Goal: Transaction & Acquisition: Purchase product/service

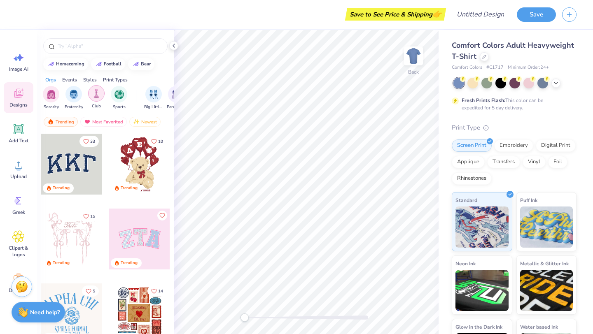
click at [93, 88] on div "filter for Club" at bounding box center [96, 93] width 16 height 16
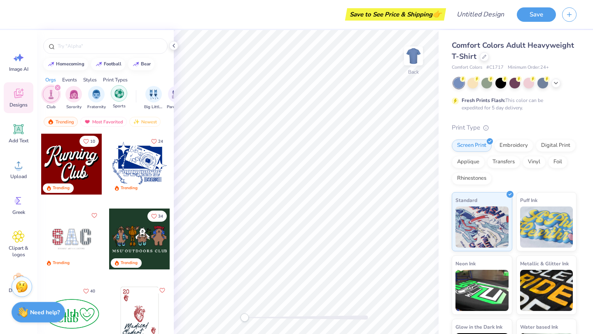
click at [121, 91] on img "filter for Sports" at bounding box center [118, 93] width 9 height 9
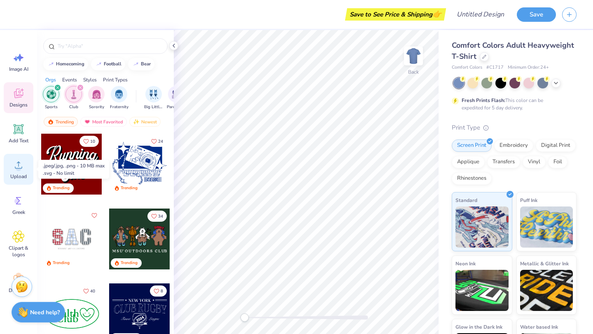
click at [15, 166] on icon at bounding box center [18, 165] width 12 height 12
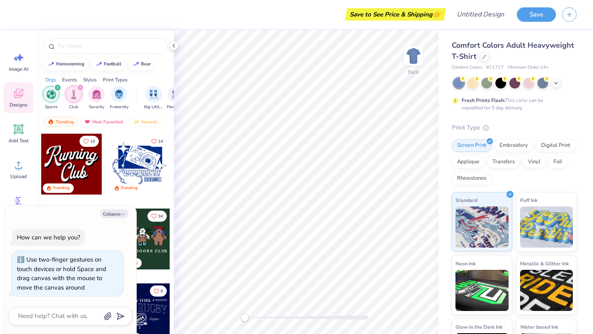
click at [178, 313] on div "Back" at bounding box center [306, 182] width 265 height 304
click at [417, 55] on img at bounding box center [413, 56] width 33 height 33
click at [503, 79] on circle at bounding box center [505, 78] width 6 height 6
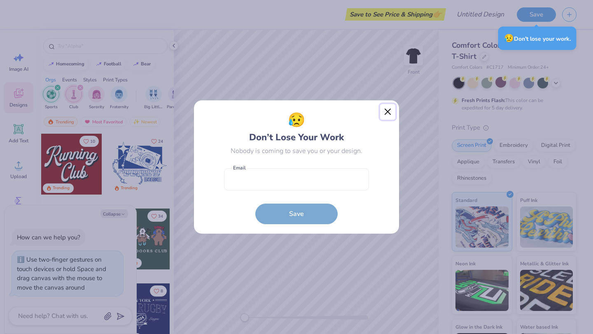
click at [389, 114] on button "Close" at bounding box center [388, 112] width 16 height 16
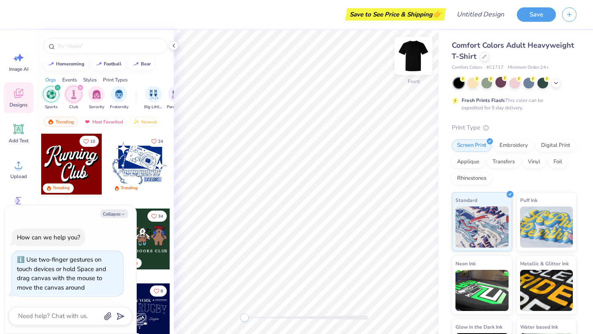
click at [407, 61] on img at bounding box center [413, 56] width 33 height 33
click at [121, 212] on icon "button" at bounding box center [123, 214] width 5 height 5
type textarea "x"
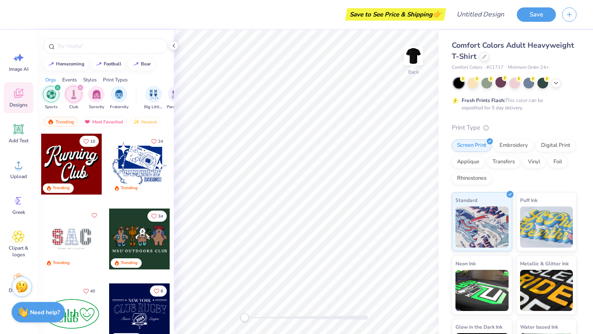
click at [23, 97] on icon at bounding box center [18, 93] width 12 height 12
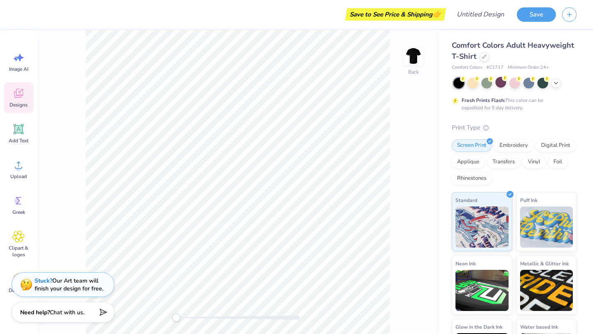
click at [22, 97] on icon at bounding box center [18, 93] width 12 height 12
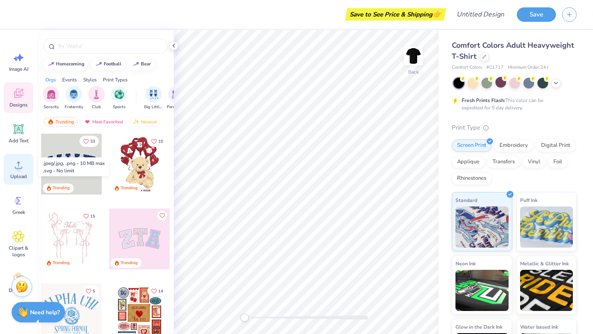
click at [12, 171] on icon at bounding box center [18, 165] width 12 height 12
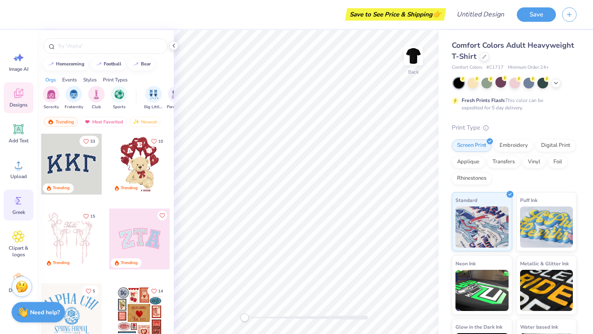
click at [16, 203] on circle at bounding box center [17, 201] width 6 height 6
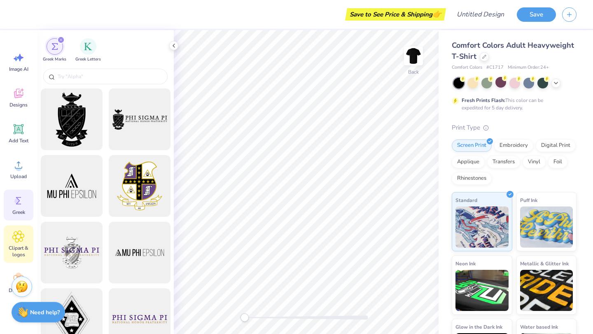
click at [23, 240] on icon at bounding box center [18, 237] width 12 height 12
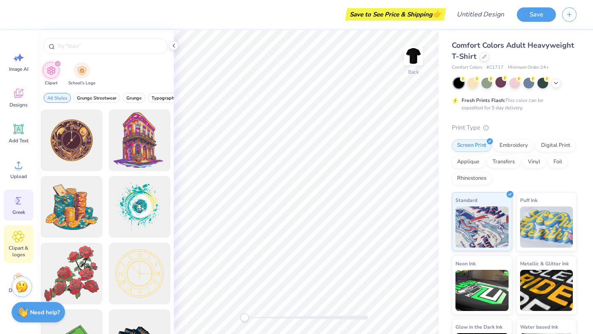
click at [25, 216] on div "Greek" at bounding box center [19, 205] width 30 height 31
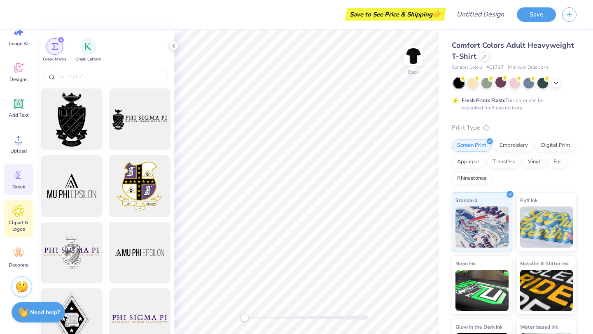
scroll to position [26, 0]
click at [18, 260] on div "Decorate" at bounding box center [19, 257] width 30 height 31
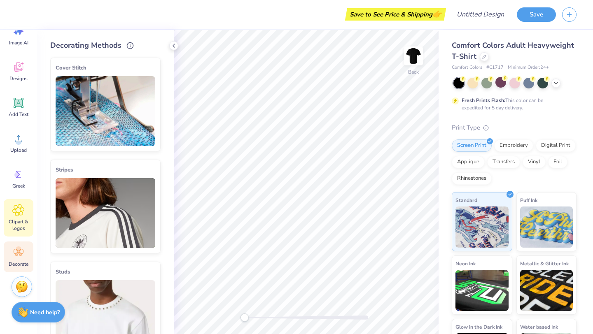
click at [16, 224] on span "Clipart & logos" at bounding box center [18, 225] width 27 height 13
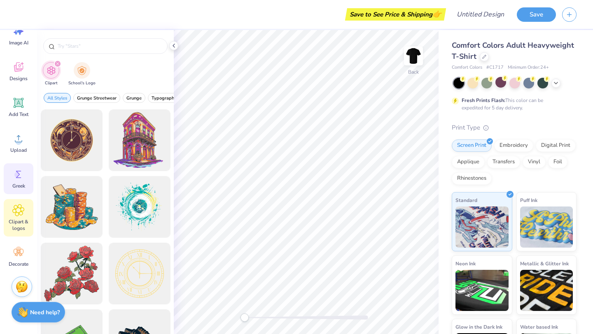
click at [19, 183] on span "Greek" at bounding box center [18, 186] width 13 height 7
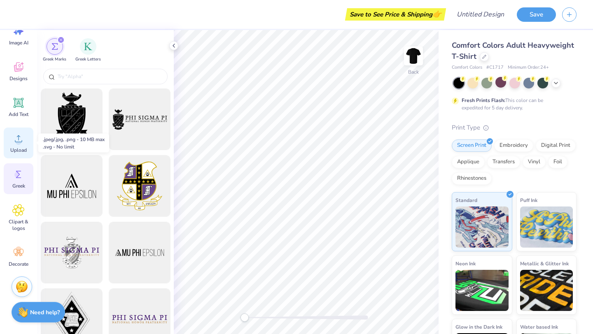
click at [21, 140] on icon at bounding box center [18, 139] width 12 height 12
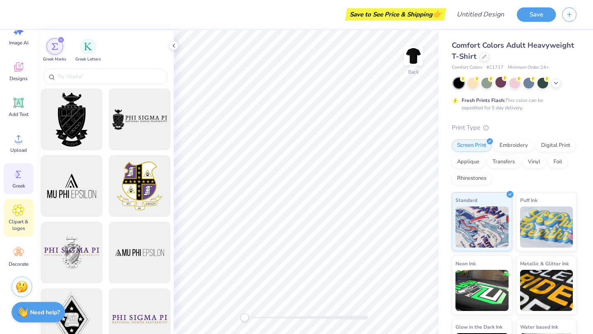
click at [19, 223] on span "Clipart & logos" at bounding box center [18, 225] width 27 height 13
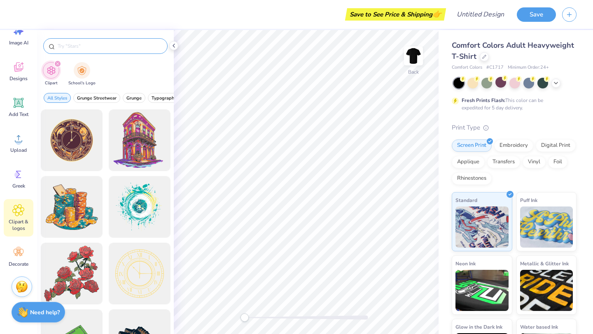
click at [125, 48] on input "text" at bounding box center [109, 46] width 105 height 8
type input "stars"
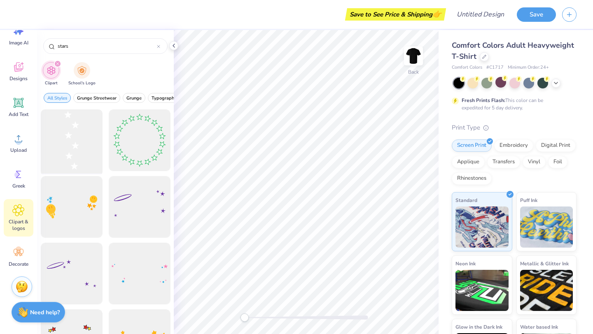
click at [86, 137] on div at bounding box center [71, 141] width 68 height 68
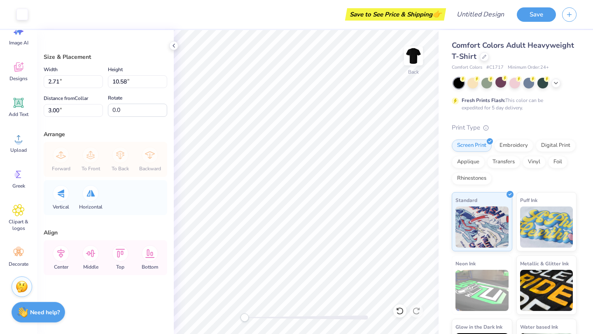
type input "2.71"
type input "10.58"
click at [72, 85] on input "1.36" at bounding box center [73, 81] width 59 height 13
type input "1.29"
type input "1.23"
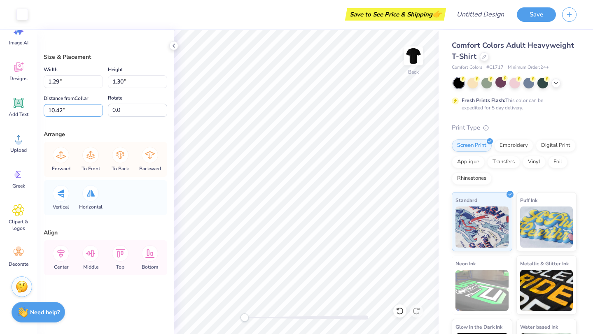
type input "10.45"
click at [104, 102] on div "Distance from Collar 10.45 10.45 " Rotate 0.0" at bounding box center [106, 105] width 124 height 24
click at [124, 82] on input "1.23" at bounding box center [137, 81] width 59 height 13
type input "1.22"
type input "1.28"
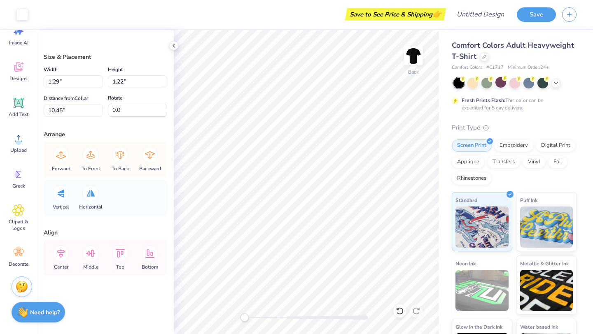
type input "10.46"
click at [161, 133] on div "Arrange" at bounding box center [106, 134] width 124 height 9
click at [79, 82] on input "1.36" at bounding box center [73, 81] width 59 height 13
type input "1.29"
click at [56, 78] on input "1.36" at bounding box center [73, 81] width 59 height 13
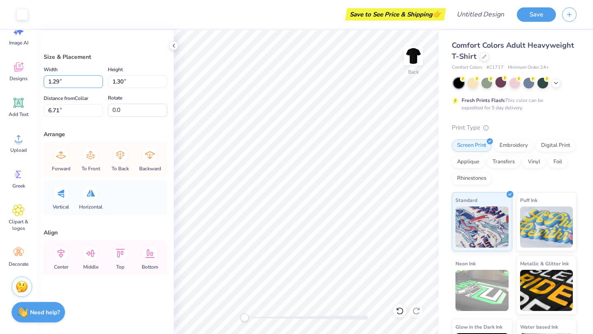
type input "1.29"
type input "1.23"
type input "6.75"
click at [77, 99] on label "Distance from Collar" at bounding box center [66, 98] width 44 height 10
click at [77, 104] on input "6.75" at bounding box center [73, 110] width 59 height 13
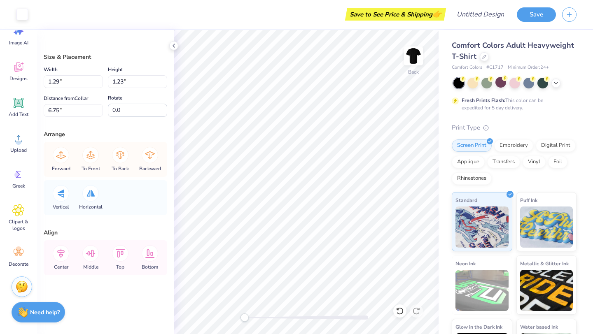
click at [78, 92] on div "Width 1.29 1.29 " Height 1.23 1.23 " Distance from Collar 6.75 6.75 " Rotate 0.0" at bounding box center [106, 91] width 124 height 52
type input "1.36"
type input "1.30"
type input "4.84"
click at [59, 84] on input "1.36" at bounding box center [73, 81] width 59 height 13
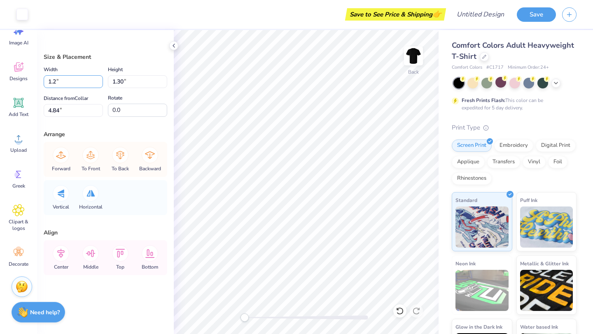
type input "1.29"
type input "1.23"
type input "6.14"
type input "1.29"
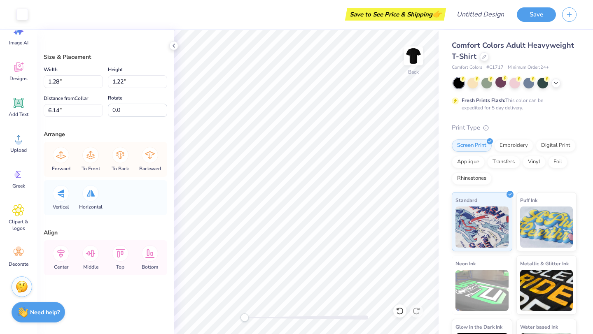
type input "1.23"
type input "4.91"
type input "1.36"
type input "1.30"
type input "3.00"
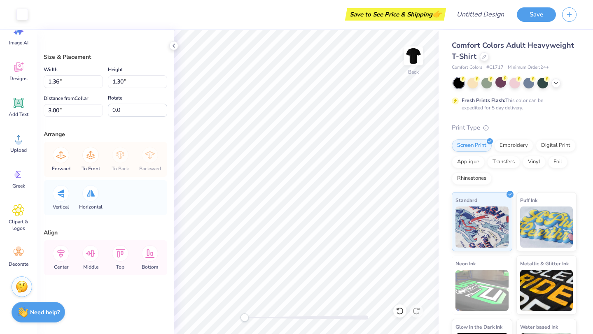
type input "1.29"
type input "1.22"
type input "1.36"
type input "1.30"
type input "8.57"
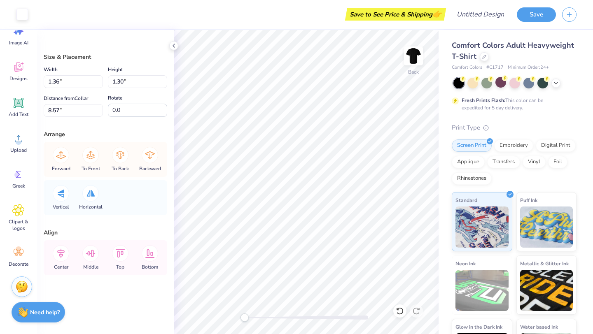
type input "1.30"
type input "1.23"
type input "1.31"
type input "1.25"
type input "1.28"
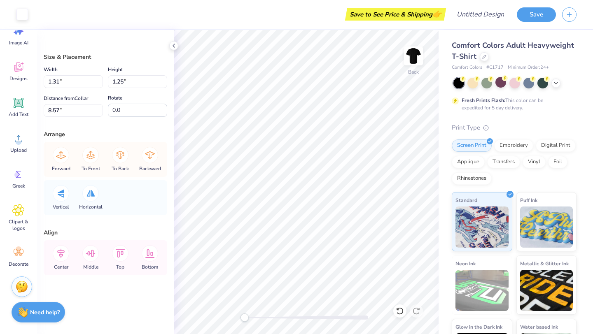
type input "1.22"
type input "1.36"
type input "1.30"
type input "12.28"
type input "1.29"
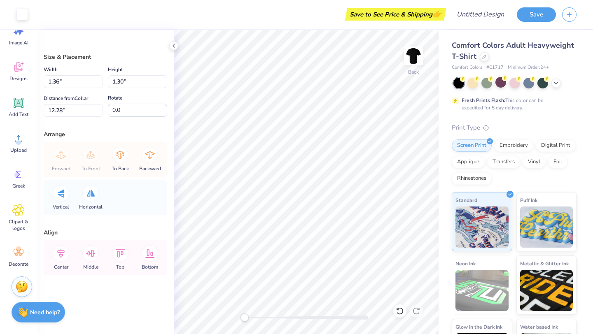
type input "1.23"
type input "6.14"
type input "1.28"
type input "1.22"
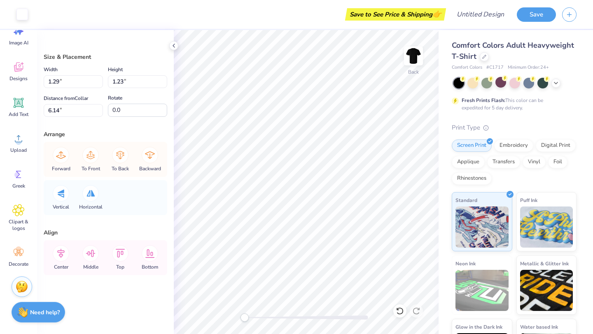
type input "8.57"
type input "1.29"
type input "1.23"
type input "3.00"
type input "1.22"
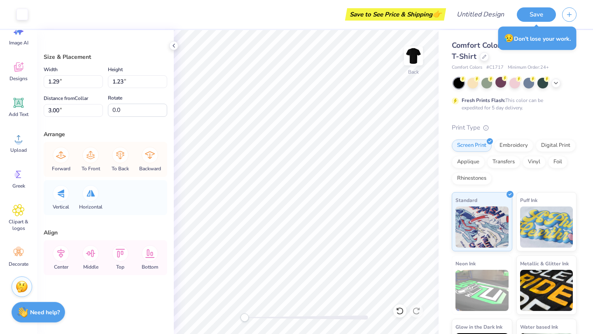
type input "1.78"
type input "1.28"
type input "1.22"
type input "6.14"
type input "1.29"
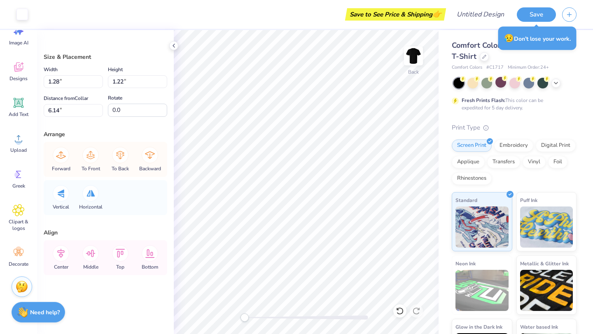
type input "1.23"
type input "12.28"
type input "1.29"
type input "1.23"
type input "4.45"
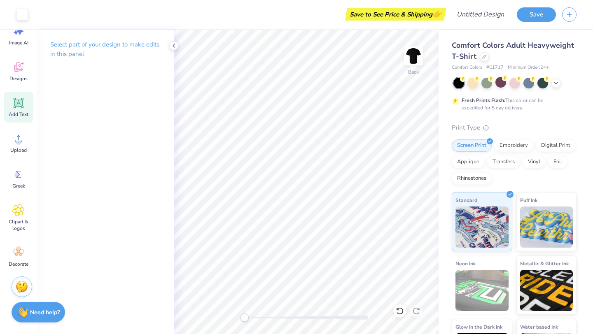
click at [16, 111] on span "Add Text" at bounding box center [19, 114] width 20 height 7
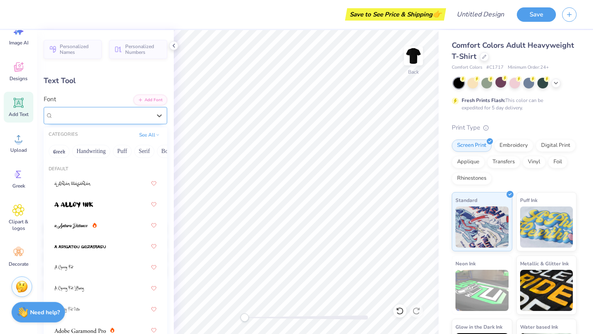
click at [113, 115] on div "Super Dream" at bounding box center [102, 115] width 100 height 13
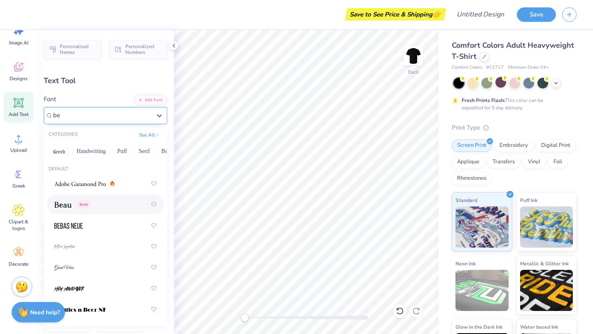
click at [101, 201] on div "Greek" at bounding box center [105, 204] width 102 height 15
type input "be"
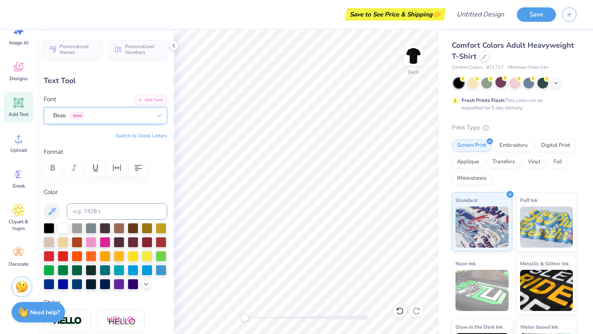
type textarea "m"
type textarea "MIZZOU"
type input "8.17"
type input "1.63"
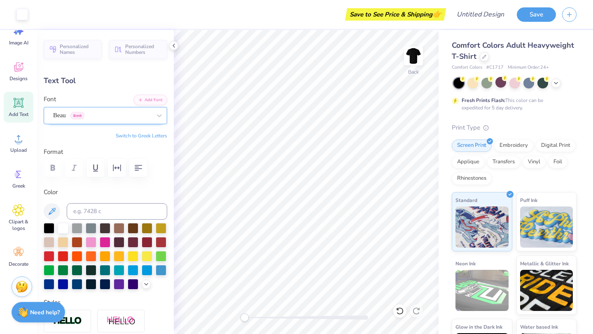
type input "11.68"
click at [120, 253] on div at bounding box center [119, 255] width 11 height 11
type input "7.17"
type input "1.43"
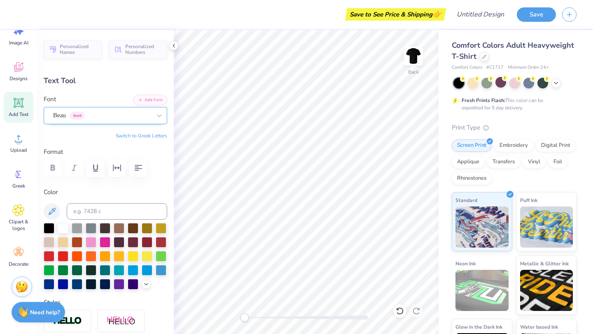
type input "7.97"
type input "1.60"
type input "2.28"
click at [483, 59] on div at bounding box center [484, 55] width 9 height 9
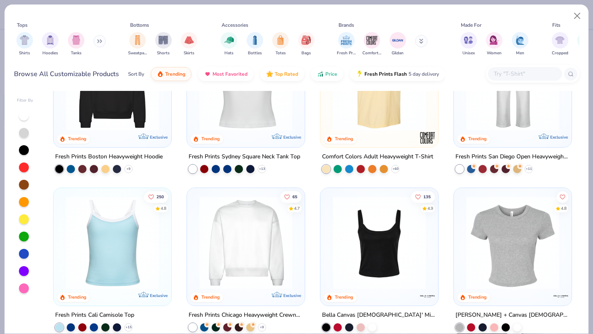
scroll to position [223, 0]
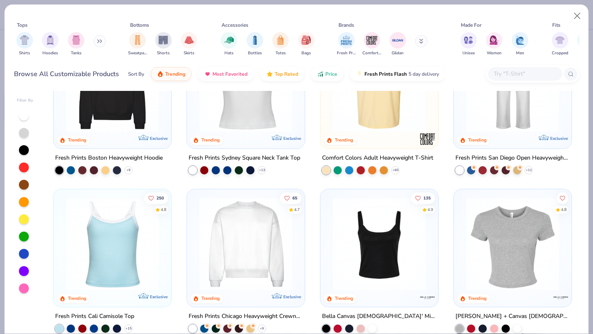
click at [394, 110] on div at bounding box center [378, 85] width 303 height 93
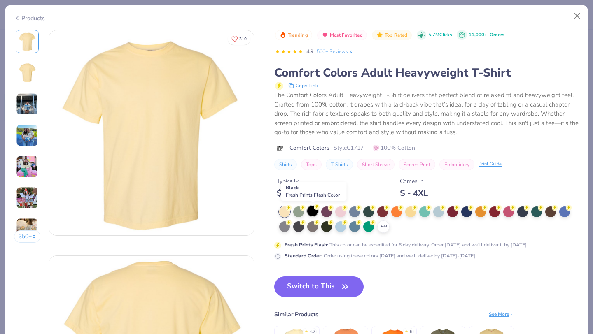
click at [312, 210] on div at bounding box center [312, 211] width 11 height 11
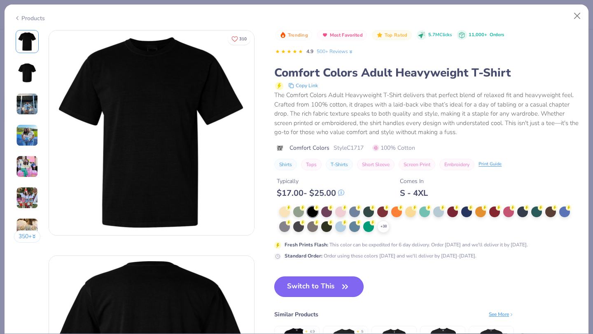
click at [317, 294] on button "Switch to This" at bounding box center [318, 287] width 89 height 21
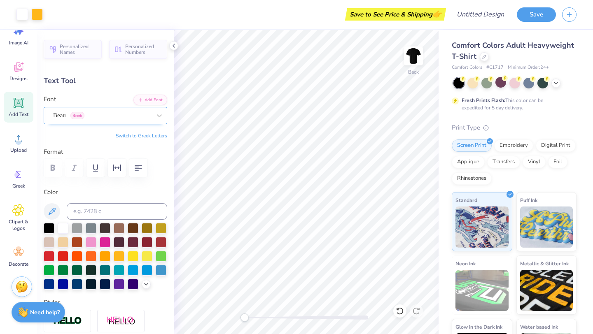
click at [12, 100] on icon at bounding box center [18, 103] width 12 height 12
type input "5.59"
type input "1.62"
type input "11.69"
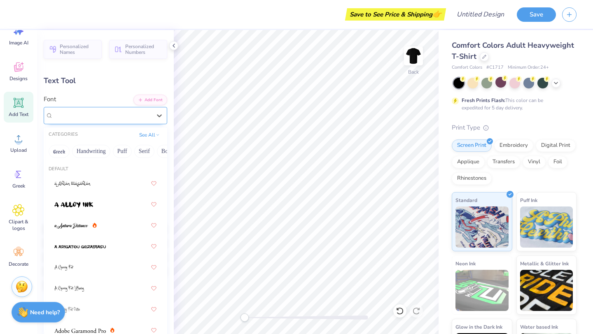
click at [142, 112] on div "Super Dream" at bounding box center [102, 115] width 100 height 13
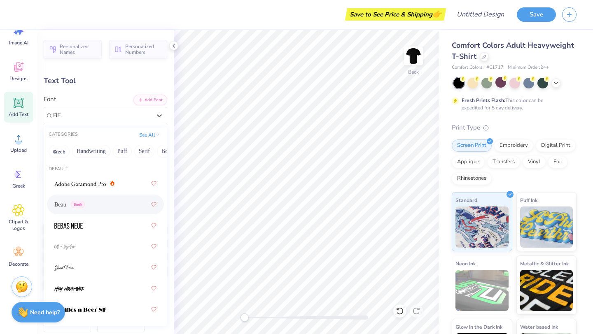
click at [107, 207] on div "Beau Greek" at bounding box center [105, 204] width 102 height 15
type input "BE"
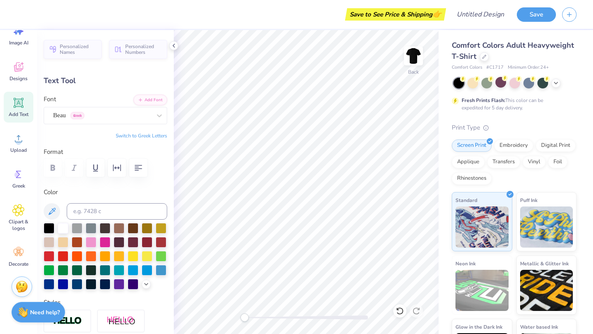
type textarea "CLUB"
type input "1.63"
type input "11.68"
type input "3.75"
type input "1.10"
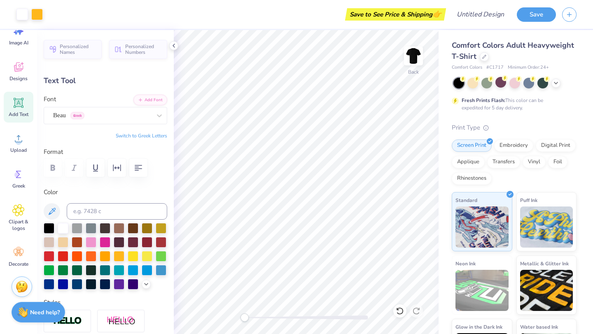
drag, startPoint x: 21, startPoint y: 109, endPoint x: 26, endPoint y: 107, distance: 5.5
click at [21, 109] on icon at bounding box center [18, 103] width 12 height 12
type input "5.59"
type input "1.62"
type input "11.69"
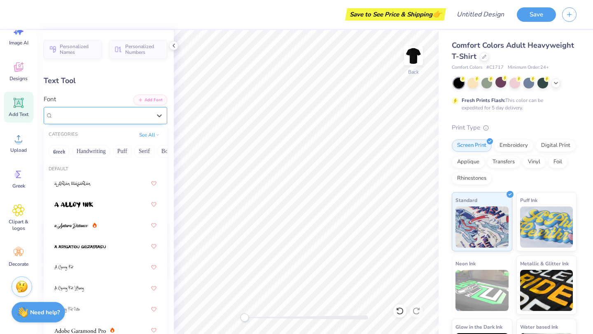
click at [117, 113] on div "Super Dream" at bounding box center [102, 115] width 100 height 13
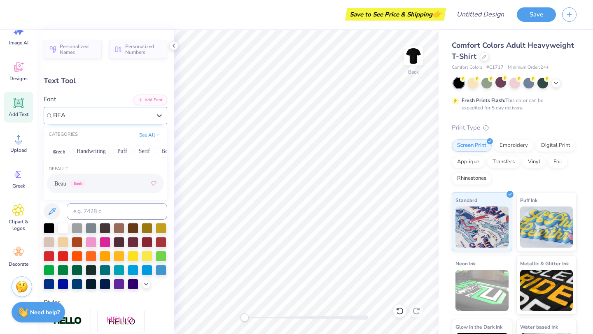
click at [92, 182] on div "Beau Greek" at bounding box center [105, 183] width 102 height 15
type input "BEA"
type textarea "GYMNASTICS"
click at [114, 259] on div at bounding box center [119, 255] width 11 height 11
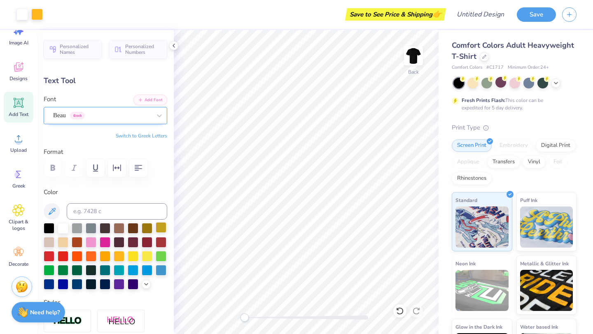
type input "13.41"
type input "1.64"
type input "11.68"
type input "9.77"
type input "1.20"
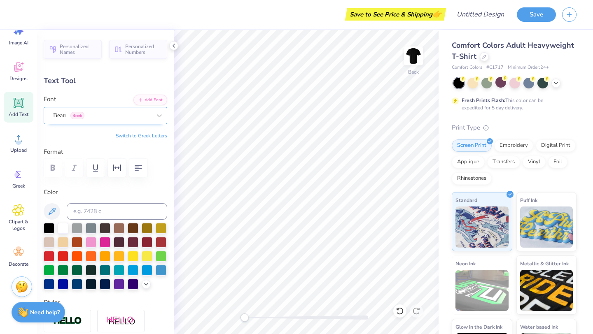
type input "6.14"
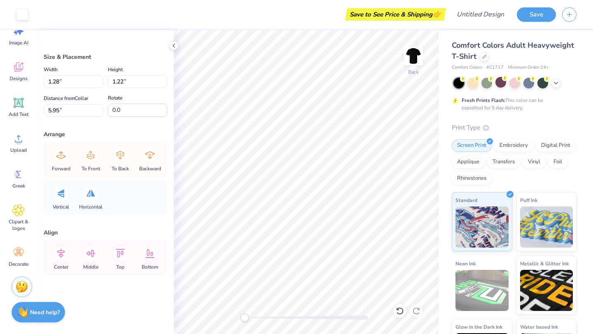
type input "1.29"
type input "1.23"
type input "6.55"
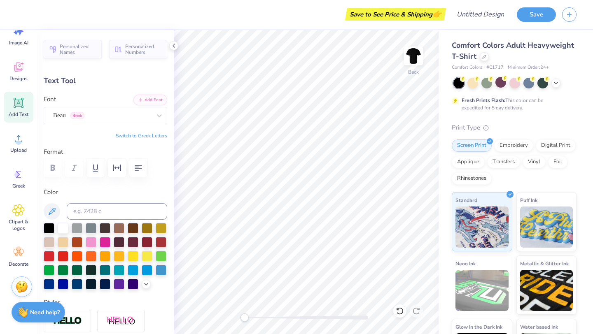
type input "10.32"
type input "1.26"
type input "6.17"
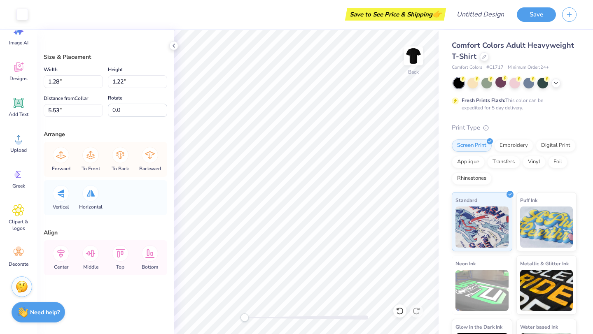
type input "1.28"
type input "1.22"
type input "5.53"
type input "1.29"
type input "1.23"
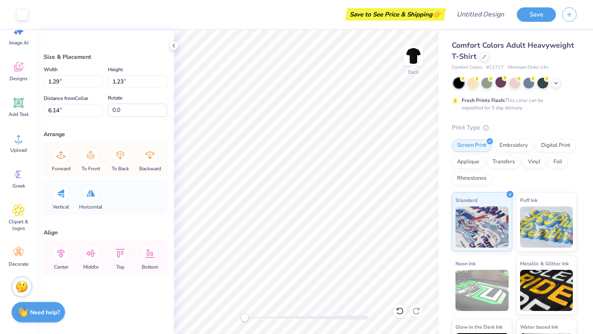
type input "4.94"
type input "1.28"
type input "1.22"
type input "3.24"
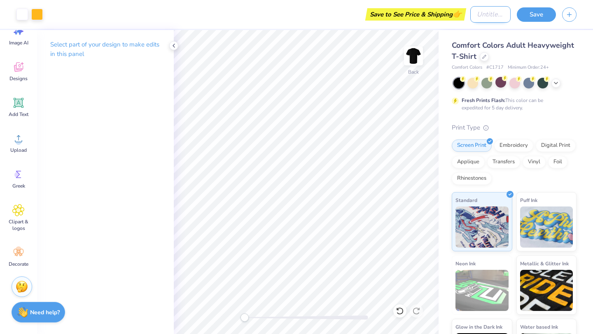
click at [482, 15] on input "Design Title" at bounding box center [490, 14] width 40 height 16
click at [482, 15] on input "Club Apparel Shirts" at bounding box center [490, 14] width 40 height 16
type input "Club Apparel Shirts"
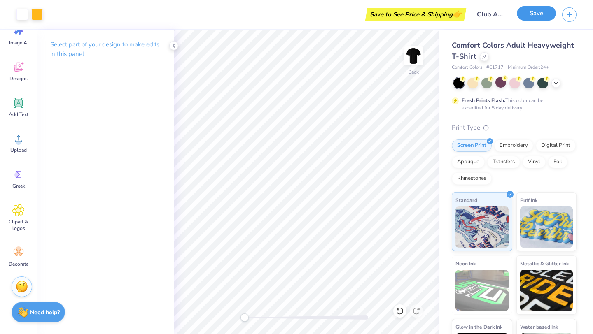
click at [549, 9] on button "Save" at bounding box center [536, 13] width 39 height 14
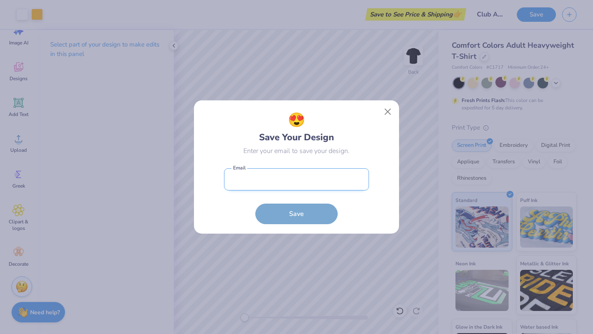
click at [267, 184] on input "email" at bounding box center [296, 179] width 145 height 23
type input "olivianevarez67@gmail.com"
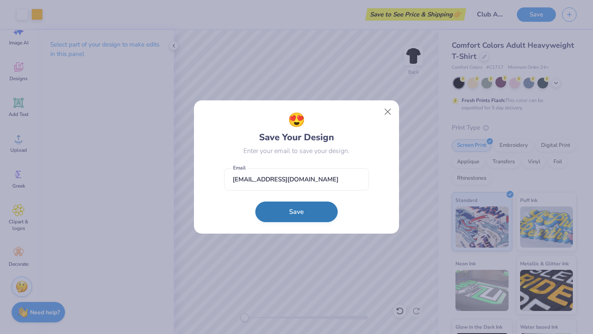
click at [286, 207] on button "Save" at bounding box center [296, 212] width 82 height 21
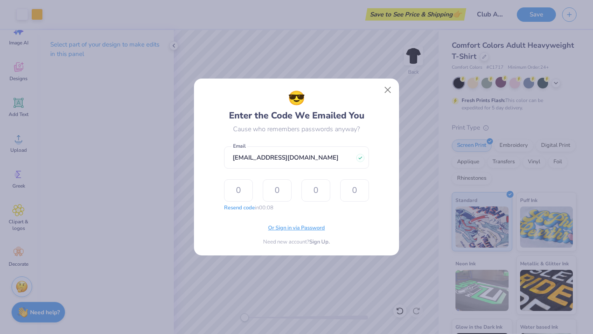
click at [280, 227] on span "Or Sign in via Password" at bounding box center [296, 228] width 57 height 8
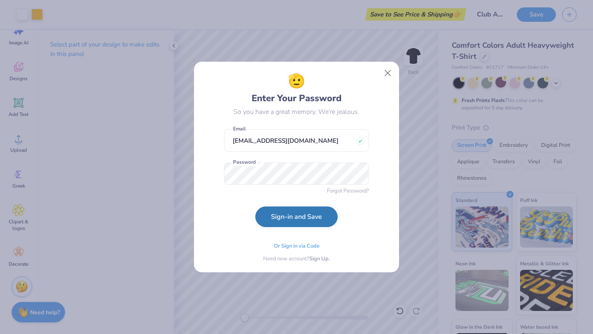
click at [297, 216] on button "Sign-in and Save" at bounding box center [296, 217] width 82 height 21
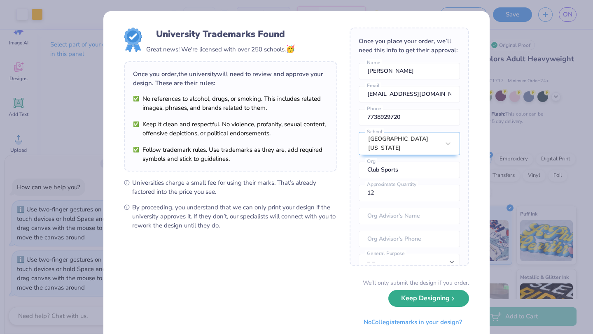
click at [402, 300] on button "Keep Designing" at bounding box center [428, 298] width 81 height 17
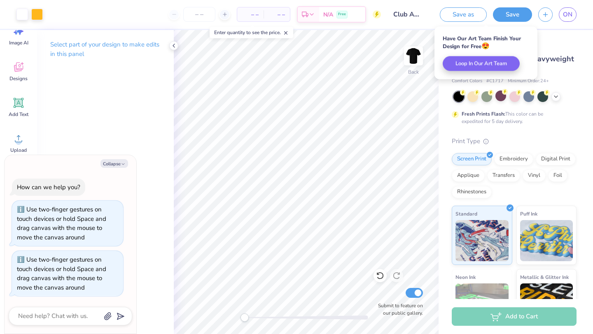
type textarea "x"
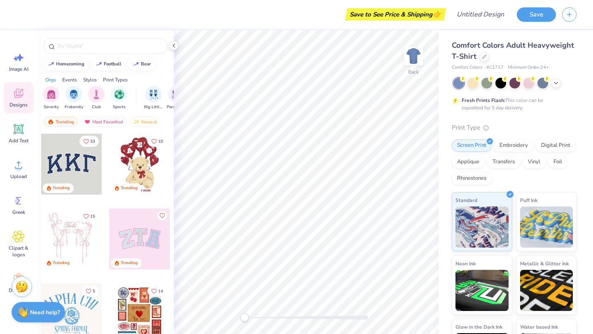
scroll to position [26, 0]
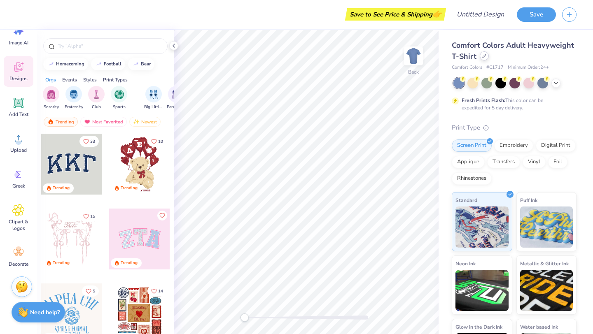
click at [483, 54] on icon at bounding box center [484, 56] width 4 height 4
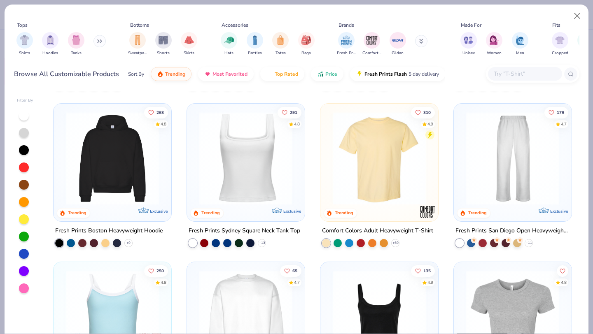
scroll to position [75, 0]
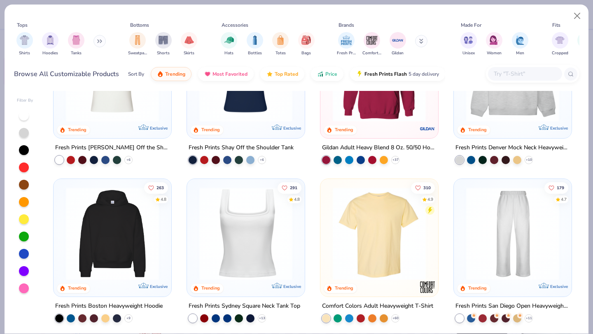
click at [134, 231] on img at bounding box center [112, 233] width 101 height 93
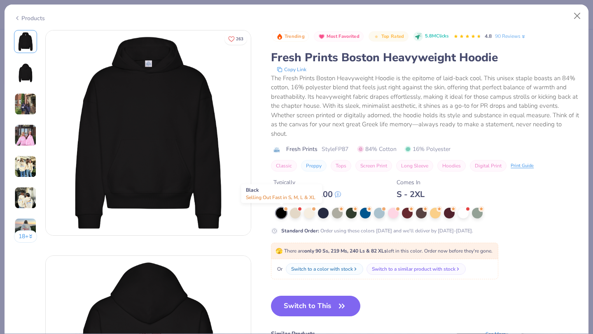
click at [285, 213] on div at bounding box center [281, 213] width 11 height 11
click at [298, 303] on button "Switch to This" at bounding box center [315, 306] width 89 height 21
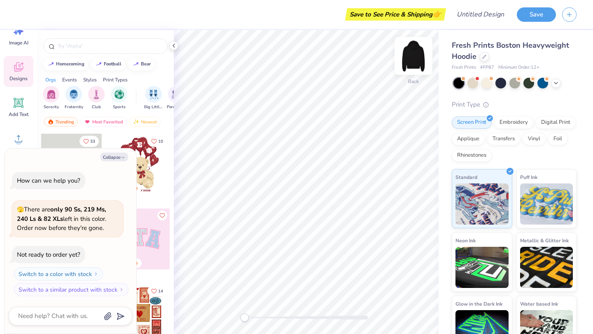
click at [413, 60] on img at bounding box center [413, 56] width 33 height 33
click at [121, 156] on icon "button" at bounding box center [123, 157] width 5 height 5
type textarea "x"
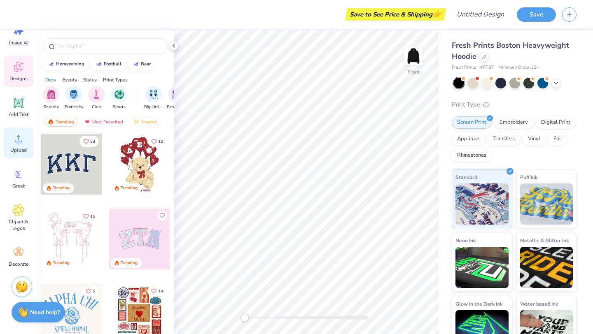
click at [12, 147] on span "Upload" at bounding box center [18, 150] width 16 height 7
click at [16, 144] on icon at bounding box center [18, 139] width 12 height 12
click at [19, 142] on circle at bounding box center [19, 142] width 6 height 6
click at [413, 54] on img at bounding box center [413, 56] width 33 height 33
click at [20, 215] on icon at bounding box center [18, 210] width 12 height 12
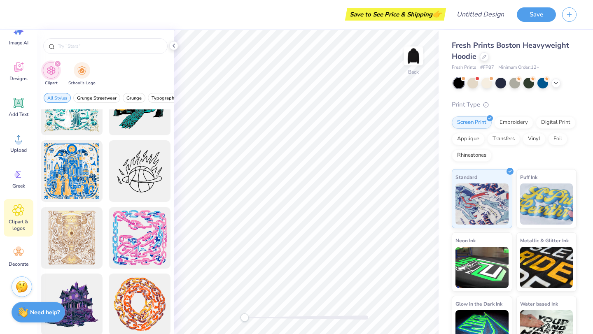
scroll to position [1376, 0]
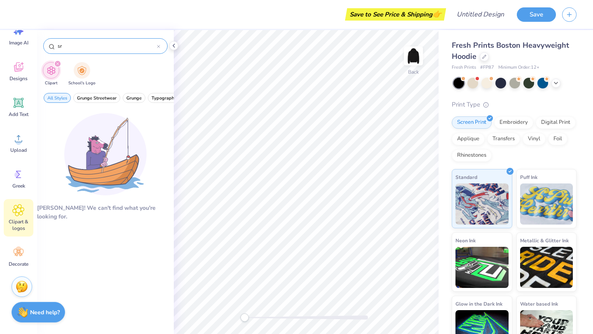
type input "s"
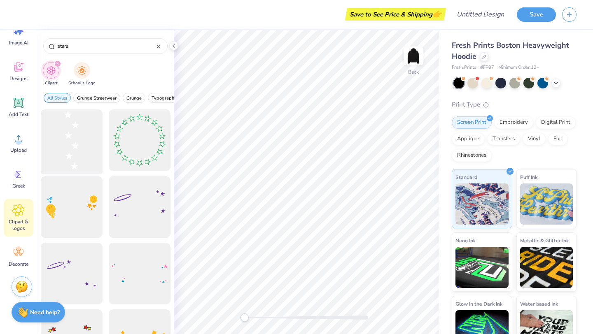
type input "stars"
click at [84, 140] on div at bounding box center [71, 141] width 68 height 68
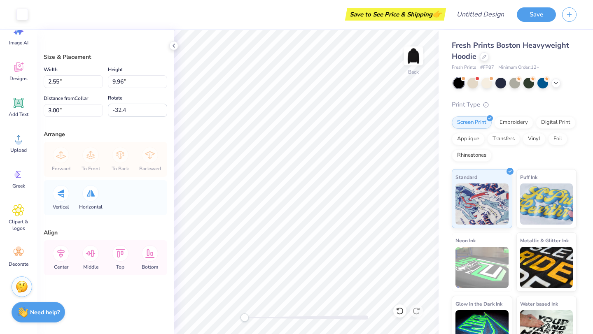
type input "-12.3"
type input "4.18"
type input "9.58"
type input "2.90"
type input "0.0"
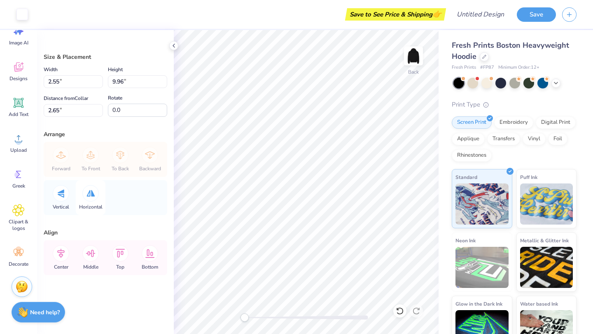
click at [86, 197] on div at bounding box center [90, 193] width 16 height 16
click at [89, 196] on icon at bounding box center [90, 193] width 8 height 7
click at [149, 157] on div "Forward To Front To Back Backward" at bounding box center [105, 159] width 119 height 35
click at [175, 49] on div at bounding box center [173, 45] width 9 height 9
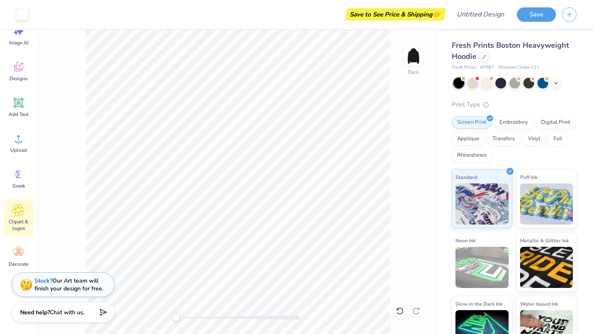
click at [22, 210] on icon at bounding box center [18, 210] width 12 height 12
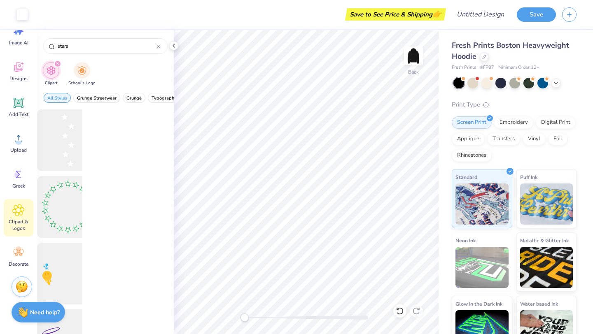
scroll to position [0, 0]
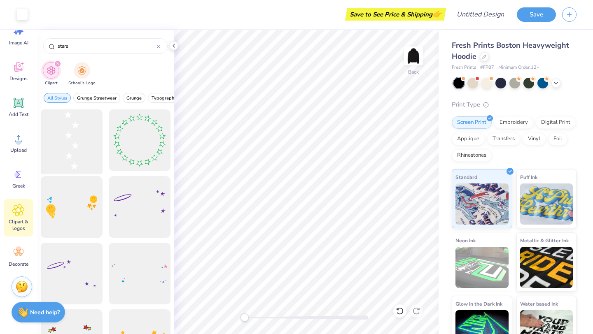
click at [80, 143] on div at bounding box center [71, 141] width 68 height 68
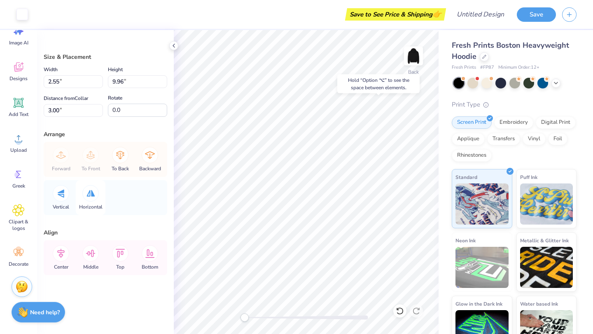
click at [89, 196] on icon at bounding box center [90, 193] width 8 height 7
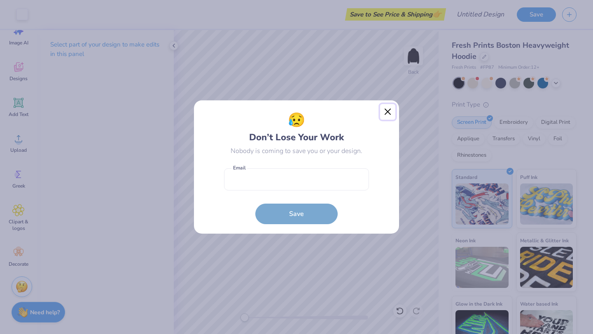
click at [390, 110] on button "Close" at bounding box center [388, 112] width 16 height 16
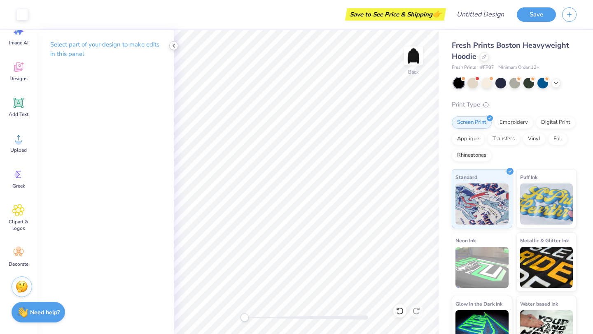
click at [175, 46] on icon at bounding box center [173, 45] width 7 height 7
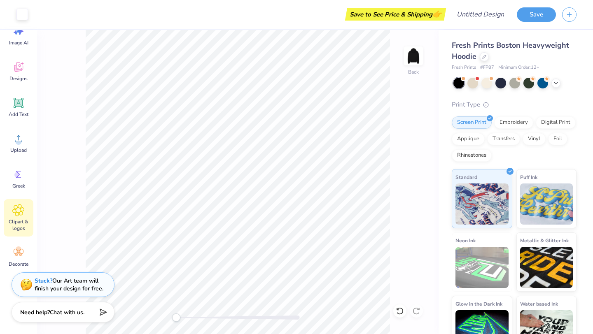
click at [22, 219] on span "Clipart & logos" at bounding box center [18, 225] width 27 height 13
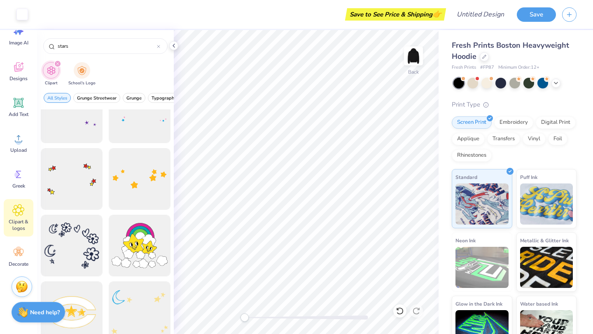
scroll to position [162, 0]
click at [144, 183] on div at bounding box center [139, 179] width 68 height 68
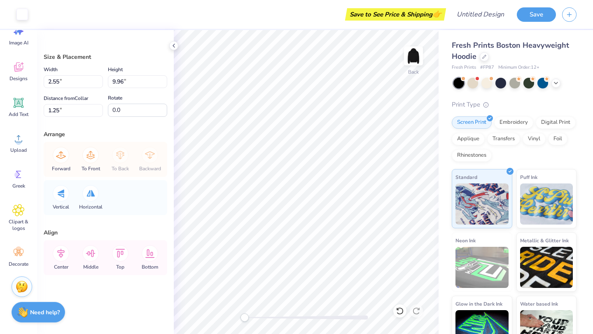
type input "1.29"
type input "1.22"
type input "6.49"
type input "9.98"
type input "7.68"
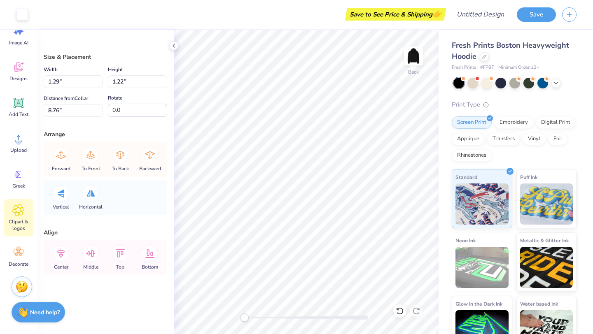
click at [18, 214] on icon at bounding box center [18, 210] width 12 height 12
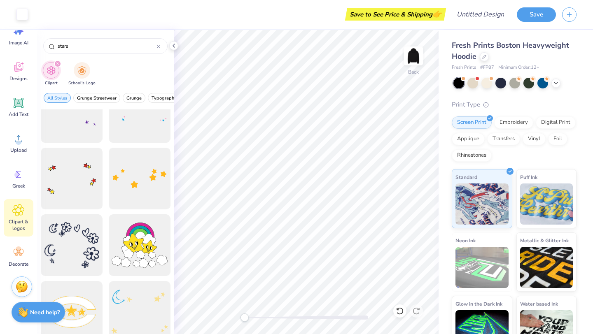
scroll to position [217, 0]
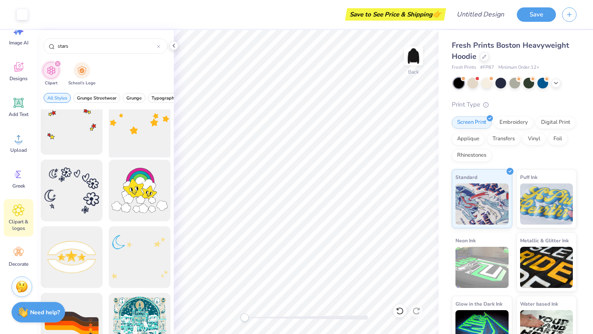
click at [138, 114] on div at bounding box center [139, 124] width 68 height 68
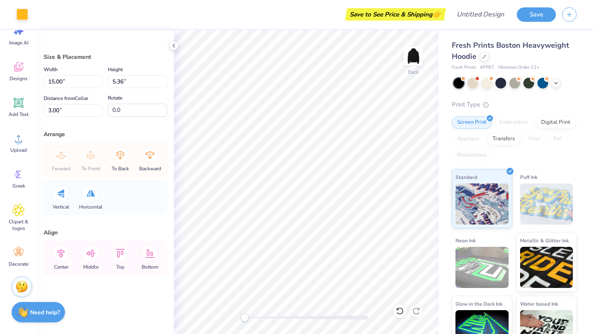
type input "7.64"
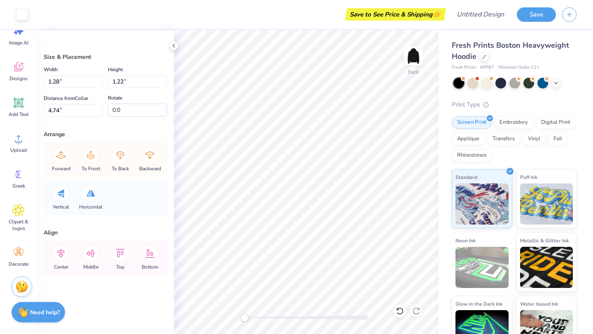
type input "2.55"
type input "9.96"
type input "1.25"
type input "1.29"
type input "1.22"
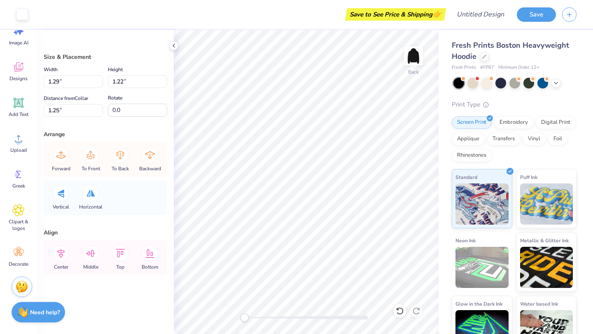
type input "2.55"
type input "9.96"
type input "3.22"
type input "1.29"
type input "1.78"
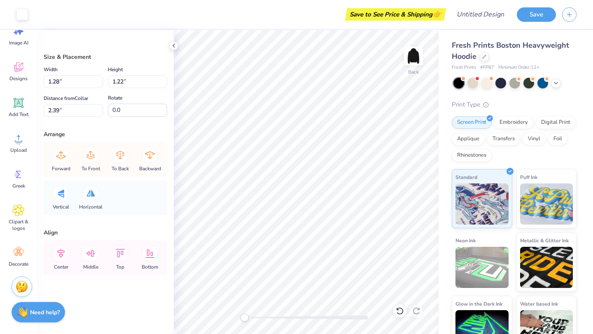
type input "180.0"
type input "7.60"
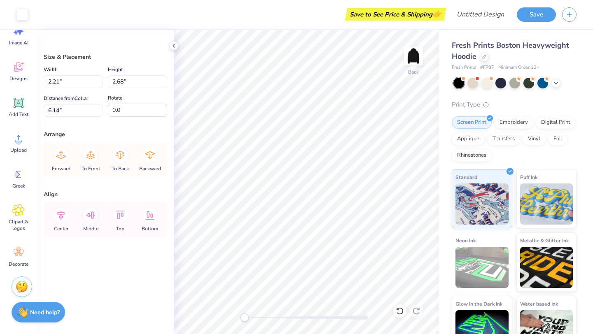
type input "6.46"
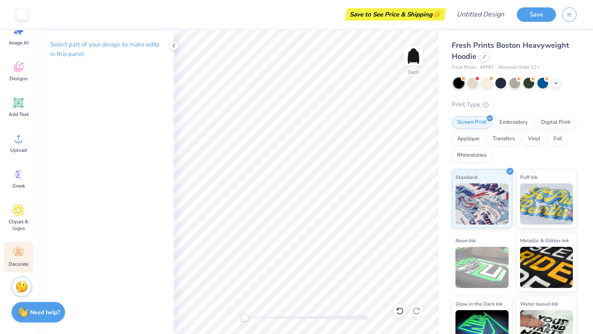
click at [22, 249] on icon at bounding box center [19, 252] width 10 height 7
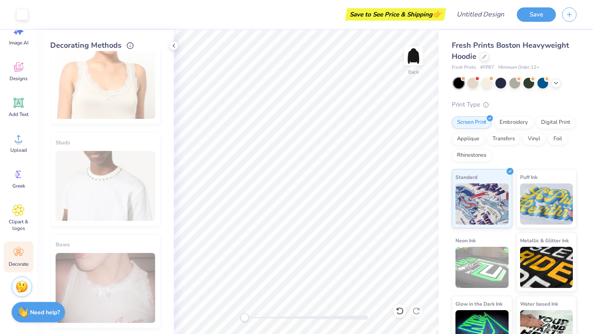
scroll to position [351, 0]
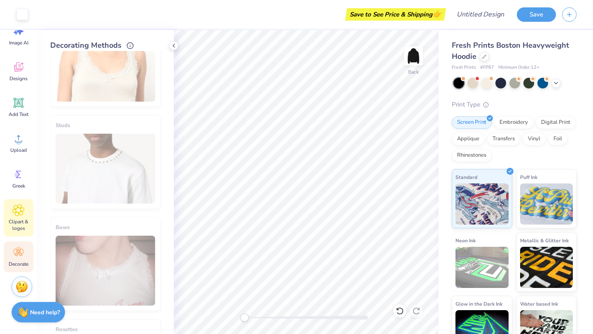
click at [16, 215] on icon at bounding box center [19, 211] width 12 height 12
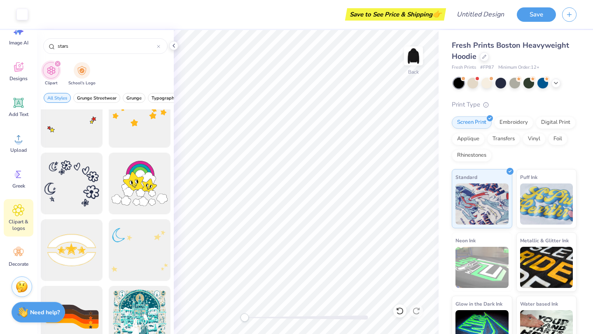
scroll to position [294, 0]
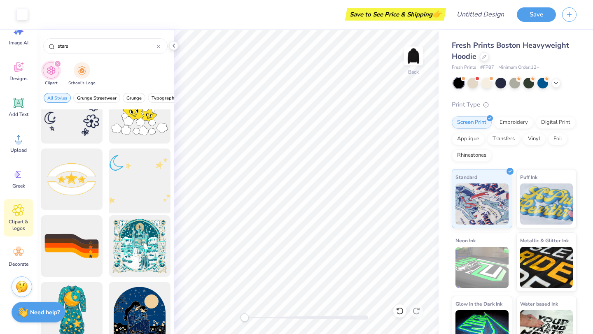
click at [151, 186] on div at bounding box center [139, 180] width 68 height 68
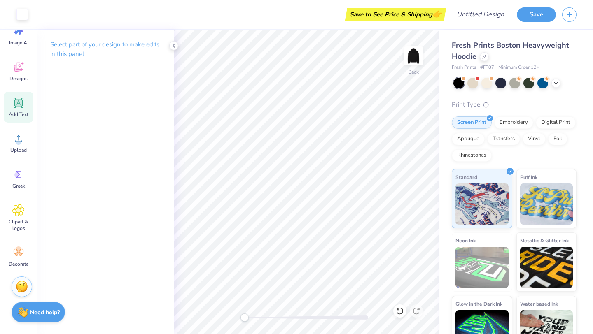
click at [14, 106] on icon at bounding box center [18, 103] width 12 height 12
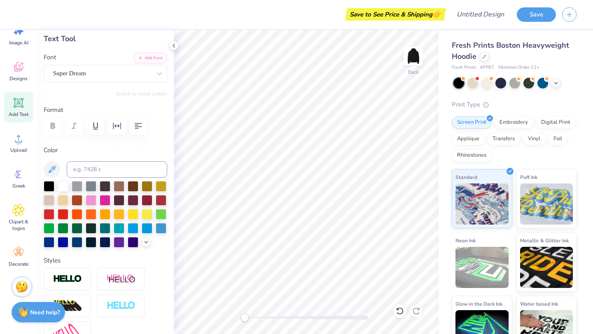
scroll to position [0, 0]
type textarea "MIZZOU"
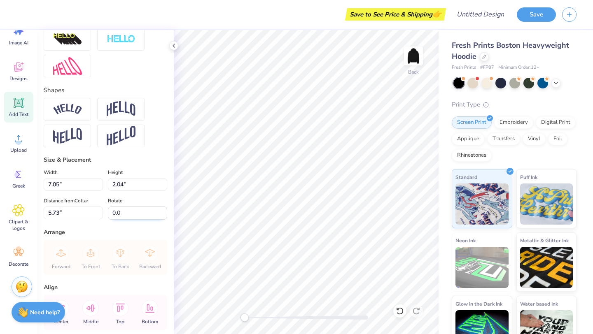
scroll to position [345, 0]
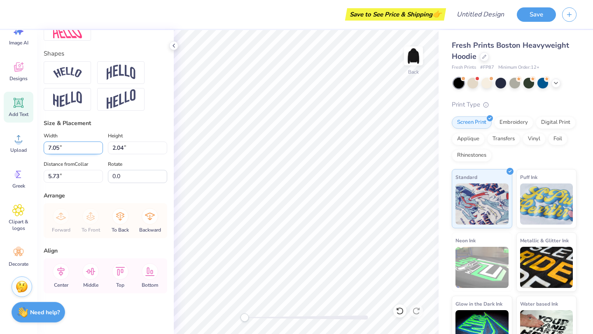
click at [87, 150] on input "7.05" at bounding box center [73, 148] width 59 height 13
click at [100, 151] on input "7.04" at bounding box center [73, 148] width 59 height 13
click at [100, 151] on input "7.03" at bounding box center [73, 148] width 59 height 13
click at [100, 151] on input "7.02" at bounding box center [73, 148] width 59 height 13
click at [100, 151] on input "7.01" at bounding box center [73, 148] width 59 height 13
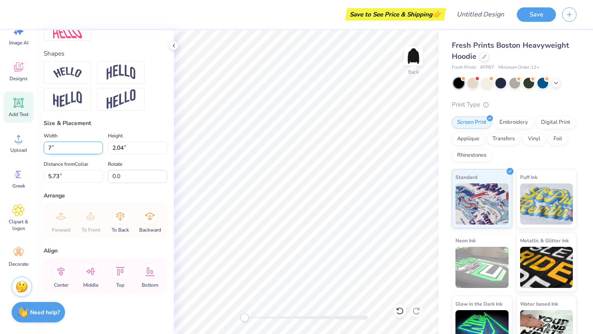
click at [100, 151] on input "7" at bounding box center [73, 148] width 59 height 13
click at [100, 151] on input "6.99" at bounding box center [73, 148] width 59 height 13
type input "9.73"
type input "2.02"
type input "2.67"
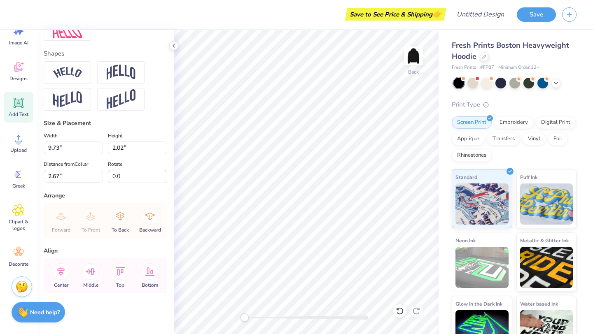
click at [108, 136] on label "Height" at bounding box center [115, 136] width 15 height 10
click at [108, 142] on input "2.02" at bounding box center [137, 148] width 59 height 13
click at [147, 146] on input "2.02" at bounding box center [137, 148] width 59 height 13
click at [163, 149] on input "2.01" at bounding box center [137, 148] width 59 height 13
click at [163, 149] on input "2" at bounding box center [137, 148] width 59 height 13
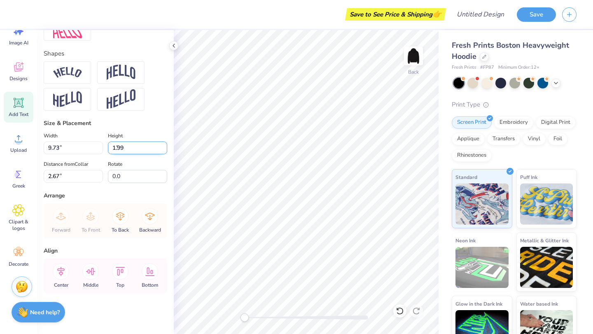
click at [163, 149] on input "1.99" at bounding box center [137, 148] width 59 height 13
click at [163, 149] on input "1.98" at bounding box center [137, 148] width 59 height 13
click at [163, 149] on input "1.97" at bounding box center [137, 148] width 59 height 13
type input "1.96"
click at [163, 149] on input "1.96" at bounding box center [137, 148] width 59 height 13
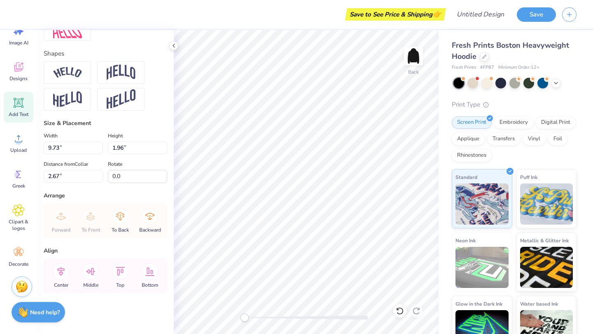
type input "9.43"
type input "2.70"
click at [157, 127] on div "Size & Placement" at bounding box center [106, 123] width 124 height 9
click at [91, 151] on input "9.43" at bounding box center [73, 148] width 59 height 13
click at [99, 150] on input "9.42" at bounding box center [73, 148] width 59 height 13
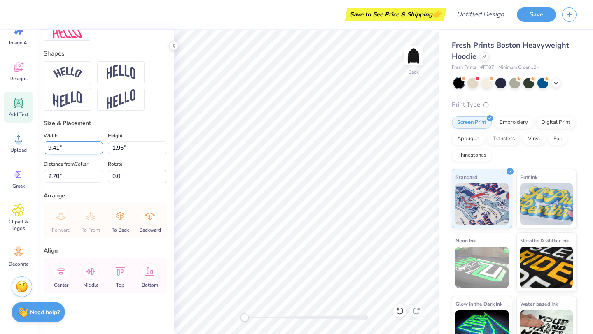
click at [99, 150] on input "9.41" at bounding box center [73, 148] width 59 height 13
click at [99, 150] on input "9.4" at bounding box center [73, 148] width 59 height 13
click at [99, 150] on input "9.39" at bounding box center [73, 148] width 59 height 13
click at [99, 150] on input "9.38" at bounding box center [73, 148] width 59 height 13
click at [99, 150] on input "9.37" at bounding box center [73, 148] width 59 height 13
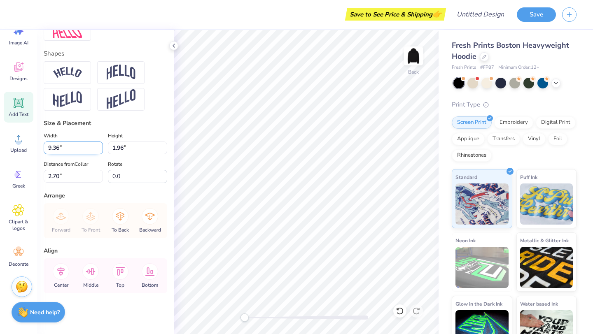
click at [99, 150] on input "9.36" at bounding box center [73, 148] width 59 height 13
type input "9.35"
click at [99, 150] on input "9.35" at bounding box center [73, 148] width 59 height 13
type input "1.94"
type input "2.71"
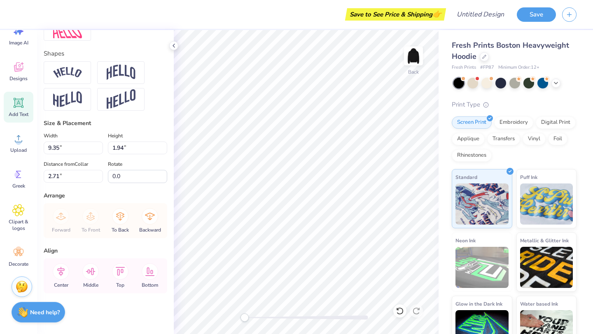
click at [109, 138] on label "Height" at bounding box center [115, 136] width 15 height 10
click at [109, 142] on input "1.94" at bounding box center [137, 148] width 59 height 13
click at [166, 152] on input "1.93" at bounding box center [137, 148] width 59 height 13
click at [166, 152] on input "1.92" at bounding box center [137, 148] width 59 height 13
click at [166, 152] on input "1.91" at bounding box center [137, 148] width 59 height 13
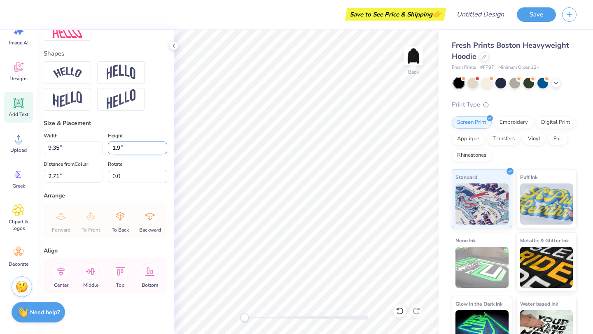
click at [166, 152] on input "1.9" at bounding box center [137, 148] width 59 height 13
click at [166, 152] on input "1.89" at bounding box center [137, 148] width 59 height 13
click at [166, 152] on input "1.88" at bounding box center [137, 148] width 59 height 13
click at [166, 152] on input "1.87" at bounding box center [137, 148] width 59 height 13
click at [166, 152] on input "1.86" at bounding box center [137, 148] width 59 height 13
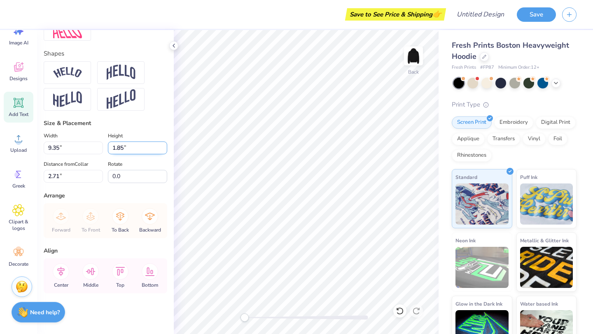
click at [166, 152] on input "1.85" at bounding box center [137, 148] width 59 height 13
type input "1.84"
click at [166, 152] on input "1.84" at bounding box center [137, 148] width 59 height 13
type input "8.85"
type input "2.76"
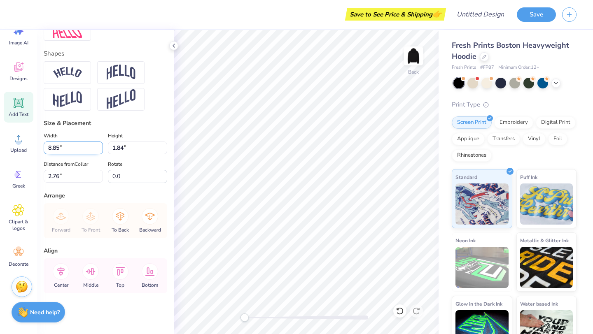
click at [101, 152] on input "8.85" at bounding box center [73, 148] width 59 height 13
click at [80, 150] on input "8.85" at bounding box center [73, 148] width 59 height 13
click at [101, 150] on input "8.84" at bounding box center [73, 148] width 59 height 13
click at [101, 150] on input "8.83" at bounding box center [73, 148] width 59 height 13
click at [101, 150] on input "8.82" at bounding box center [73, 148] width 59 height 13
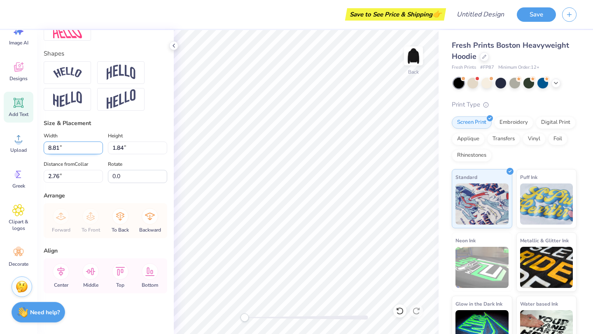
click at [101, 150] on input "8.81" at bounding box center [73, 148] width 59 height 13
click at [101, 150] on input "8.8" at bounding box center [73, 148] width 59 height 13
type input "8.79"
click at [101, 150] on input "8.79" at bounding box center [73, 148] width 59 height 13
type input "1.83"
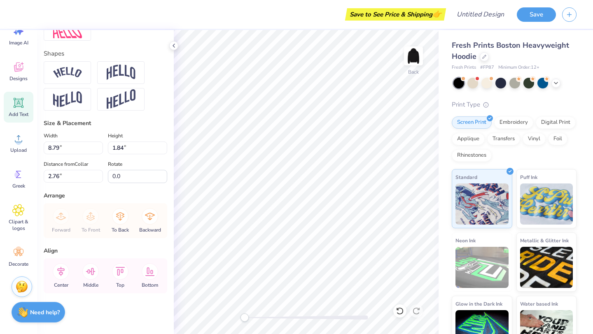
type input "2.77"
click at [126, 128] on div "Size & Placement Width 8.79 8.79 " Height 1.83 1.84 " Distance from Collar 2.77…" at bounding box center [106, 151] width 124 height 64
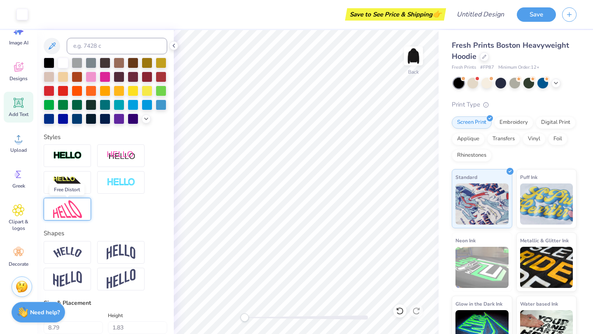
scroll to position [0, 0]
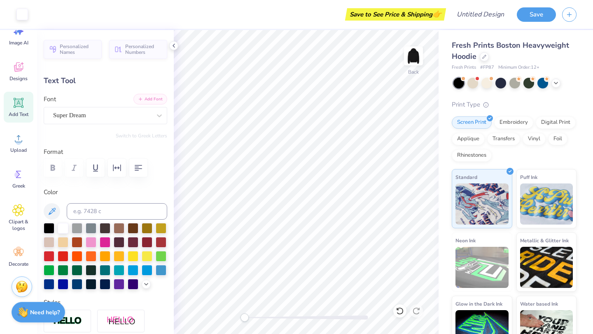
click at [149, 97] on button "Add Font" at bounding box center [150, 99] width 34 height 11
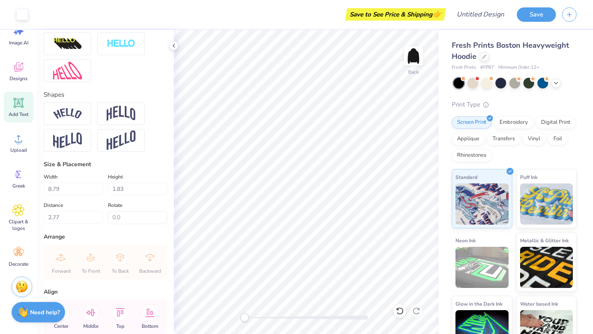
scroll to position [345, 0]
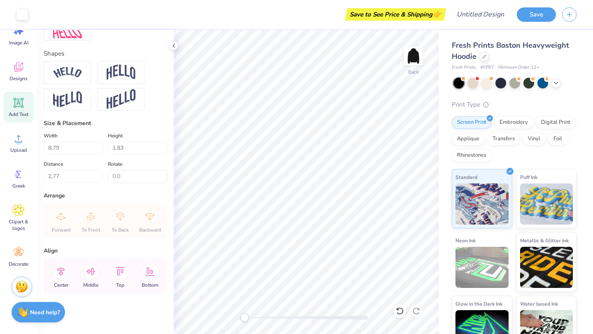
click at [24, 102] on icon at bounding box center [18, 103] width 12 height 12
type input "7.05"
type input "2.04"
type input "5.73"
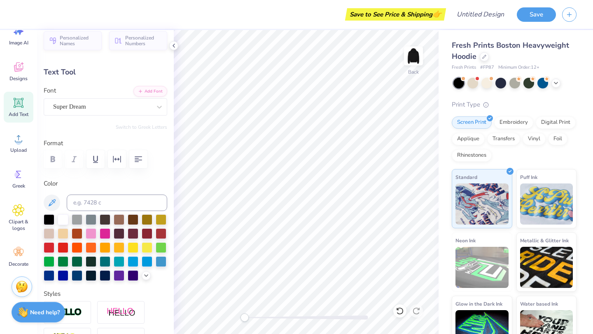
scroll to position [0, 0]
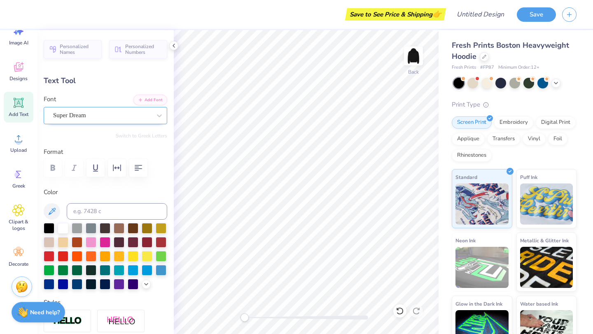
type textarea "CLUB"
click at [126, 112] on div "Super Dream" at bounding box center [102, 115] width 100 height 13
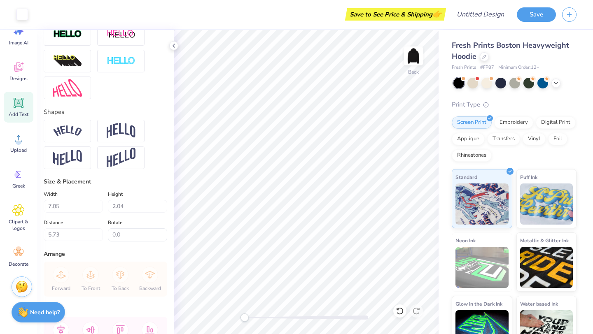
scroll to position [289, 0]
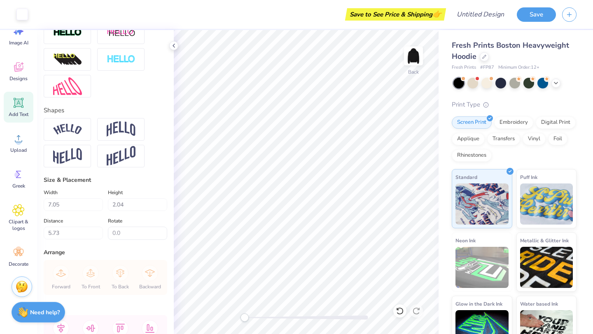
type input "7.07"
type input "2.05"
click at [75, 200] on input "7.07" at bounding box center [73, 204] width 59 height 13
click at [75, 203] on input "7.07" at bounding box center [73, 204] width 59 height 13
drag, startPoint x: 75, startPoint y: 203, endPoint x: 49, endPoint y: 205, distance: 26.5
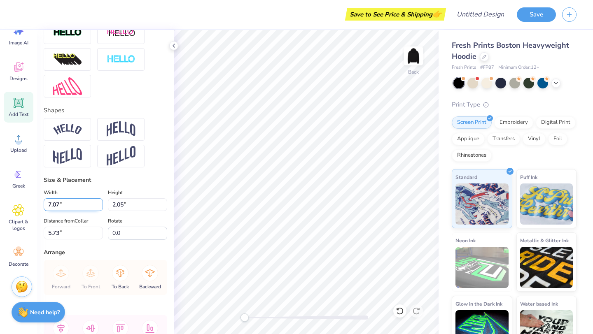
click at [49, 205] on input "7.07" at bounding box center [73, 204] width 59 height 13
click at [79, 211] on div "Width 5 5 " Height 2.05 2.05 " Distance from Collar 5.73 5.73 " Rotate 0.0" at bounding box center [106, 214] width 124 height 52
type input "5.00"
type input "1.45"
type input "6.03"
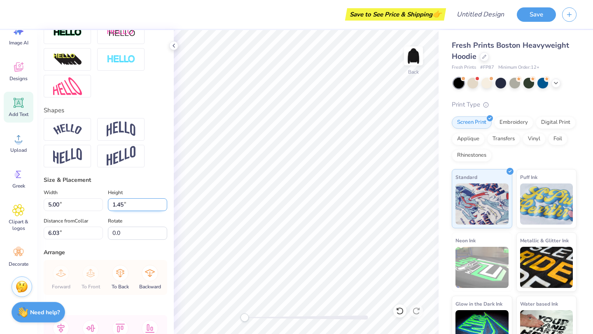
click at [140, 208] on input "1.45" at bounding box center [137, 204] width 59 height 13
click at [123, 200] on input "1" at bounding box center [137, 204] width 59 height 13
type input "1"
type input "3.45"
type input "1.00"
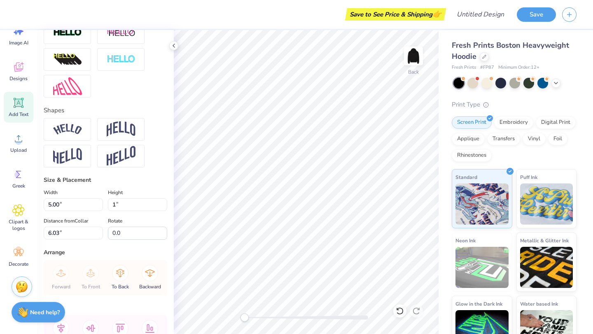
type input "6.25"
click at [140, 185] on div "Size & Placement Width 3.45 5.00 " Height 1.00 1 " Distance from Collar 6.25 6.…" at bounding box center [106, 208] width 124 height 64
click at [61, 203] on input "3.45" at bounding box center [73, 204] width 59 height 13
click at [100, 202] on input "3.46" at bounding box center [73, 204] width 59 height 13
click at [100, 202] on input "3.47" at bounding box center [73, 204] width 59 height 13
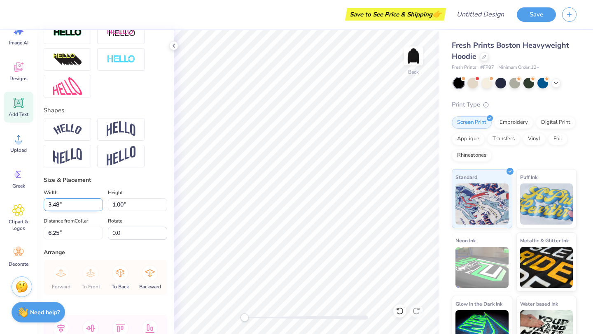
click at [100, 202] on input "3.48" at bounding box center [73, 204] width 59 height 13
click at [100, 202] on input "3.49" at bounding box center [73, 204] width 59 height 13
click at [100, 202] on input "3.5" at bounding box center [73, 204] width 59 height 13
click at [100, 202] on input "3.51" at bounding box center [73, 204] width 59 height 13
click at [100, 202] on input "3.52" at bounding box center [73, 204] width 59 height 13
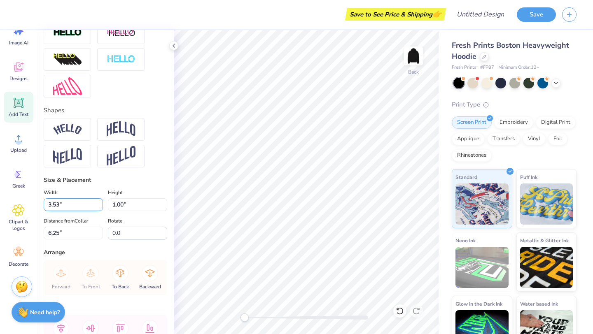
click at [100, 202] on input "3.53" at bounding box center [73, 204] width 59 height 13
click at [100, 202] on input "3.54" at bounding box center [73, 204] width 59 height 13
click at [100, 202] on input "3.55" at bounding box center [73, 204] width 59 height 13
type input "3.56"
click at [100, 202] on input "3.56" at bounding box center [73, 204] width 59 height 13
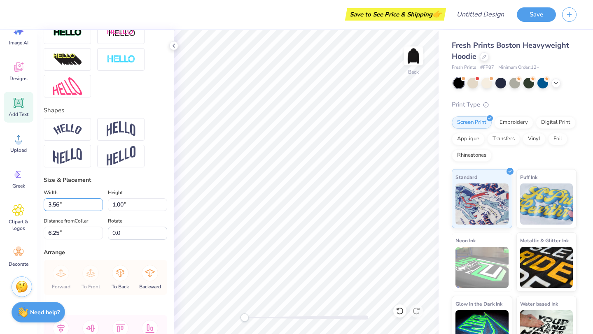
type input "1.03"
type input "6.23"
click at [98, 189] on div "Width 3.56 3.56 "" at bounding box center [73, 199] width 59 height 23
click at [99, 202] on input "3.57" at bounding box center [73, 204] width 59 height 13
click at [99, 202] on input "3.58" at bounding box center [73, 204] width 59 height 13
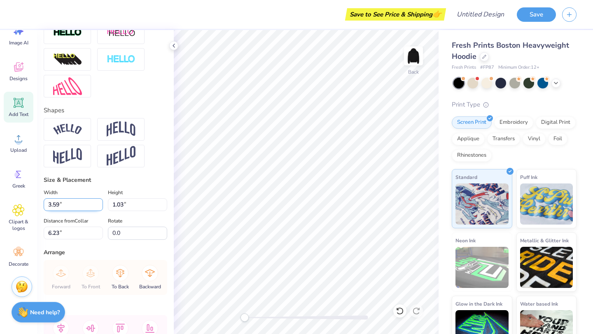
click at [99, 202] on input "3.59" at bounding box center [73, 204] width 59 height 13
click at [99, 202] on input "3.6" at bounding box center [73, 204] width 59 height 13
click at [99, 202] on input "3.61" at bounding box center [73, 204] width 59 height 13
click at [99, 202] on input "3.62" at bounding box center [73, 204] width 59 height 13
click at [99, 202] on input "3.63" at bounding box center [73, 204] width 59 height 13
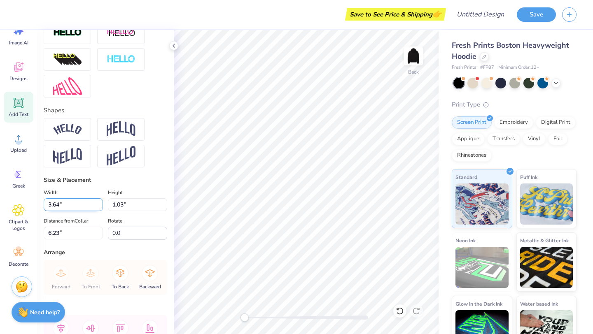
click at [99, 202] on input "3.64" at bounding box center [73, 204] width 59 height 13
click at [99, 202] on input "3.65" at bounding box center [73, 204] width 59 height 13
click at [99, 202] on input "3.66" at bounding box center [73, 204] width 59 height 13
click at [99, 202] on input "3.67" at bounding box center [73, 204] width 59 height 13
click at [99, 202] on input "3.68" at bounding box center [73, 204] width 59 height 13
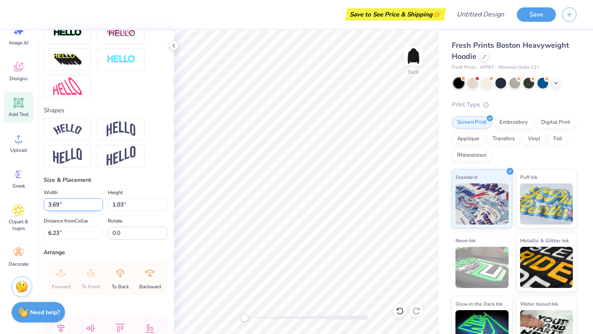
click at [99, 202] on input "3.69" at bounding box center [73, 204] width 59 height 13
click at [99, 202] on input "3.7" at bounding box center [73, 204] width 59 height 13
click at [99, 202] on input "3.71" at bounding box center [73, 204] width 59 height 13
click at [99, 202] on input "3.72" at bounding box center [73, 204] width 59 height 13
click at [99, 202] on input "3.73" at bounding box center [73, 204] width 59 height 13
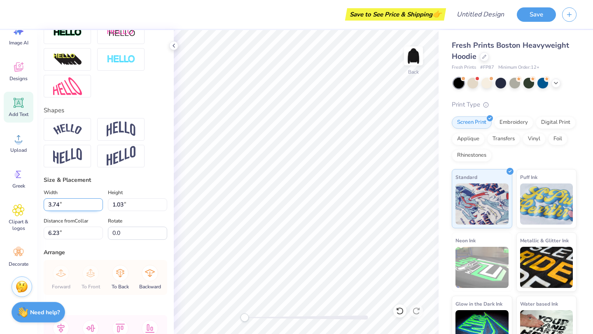
click at [99, 202] on input "3.74" at bounding box center [73, 204] width 59 height 13
click at [99, 202] on input "3.75" at bounding box center [73, 204] width 59 height 13
click at [99, 202] on input "3.76" at bounding box center [73, 204] width 59 height 13
click at [99, 202] on input "3.77" at bounding box center [73, 204] width 59 height 13
click at [99, 202] on input "3.78" at bounding box center [73, 204] width 59 height 13
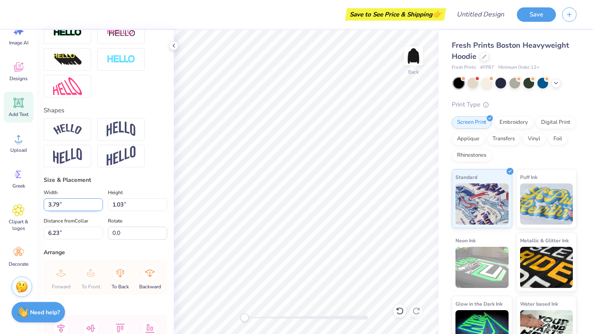
click at [99, 202] on input "3.79" at bounding box center [73, 204] width 59 height 13
click at [99, 202] on input "3.8" at bounding box center [73, 204] width 59 height 13
click at [99, 202] on input "3.81" at bounding box center [73, 204] width 59 height 13
click at [99, 202] on input "3.82" at bounding box center [73, 204] width 59 height 13
click at [99, 202] on input "3.83" at bounding box center [73, 204] width 59 height 13
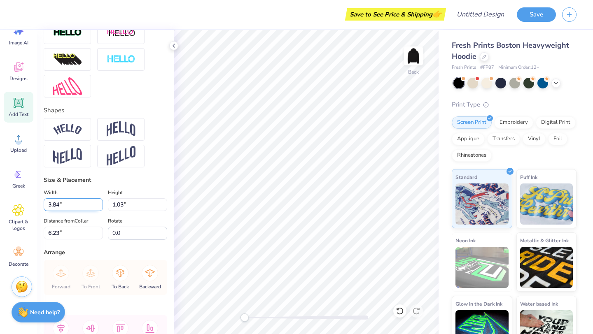
click at [99, 202] on input "3.84" at bounding box center [73, 204] width 59 height 13
click at [99, 202] on input "3.85" at bounding box center [73, 204] width 59 height 13
click at [99, 202] on input "3.86" at bounding box center [73, 204] width 59 height 13
click at [99, 202] on input "3.87" at bounding box center [73, 204] width 59 height 13
click at [99, 202] on input "3.88" at bounding box center [73, 204] width 59 height 13
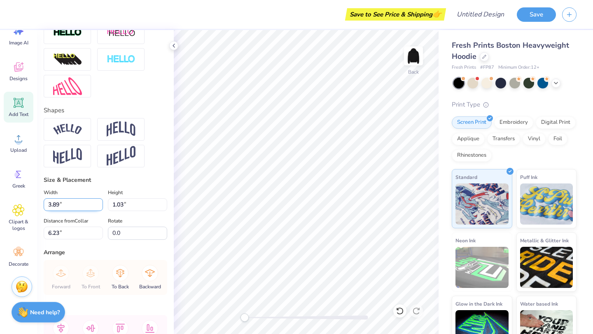
click at [99, 202] on input "3.89" at bounding box center [73, 204] width 59 height 13
click at [99, 202] on input "3.9" at bounding box center [73, 204] width 59 height 13
click at [99, 202] on input "3.91" at bounding box center [73, 204] width 59 height 13
click at [99, 202] on input "3.92" at bounding box center [73, 204] width 59 height 13
click at [99, 202] on input "3.93" at bounding box center [73, 204] width 59 height 13
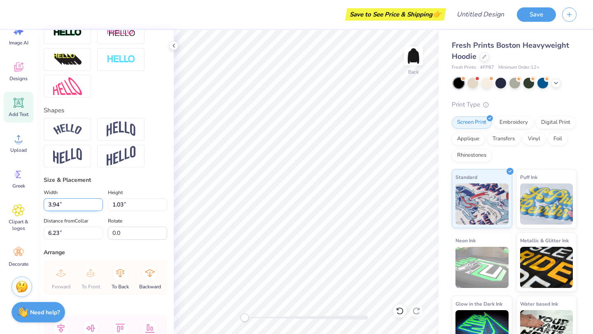
click at [99, 202] on input "3.94" at bounding box center [73, 204] width 59 height 13
click at [99, 202] on input "3.95" at bounding box center [73, 204] width 59 height 13
click at [99, 202] on input "3.96" at bounding box center [73, 204] width 59 height 13
click at [99, 202] on input "3.97" at bounding box center [73, 204] width 59 height 13
click at [99, 202] on input "3.98" at bounding box center [73, 204] width 59 height 13
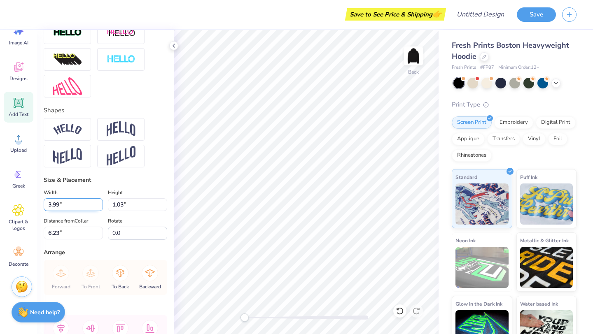
click at [99, 202] on input "3.99" at bounding box center [73, 204] width 59 height 13
click at [99, 202] on input "4" at bounding box center [73, 204] width 59 height 13
type input "4.01"
click at [99, 202] on input "4.01" at bounding box center [73, 204] width 59 height 13
type input "1.16"
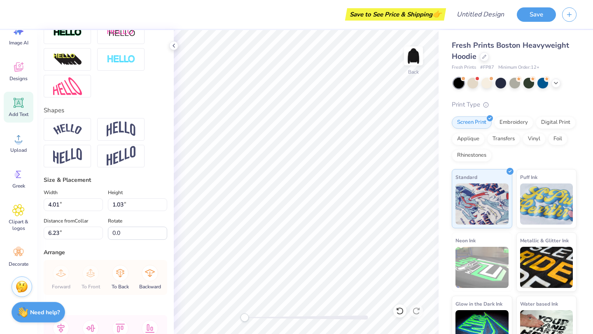
type input "6.17"
click at [97, 183] on div "Size & Placement" at bounding box center [106, 180] width 124 height 9
type input "4.87"
type input "1.41"
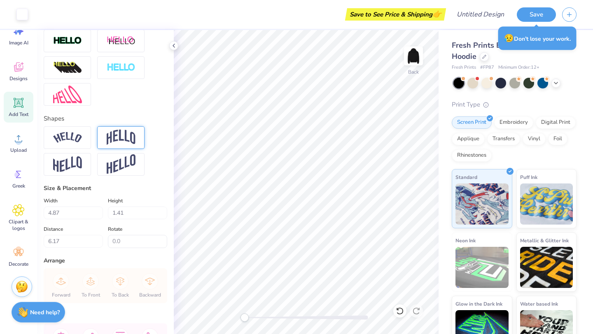
scroll to position [302, 0]
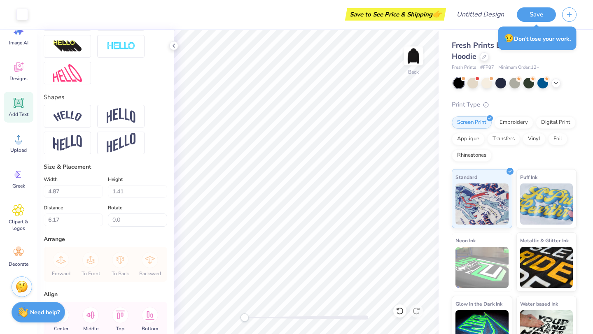
type input "8.79"
type input "1.83"
type input "3.00"
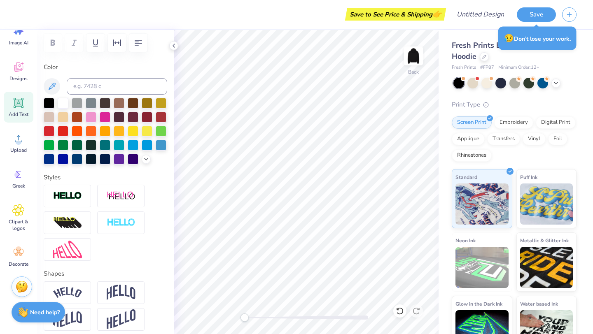
scroll to position [73, 0]
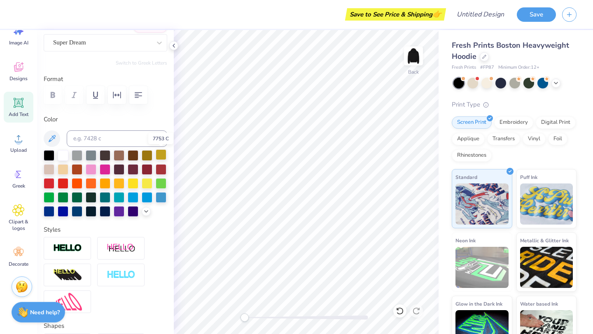
click at [160, 156] on div at bounding box center [161, 154] width 11 height 11
click at [131, 182] on div at bounding box center [133, 182] width 11 height 11
click at [117, 182] on div at bounding box center [119, 182] width 11 height 11
click at [89, 187] on div at bounding box center [91, 182] width 11 height 11
click at [119, 182] on div at bounding box center [119, 182] width 11 height 11
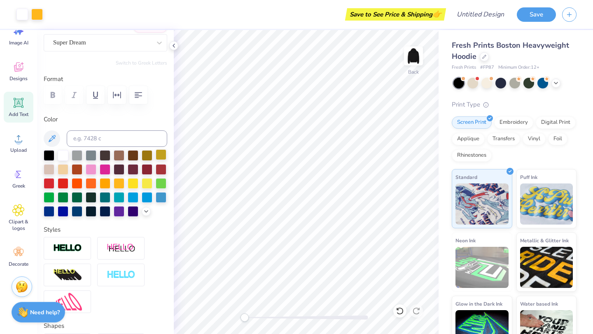
type input "4.87"
type input "1.41"
type input "5.34"
type input "3.34"
type input "0.97"
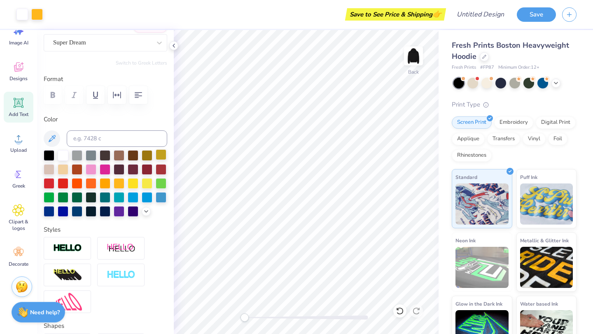
type input "5.36"
click at [15, 107] on icon at bounding box center [18, 103] width 12 height 12
type input "7.05"
type input "2.04"
type input "5.73"
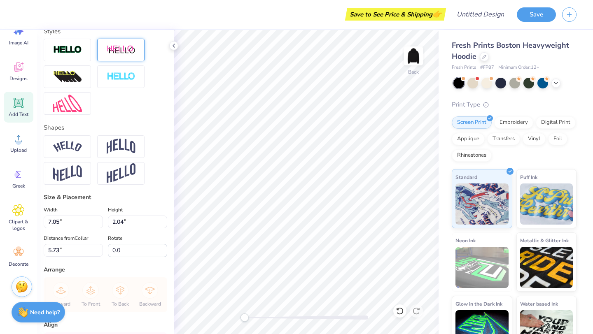
scroll to position [345, 0]
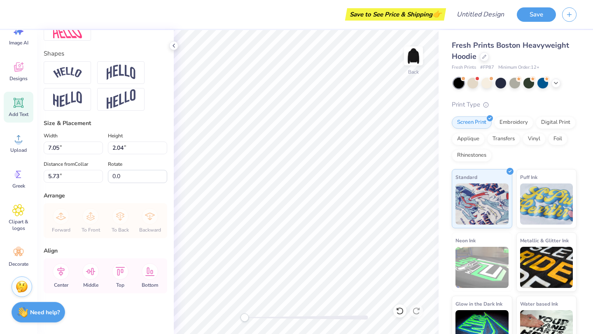
type textarea "GYMNASTICS"
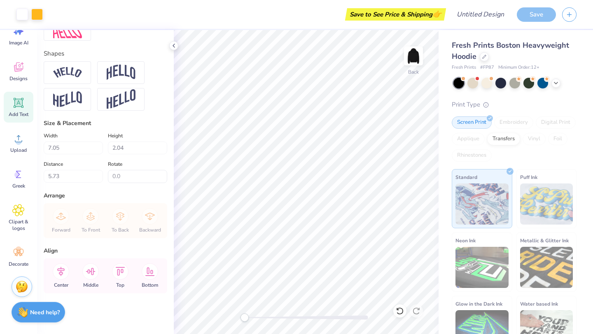
type input "17.63"
type input "2.12"
type input "5.69"
type input "13.36"
type input "1.61"
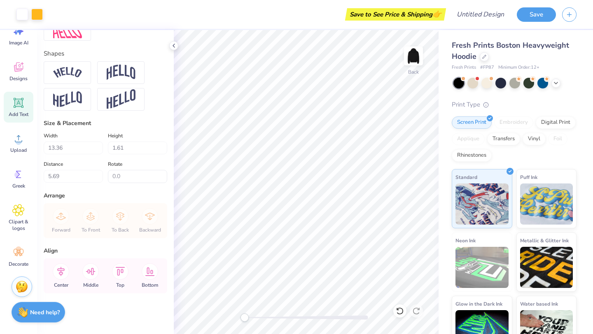
type input "6.75"
type input "11.53"
type input "1.39"
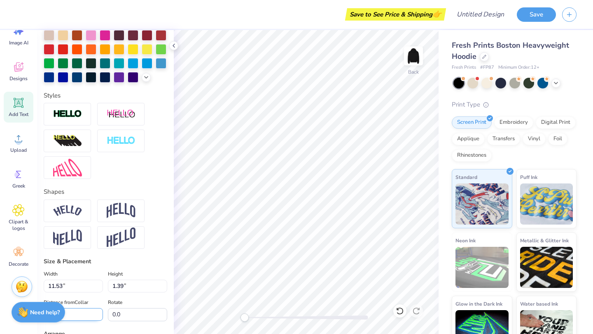
scroll to position [108, 0]
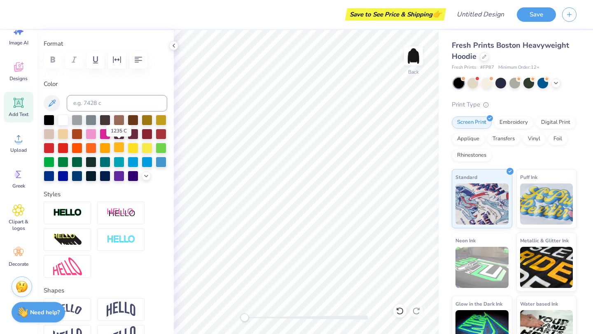
click at [121, 145] on div at bounding box center [119, 147] width 11 height 11
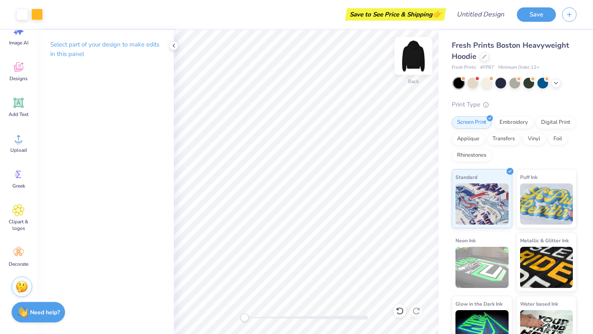
click at [415, 61] on img at bounding box center [413, 56] width 33 height 33
click at [23, 140] on icon at bounding box center [18, 139] width 12 height 12
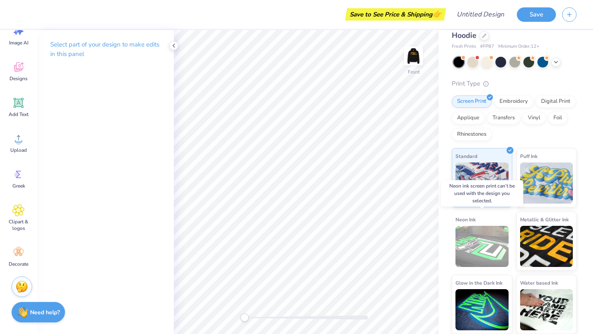
scroll to position [0, 0]
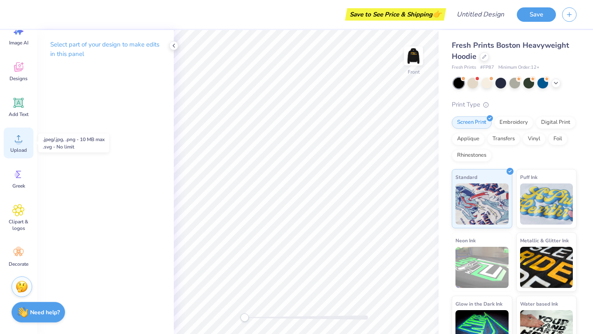
click at [21, 152] on span "Upload" at bounding box center [18, 150] width 16 height 7
click at [17, 149] on span "Upload" at bounding box center [18, 150] width 16 height 7
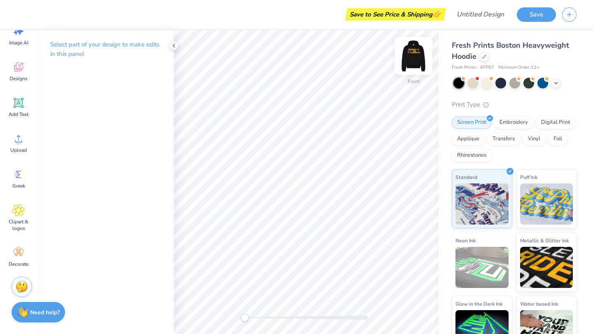
click at [409, 63] on img at bounding box center [413, 56] width 33 height 33
click at [14, 76] on span "Designs" at bounding box center [18, 78] width 18 height 7
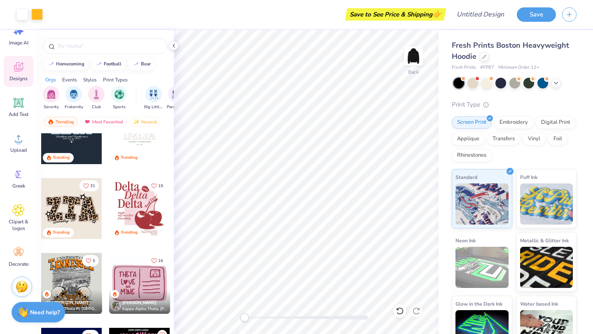
scroll to position [2359, 0]
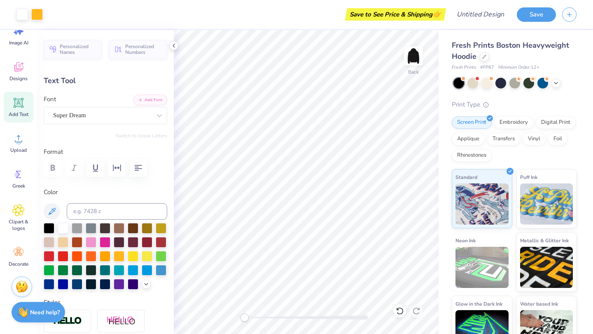
type input "3.34"
type input "0.97"
type input "5.36"
type input "3.42"
type input "0.99"
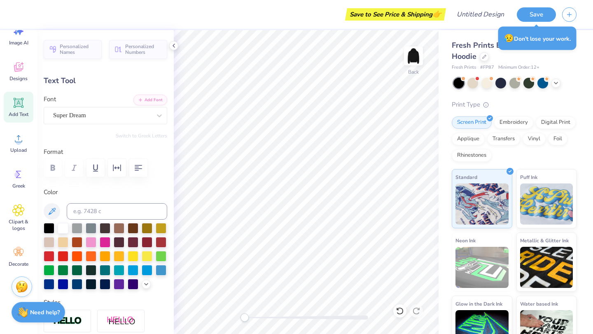
type input "3.71"
type input "1.08"
type input "5.31"
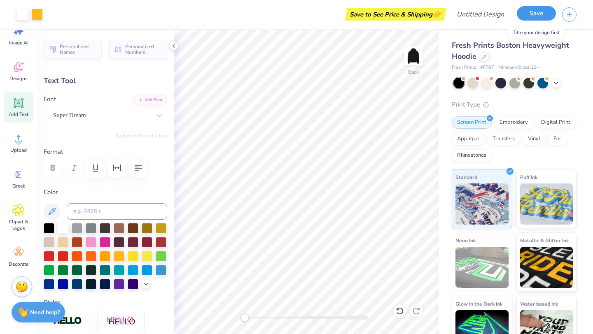
click at [554, 14] on button "Save" at bounding box center [536, 13] width 39 height 14
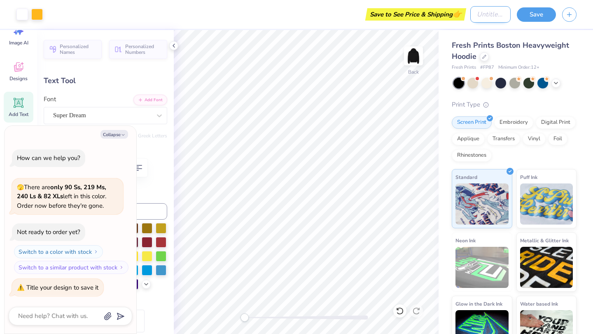
type textarea "x"
click at [482, 12] on input "Design Title" at bounding box center [490, 14] width 40 height 16
type input "C"
type textarea "x"
type input "CL"
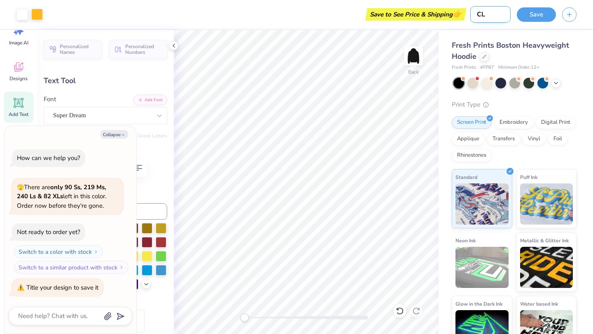
type textarea "x"
type input "CLU"
type textarea "x"
type input "CLUP"
type textarea "x"
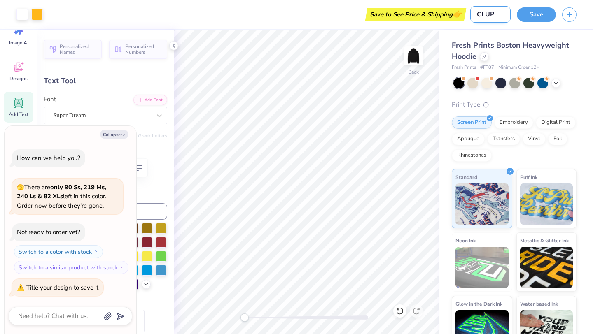
type input "CLU"
type textarea "x"
type input "CL"
type textarea "x"
type input "C"
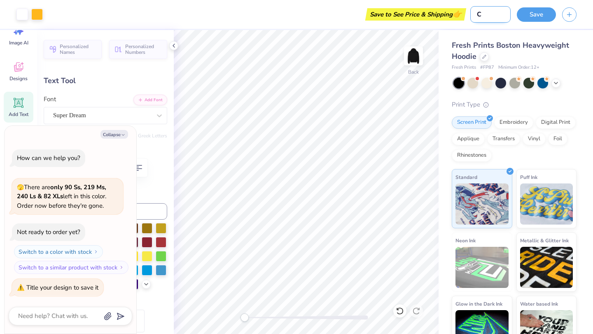
type textarea "x"
type input "Cl"
type textarea "x"
type input "Clu"
type textarea "x"
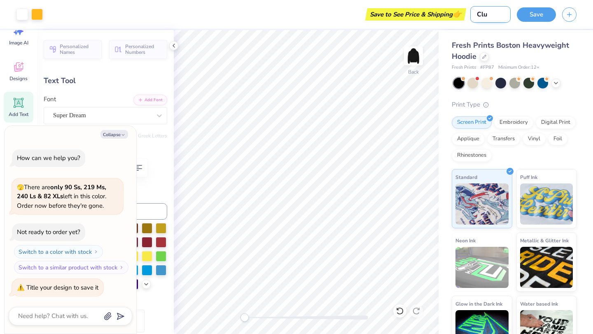
type input "Club"
type textarea "x"
type input "Club"
type textarea "x"
type input "Club A"
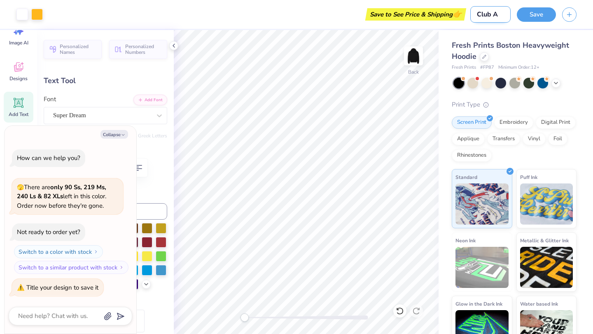
type textarea "x"
type input "Club Ap"
type textarea "x"
type input "Club App"
type textarea "x"
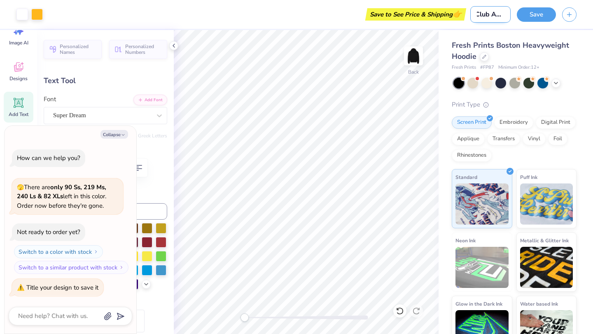
type input "Club Appa"
type textarea "x"
type input "Club Appar"
type textarea "x"
type input "Club Appare"
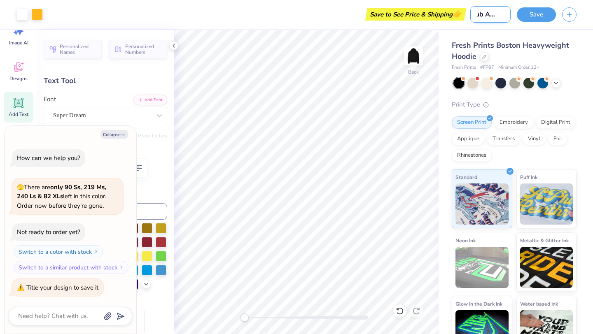
type textarea "x"
type input "Club Apparel"
type textarea "x"
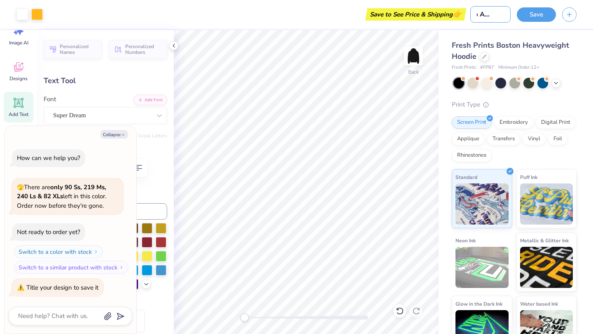
type input "Club Apparel"
click at [462, 27] on div "Save to See Price & Shipping 👉" at bounding box center [256, 14] width 415 height 29
click at [535, 18] on button "Save" at bounding box center [536, 13] width 39 height 14
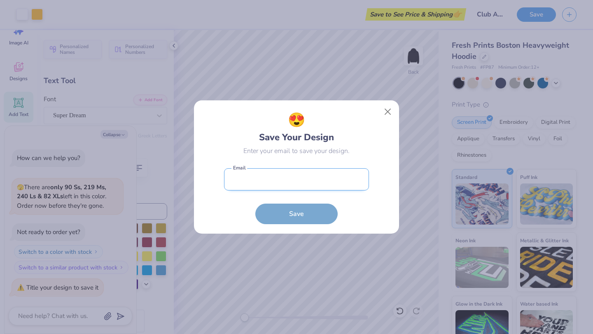
click at [309, 178] on input "email" at bounding box center [296, 179] width 145 height 23
type input "olivianevarez67@gmail.com"
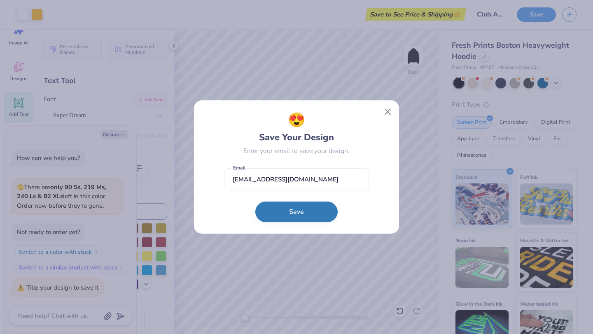
click at [301, 211] on button "Save" at bounding box center [296, 212] width 82 height 21
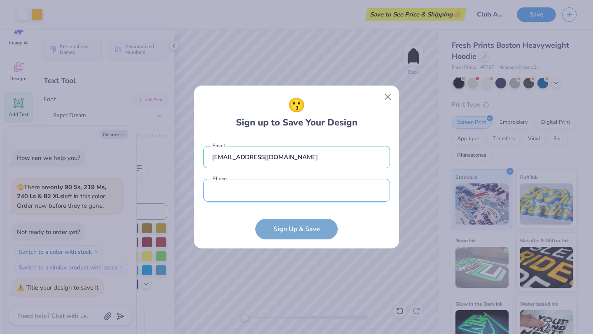
click at [299, 190] on input "tel" at bounding box center [296, 190] width 186 height 23
type input "(773) 892-9720"
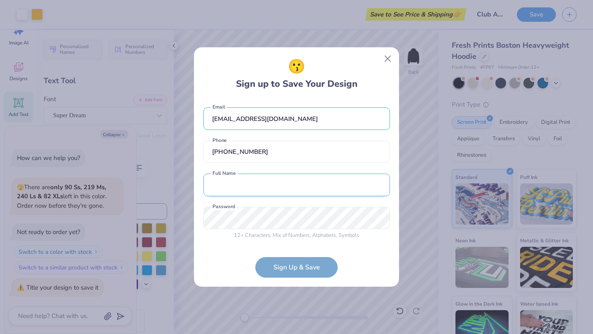
click at [284, 182] on input "text" at bounding box center [296, 185] width 186 height 23
type input "Olivia Nevarez"
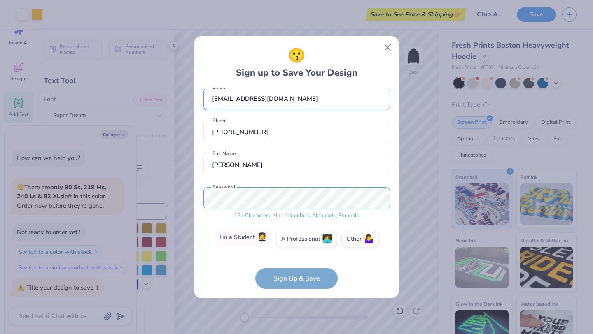
click at [247, 233] on label "I'm a Student 🧑‍🎓" at bounding box center [243, 238] width 58 height 16
click at [294, 247] on input "I'm a Student 🧑‍🎓" at bounding box center [296, 249] width 5 height 5
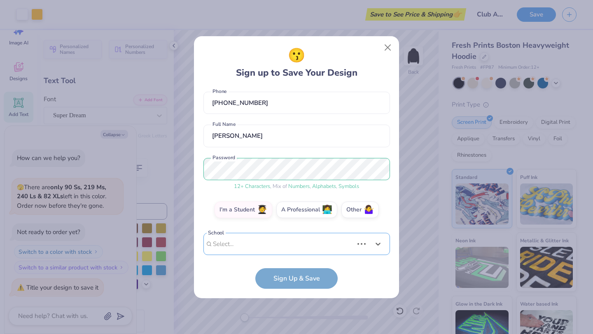
click at [248, 240] on div "Use Up and Down to choose options, press Enter to select the currently focused …" at bounding box center [296, 256] width 186 height 47
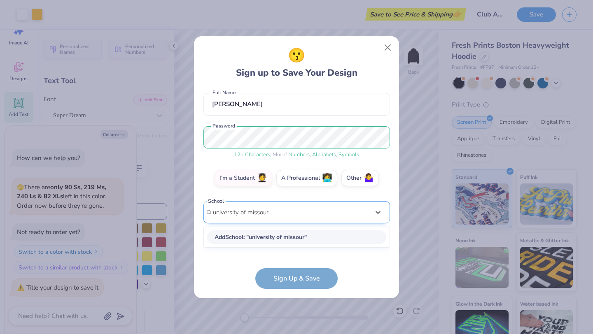
scroll to position [62, 0]
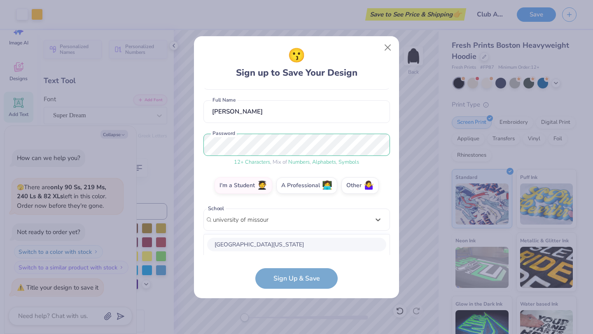
click at [276, 241] on div "University of Missouri" at bounding box center [296, 245] width 179 height 14
type input "university of missour"
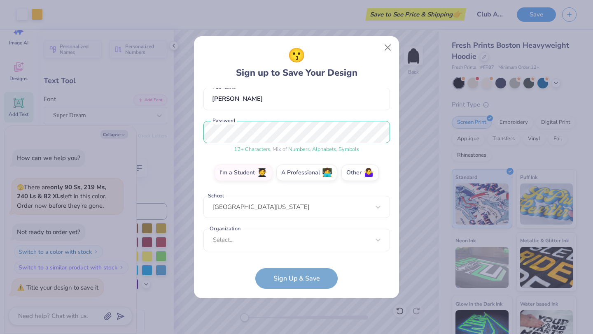
click at [307, 280] on form "olivianevarez67@gmail.com Email (773) 892-9720 Phone Olivia Nevarez Full Name 1…" at bounding box center [296, 188] width 186 height 201
drag, startPoint x: 301, startPoint y: 271, endPoint x: 314, endPoint y: 245, distance: 30.0
click at [314, 245] on form "olivianevarez67@gmail.com Email (773) 892-9720 Phone Olivia Nevarez Full Name 1…" at bounding box center [296, 188] width 186 height 201
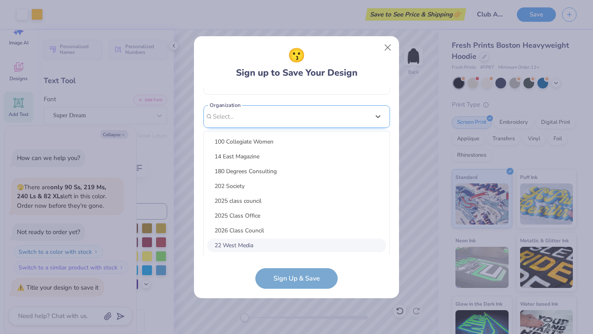
click at [314, 245] on div "option focused, 8 of 15. 15 results available. Use Up and Down to choose option…" at bounding box center [296, 180] width 186 height 150
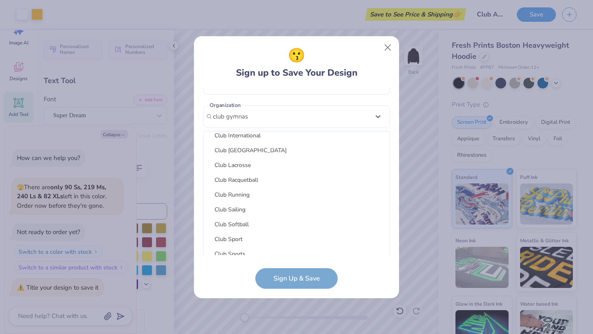
scroll to position [193, 0]
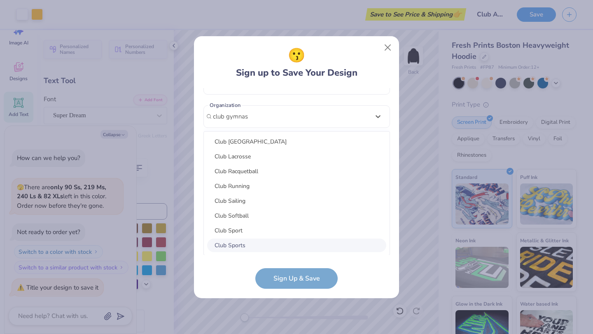
click at [240, 242] on div "Club Sports" at bounding box center [296, 246] width 179 height 14
type input "club gymnas"
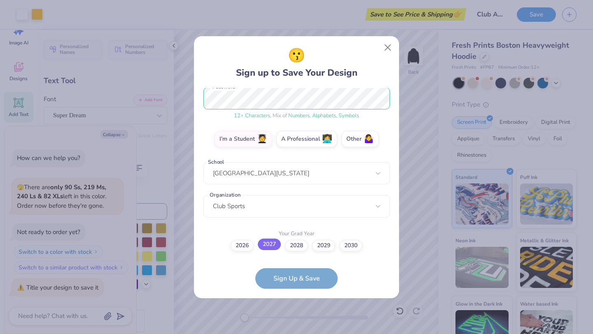
click at [277, 245] on label "2027" at bounding box center [269, 245] width 23 height 12
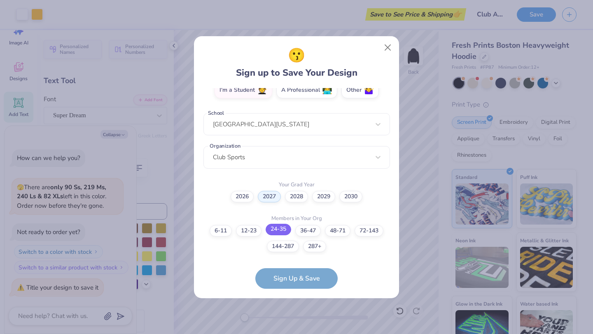
click at [287, 228] on label "24-35" at bounding box center [279, 230] width 26 height 12
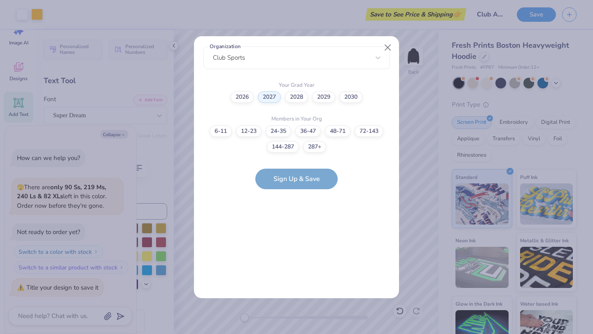
scroll to position [0, 0]
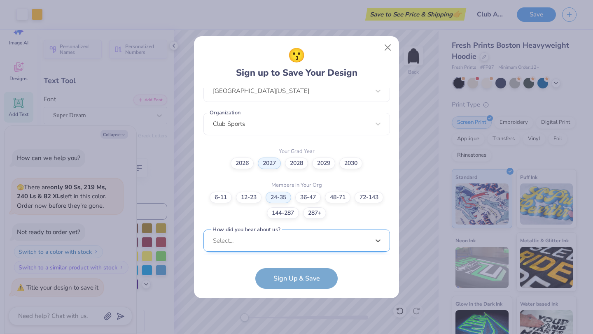
click at [278, 243] on div "option Word of Mouth focused, 8 of 15. 15 results available. Use Up and Down to…" at bounding box center [296, 305] width 186 height 150
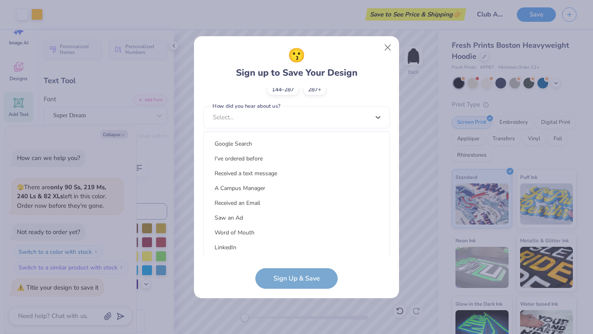
scroll to position [12, 0]
click at [268, 182] on div "A Campus Manager" at bounding box center [296, 189] width 179 height 14
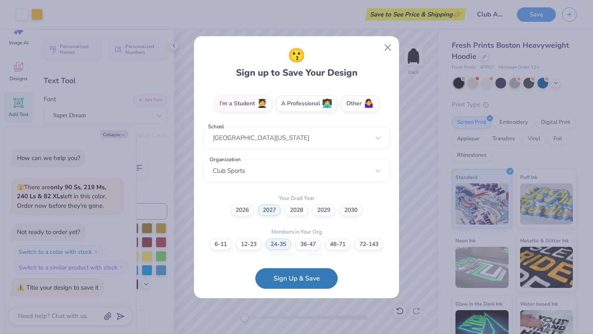
scroll to position [144, 0]
click at [283, 285] on button "Sign Up & Save" at bounding box center [296, 276] width 82 height 21
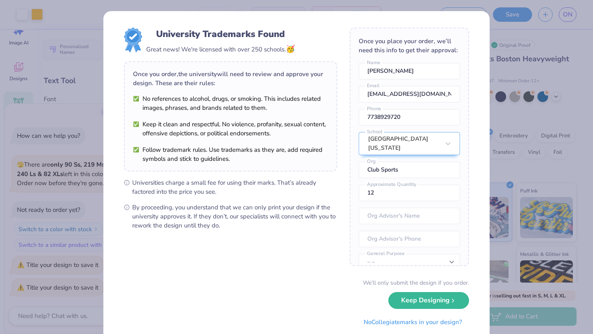
scroll to position [24, 0]
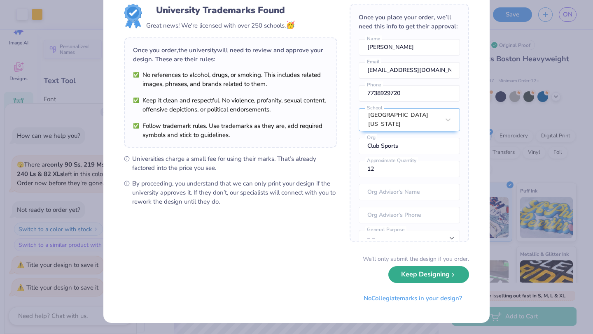
click at [430, 277] on button "Keep Designing" at bounding box center [428, 274] width 81 height 17
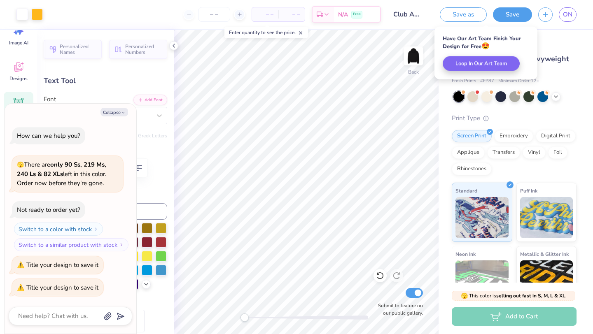
scroll to position [0, 0]
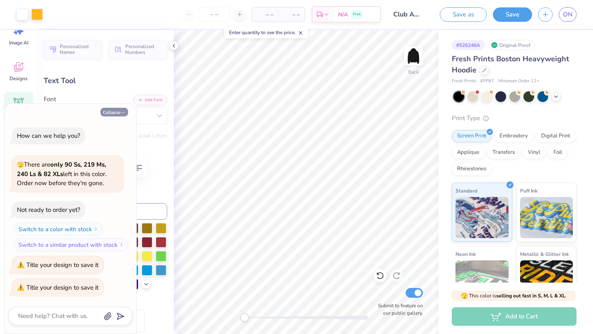
click at [124, 108] on button "Collapse" at bounding box center [114, 112] width 28 height 9
type textarea "x"
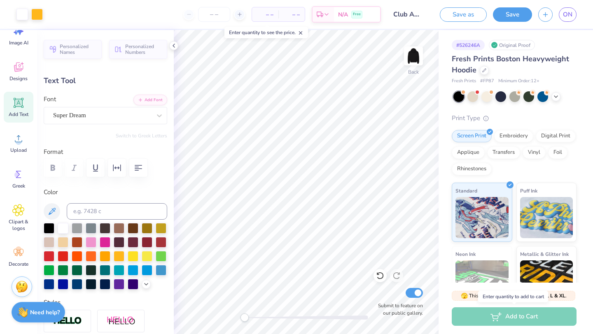
click at [509, 316] on div "Add to Cart" at bounding box center [514, 317] width 125 height 19
click at [485, 317] on div "Add to Cart" at bounding box center [514, 317] width 125 height 19
click at [342, 8] on div "Est. Delivery N/A Free" at bounding box center [346, 15] width 69 height 16
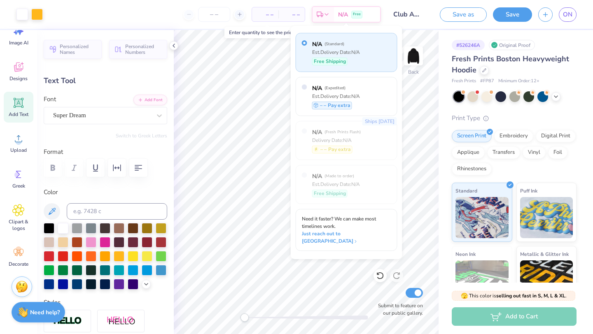
click at [281, 10] on div "– – Total" at bounding box center [291, 14] width 26 height 14
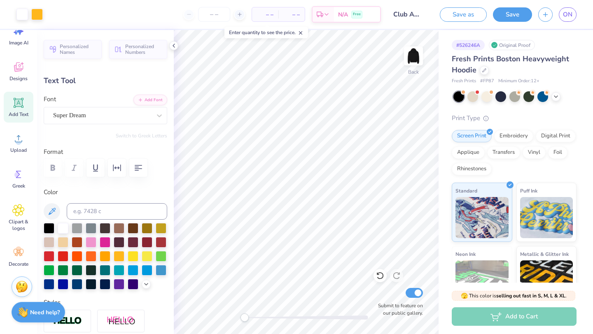
click at [266, 13] on span "– –" at bounding box center [265, 14] width 16 height 9
click at [217, 8] on input "number" at bounding box center [214, 14] width 32 height 15
click at [276, 21] on div "– – Per Item" at bounding box center [265, 14] width 26 height 14
click at [269, 16] on span "– –" at bounding box center [265, 14] width 16 height 9
type input "8.79"
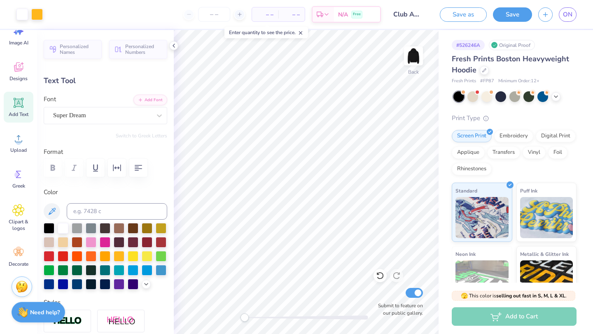
type input "1.83"
type input "3.00"
click at [139, 117] on div "Super Dream" at bounding box center [102, 115] width 100 height 13
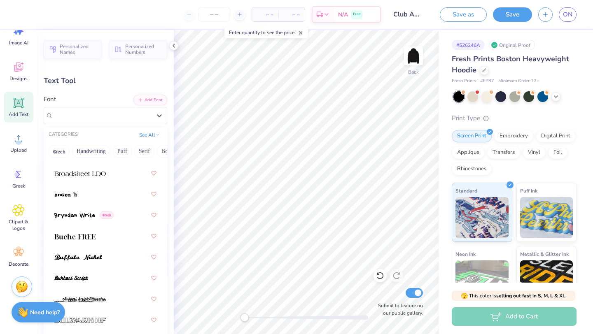
scroll to position [998, 0]
click at [125, 172] on div at bounding box center [105, 173] width 102 height 15
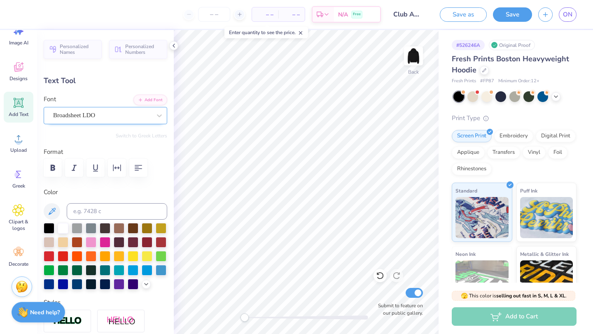
click at [118, 110] on div "Broadsheet LDO" at bounding box center [102, 115] width 100 height 13
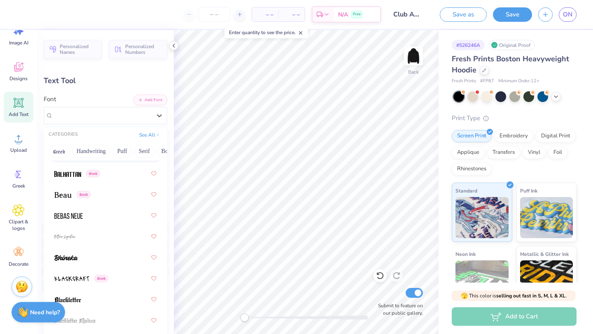
scroll to position [528, 0]
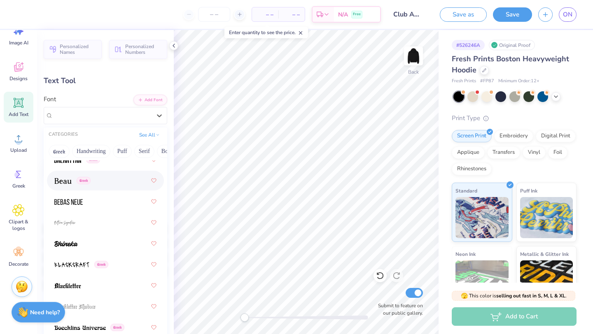
click at [104, 177] on div "Greek" at bounding box center [105, 180] width 102 height 15
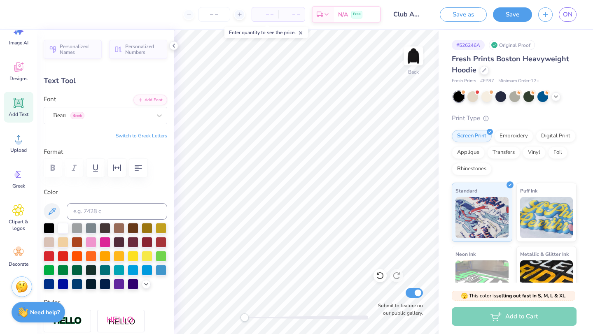
type input "11.53"
type input "1.39"
type input "6.75"
type input "3.71"
type input "1.08"
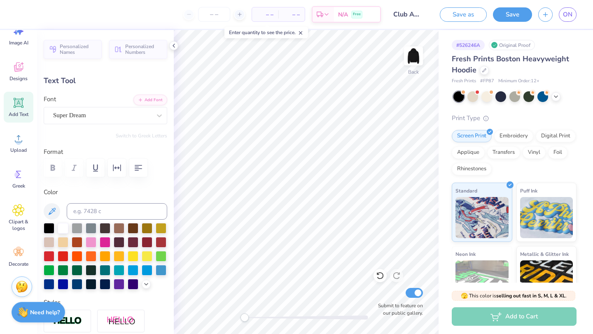
type input "5.31"
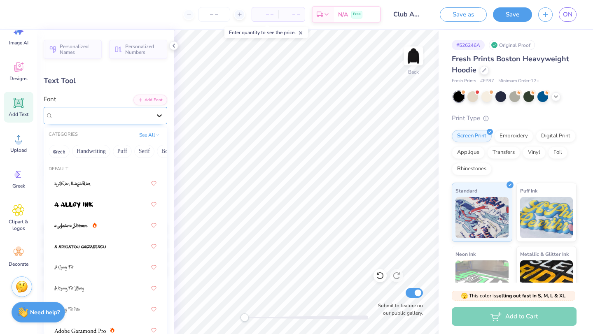
click at [152, 122] on div at bounding box center [159, 115] width 15 height 15
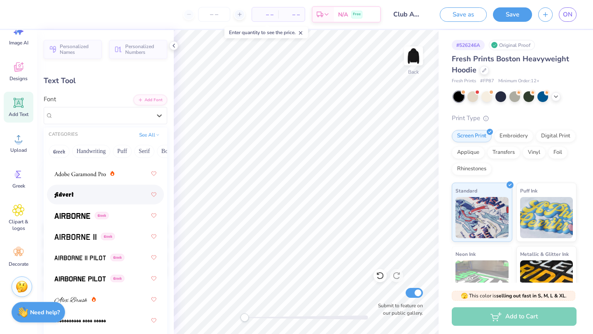
scroll to position [157, 0]
click at [111, 177] on div at bounding box center [84, 173] width 60 height 9
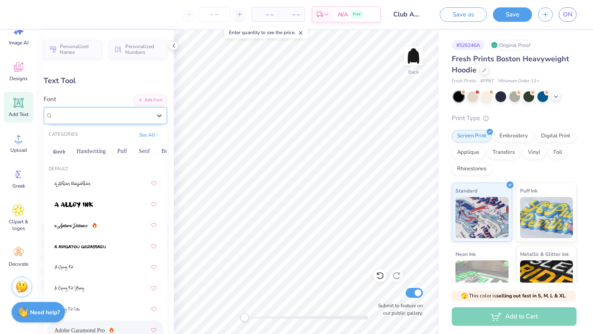
click at [108, 115] on div "Adobe Garamond Pro" at bounding box center [102, 115] width 100 height 13
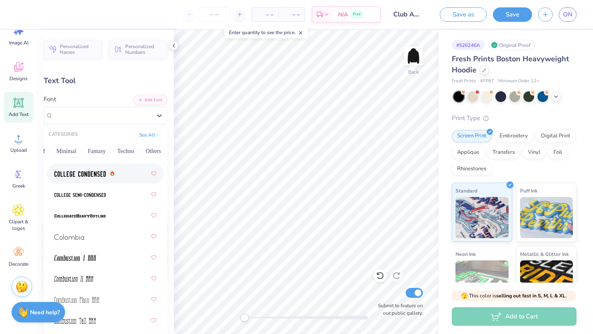
scroll to position [1543, 0]
click at [110, 194] on div at bounding box center [105, 193] width 102 height 15
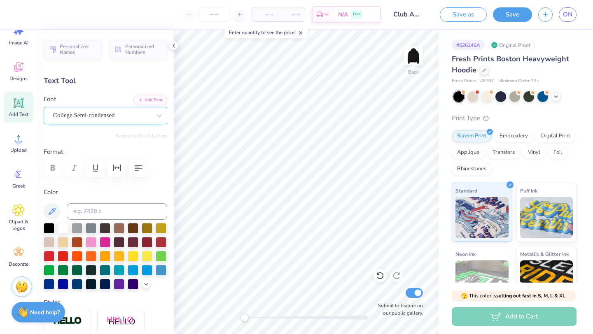
click at [141, 117] on div "College Semi-condensed" at bounding box center [102, 115] width 100 height 13
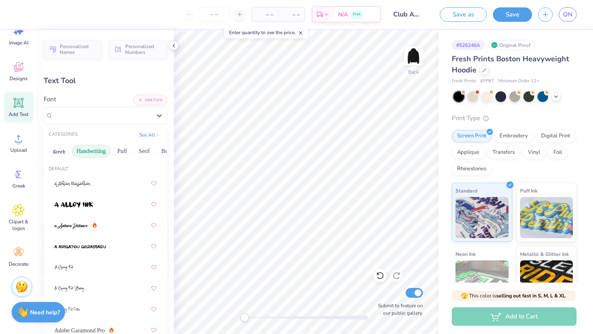
click at [90, 157] on button "Handwriting" at bounding box center [91, 151] width 38 height 13
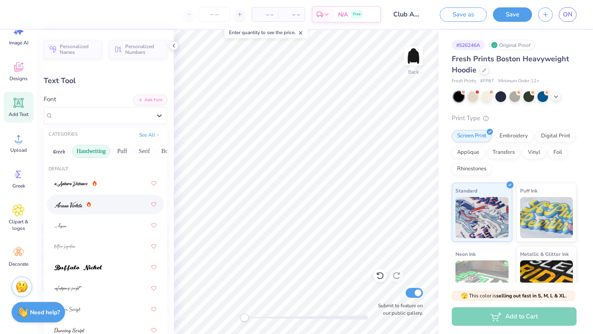
scroll to position [8, 0]
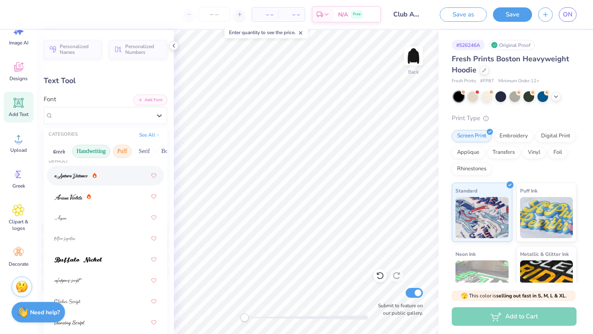
click at [118, 155] on button "Puff" at bounding box center [122, 151] width 19 height 13
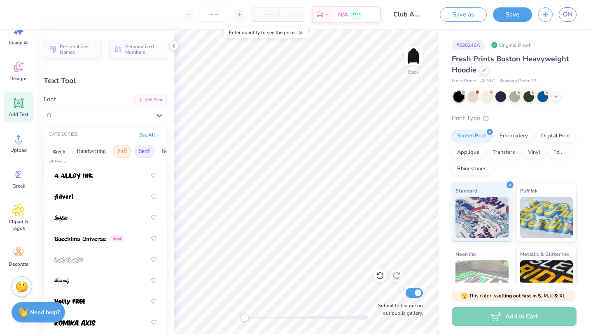
click at [142, 151] on button "Serif" at bounding box center [144, 151] width 20 height 13
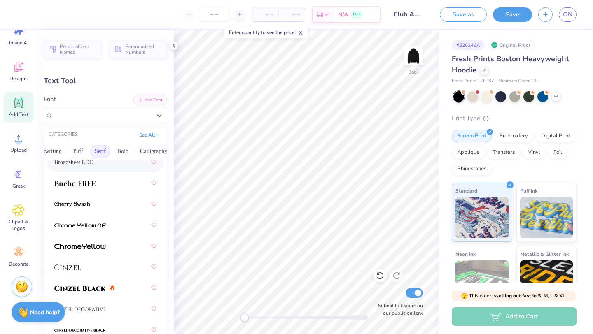
scroll to position [0, 47]
click at [128, 147] on button "Bold" at bounding box center [120, 151] width 20 height 13
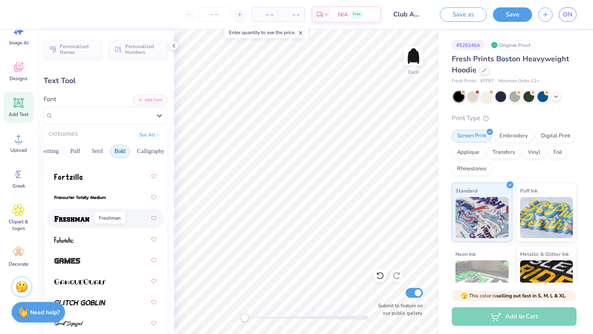
scroll to position [388, 0]
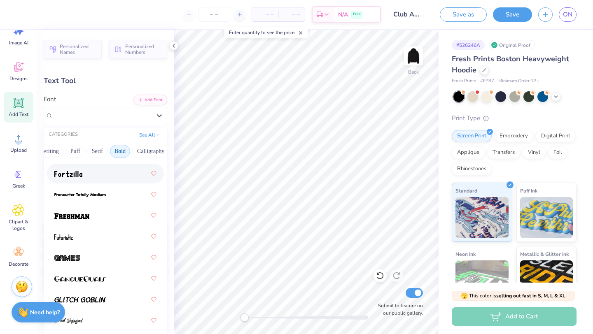
type input "9.22"
type input "1.84"
type input "2.99"
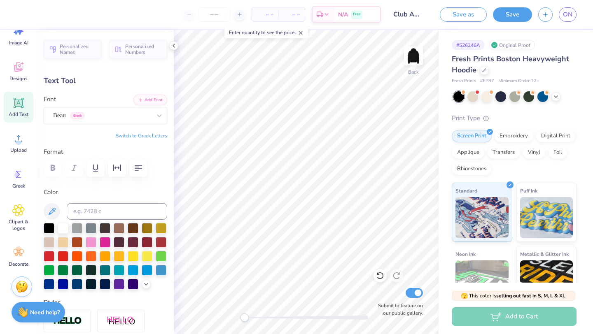
type input "11.53"
type input "1.39"
type input "6.75"
type input "2.84"
type input "1.05"
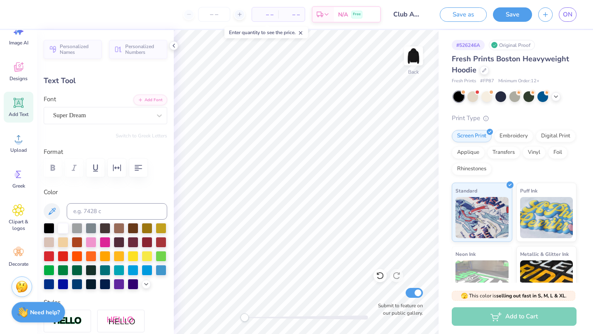
type input "5.32"
click at [115, 116] on div "College Semi-condensed" at bounding box center [102, 115] width 100 height 13
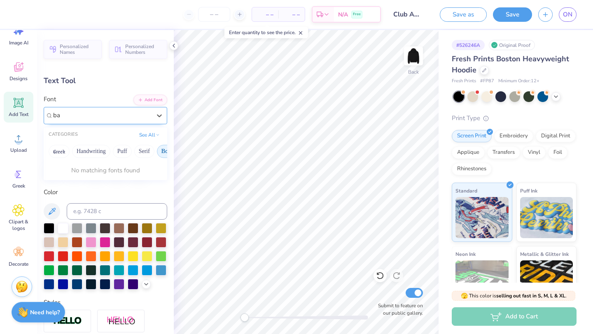
type input "b"
type input "9.22"
type input "1.84"
type input "3.00"
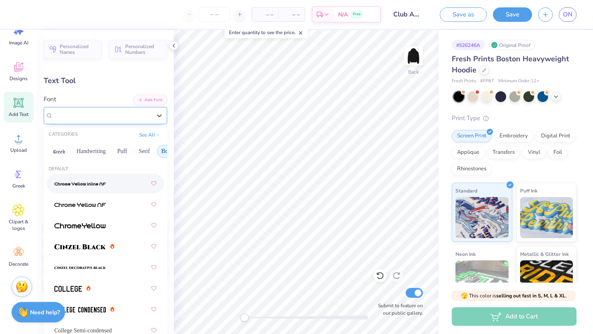
click at [117, 123] on div "Beau Greek" at bounding box center [106, 115] width 124 height 17
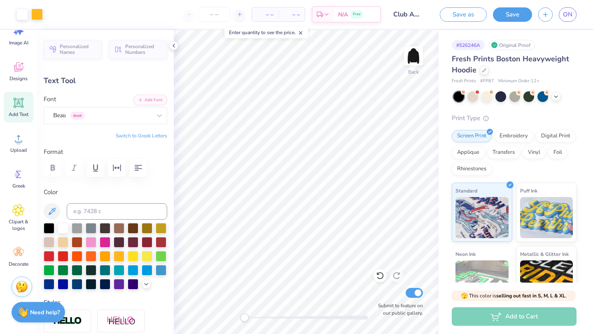
type input "2.84"
type input "1.05"
type input "5.32"
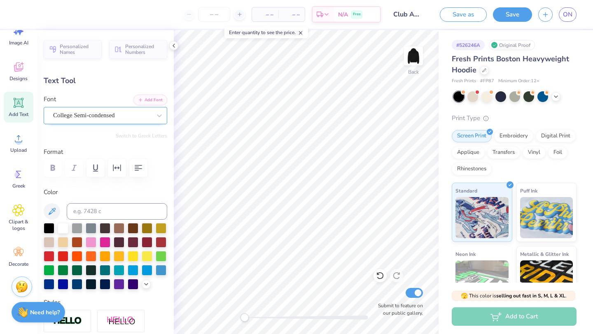
click at [125, 110] on div at bounding box center [102, 115] width 98 height 11
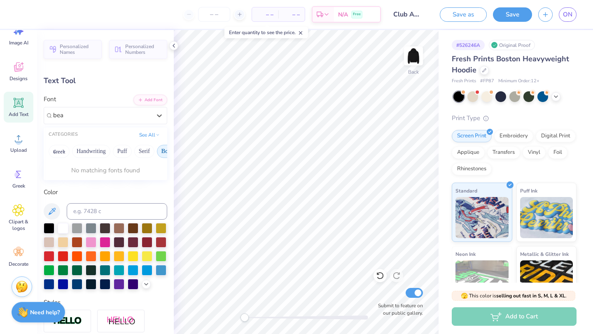
click at [165, 149] on button "Bold" at bounding box center [167, 151] width 20 height 13
click at [108, 186] on div "Beau Greek" at bounding box center [105, 183] width 102 height 15
type input "bea"
type input "4.08"
type input "1.19"
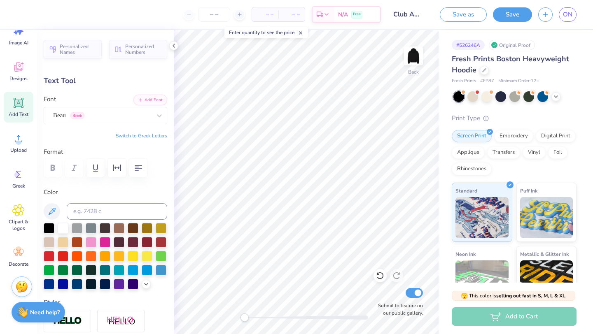
type input "5.30"
type input "11.53"
type input "1.39"
type input "6.75"
click at [137, 115] on div "Super Dream" at bounding box center [102, 115] width 100 height 13
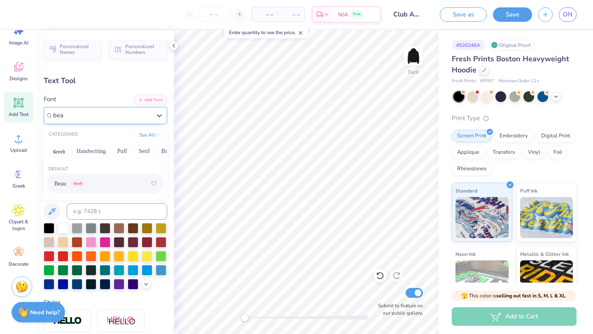
click at [111, 186] on div "Beau Greek" at bounding box center [105, 183] width 102 height 15
type input "bea"
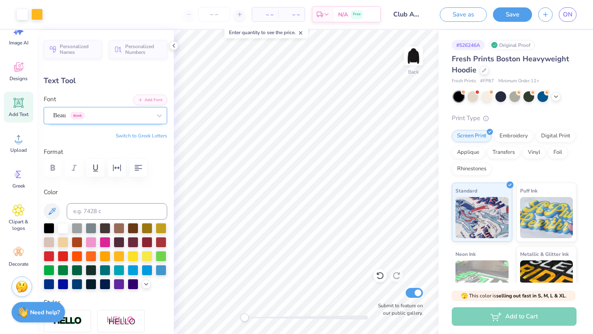
type input "11.06"
type input "1.35"
type input "6.77"
type input "9.22"
type input "1.84"
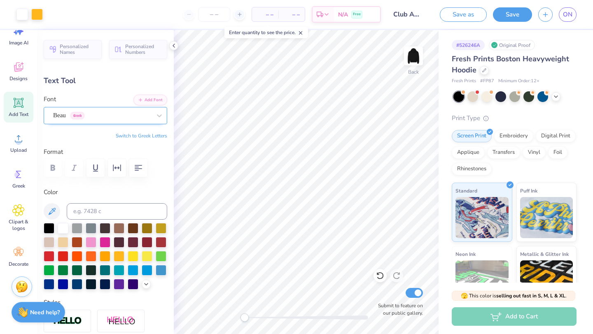
type input "3.00"
type input "7.98"
type input "1.60"
type input "4.08"
type input "1.19"
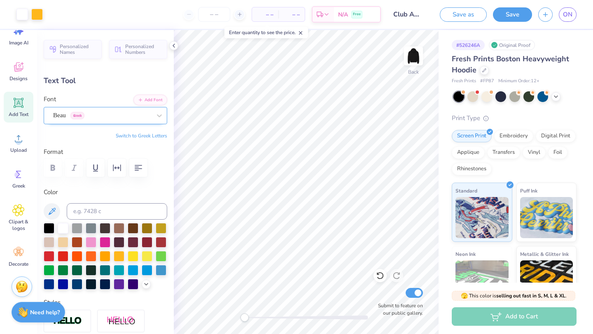
type input "5.25"
type input "11.06"
type input "1.35"
type input "6.75"
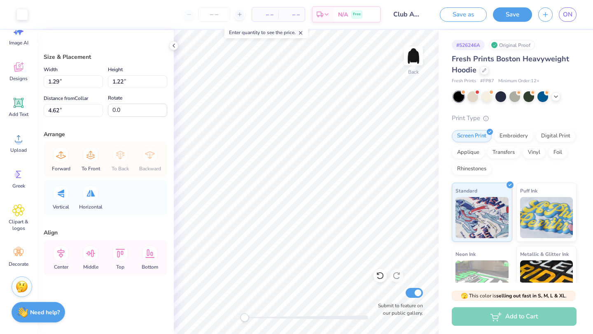
type input "1.28"
type input "4.03"
type input "1.29"
type input "2.66"
type input "180.0"
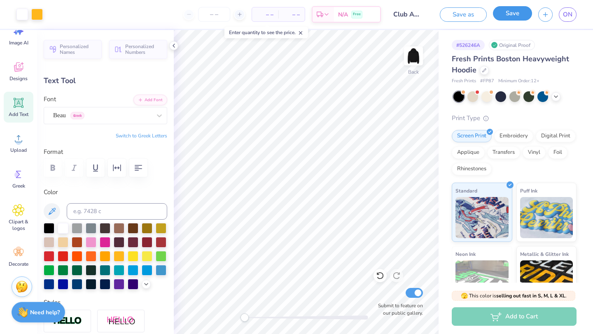
click at [507, 13] on button "Save" at bounding box center [512, 13] width 39 height 14
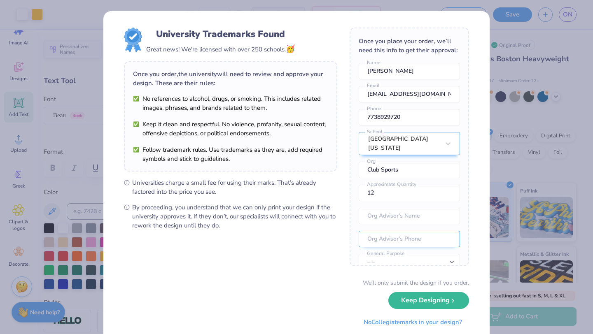
scroll to position [30, 0]
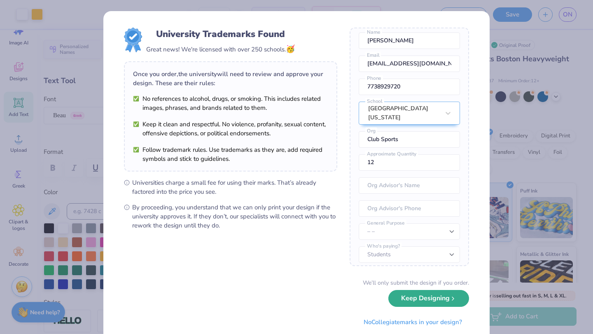
click at [427, 298] on button "Keep Designing" at bounding box center [428, 298] width 81 height 17
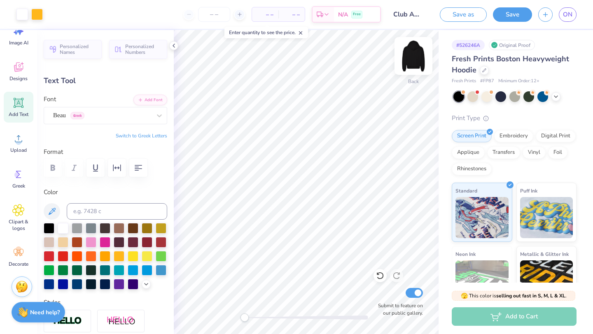
click at [414, 56] on img at bounding box center [413, 56] width 33 height 33
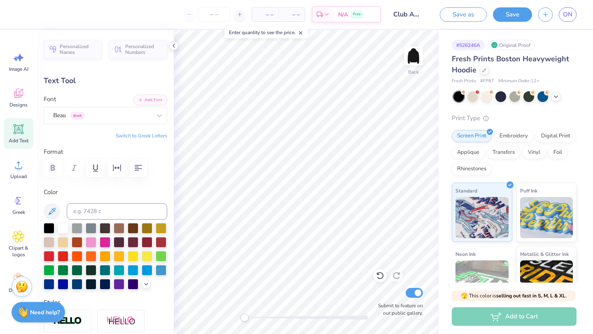
type textarea "club"
type input "3.01"
type input "1.22"
type input "5.24"
type input "3.22"
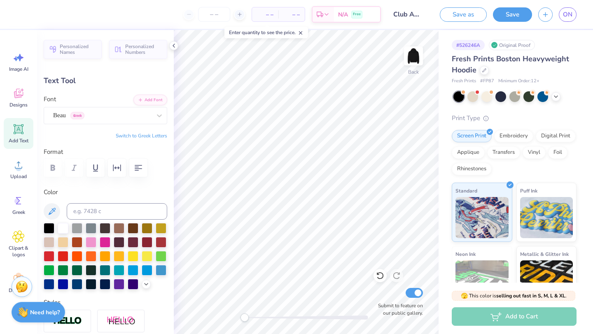
type input "1.30"
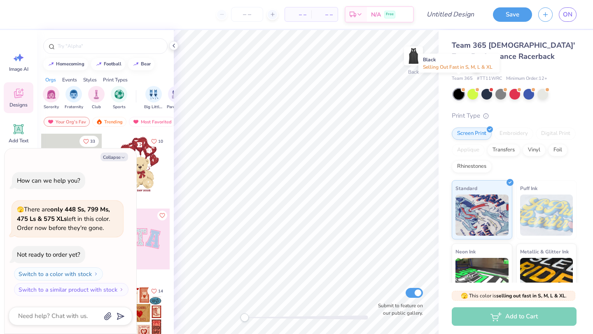
click at [461, 89] on div at bounding box center [458, 94] width 11 height 11
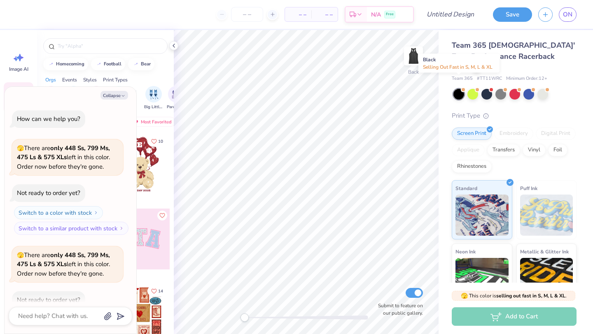
scroll to position [45, 0]
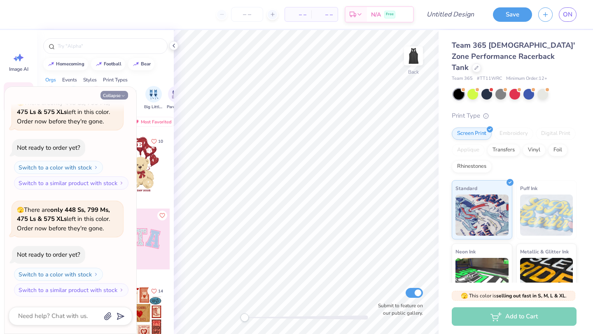
click at [112, 98] on button "Collapse" at bounding box center [114, 95] width 28 height 9
type textarea "x"
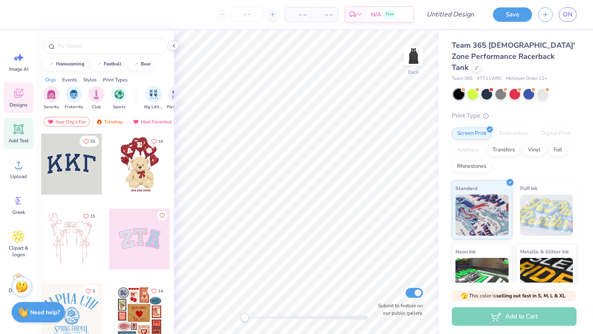
click at [15, 130] on icon at bounding box center [19, 129] width 10 height 10
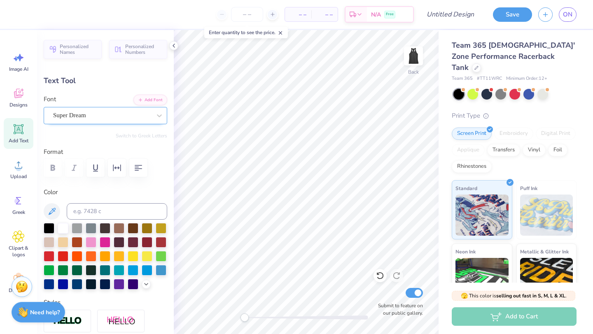
click at [74, 116] on div "Super Dream" at bounding box center [102, 115] width 100 height 13
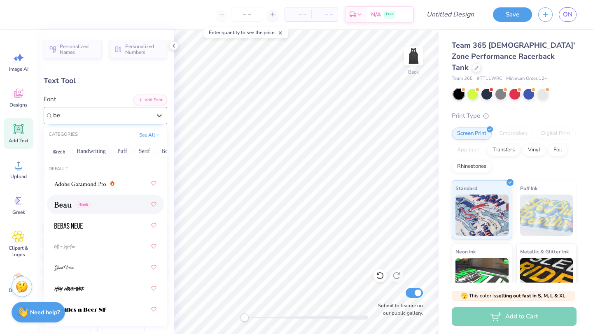
click at [75, 201] on div "Greek" at bounding box center [72, 204] width 36 height 9
type input "be"
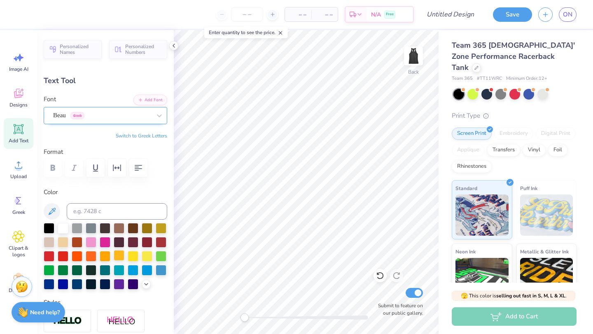
click at [124, 254] on div at bounding box center [119, 255] width 11 height 11
type textarea "m"
type textarea "MIZZOU"
type input "7.95"
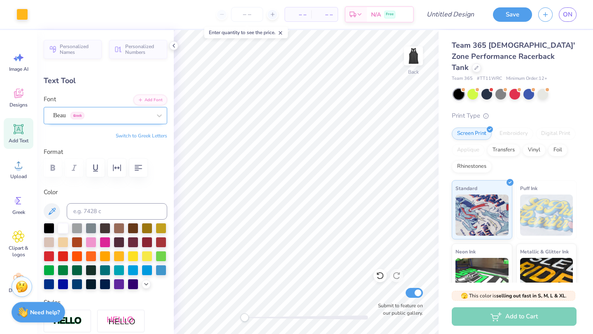
type input "1.59"
type input "8.70"
click at [21, 125] on icon at bounding box center [19, 129] width 10 height 10
type input "5.44"
type input "1.58"
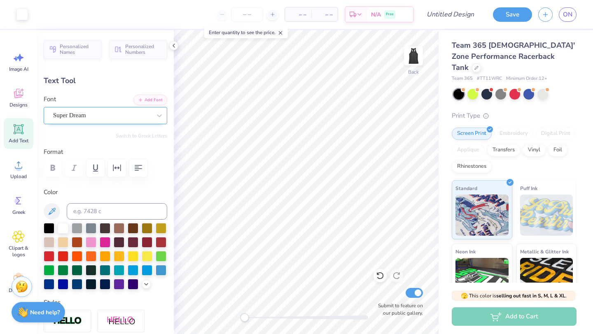
type input "8.71"
click at [96, 114] on div "Super Dream" at bounding box center [102, 115] width 100 height 13
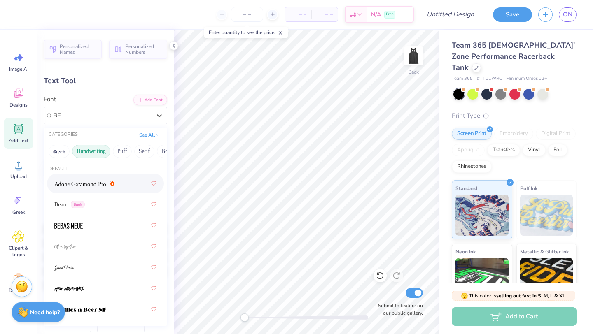
type input "BEA"
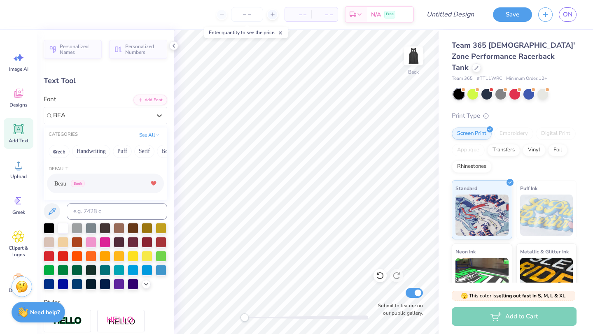
click at [154, 180] on div at bounding box center [154, 183] width 6 height 15
type textarea "x"
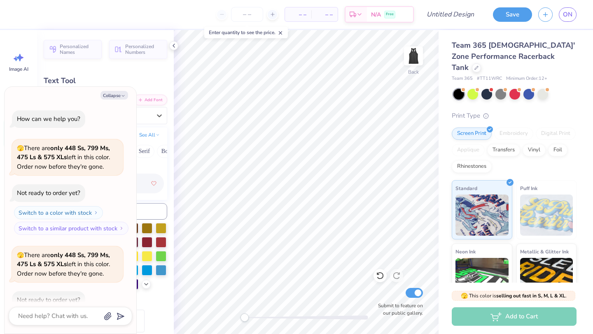
scroll to position [90, 0]
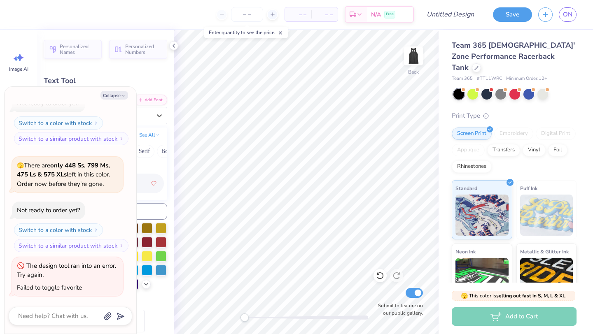
type input "BEA"
type textarea "x"
click at [128, 187] on div "How can we help you? 🫣 There are only 448 Ss, 799 Ms, 475 Ls & 575 XLs left in …" at bounding box center [71, 158] width 124 height 289
click at [139, 83] on div "Text Tool" at bounding box center [106, 80] width 124 height 11
click at [117, 93] on button "Collapse" at bounding box center [114, 95] width 28 height 9
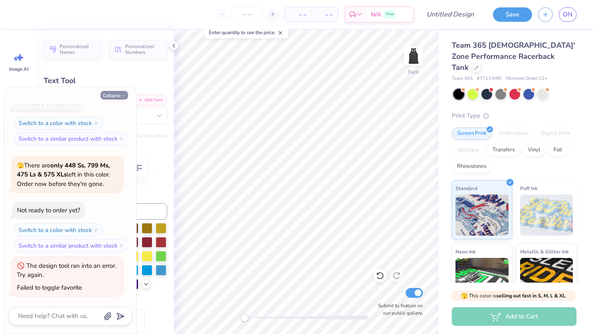
type textarea "x"
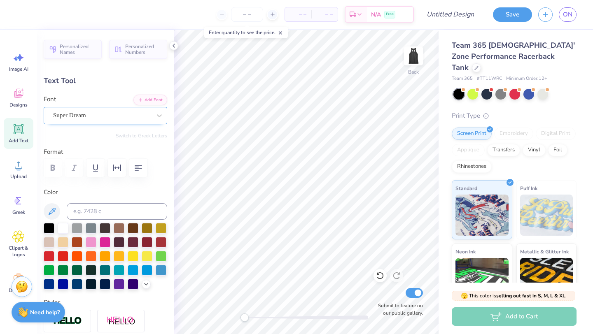
click at [132, 114] on div "Super Dream" at bounding box center [102, 115] width 100 height 13
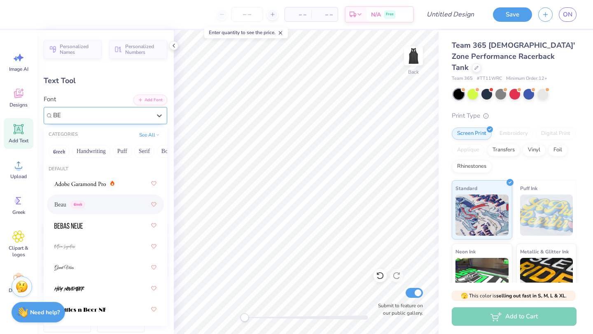
click at [131, 204] on div "Beau Greek" at bounding box center [105, 204] width 102 height 15
type input "BE"
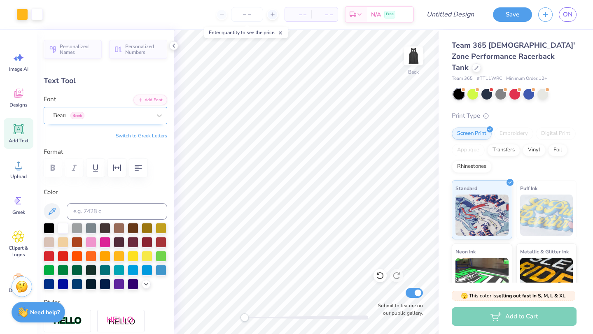
type input "5.06"
type input "1.56"
type input "8.72"
type textarea "CLUB"
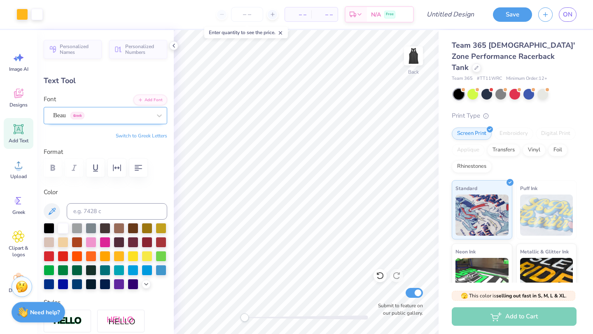
type input "5.44"
type input "1.59"
type input "8.70"
type input "3.96"
type input "1.16"
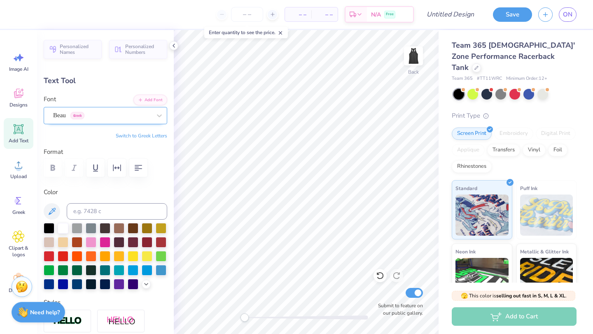
type input "3.01"
type input "0.88"
type input "3.10"
click at [19, 133] on icon at bounding box center [19, 129] width 10 height 10
type input "5.44"
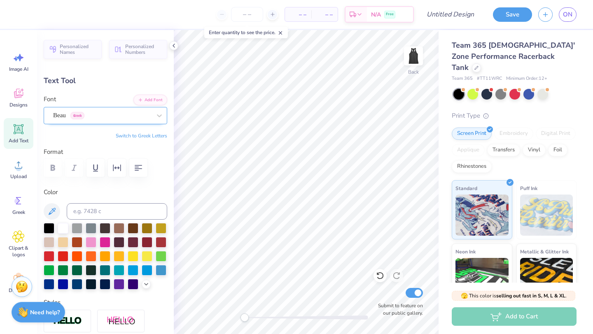
type input "1.58"
type input "8.71"
type textarea "GYMNASTICS"
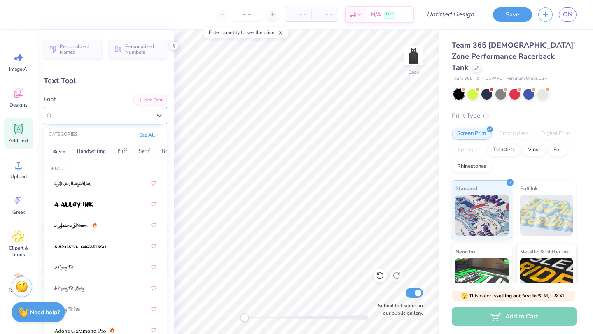
click at [90, 110] on div "Super Dream" at bounding box center [102, 115] width 100 height 13
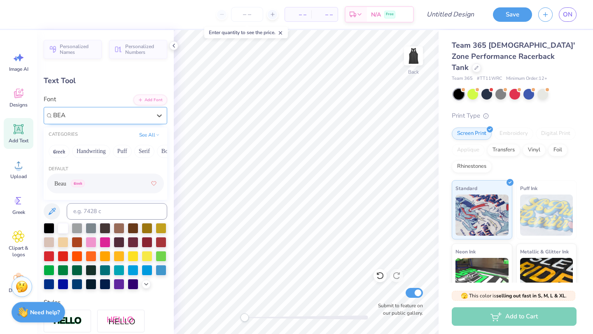
click at [86, 184] on div "Beau Greek" at bounding box center [105, 183] width 102 height 15
type input "BEA"
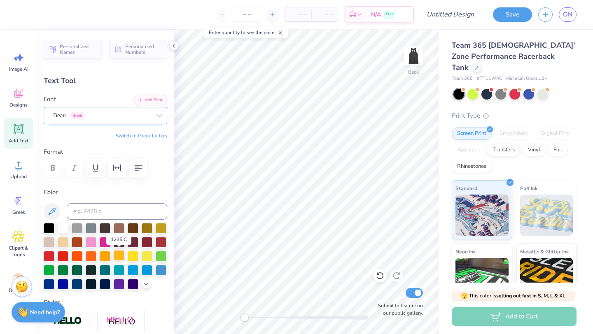
click at [121, 256] on div at bounding box center [119, 255] width 11 height 11
type input "13.06"
type input "1.60"
type input "8.70"
type input "9.85"
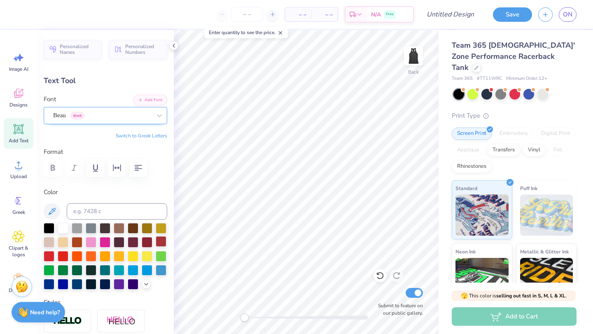
type input "1.21"
type input "8.73"
type input "1.07"
type input "7.47"
type input "0.92"
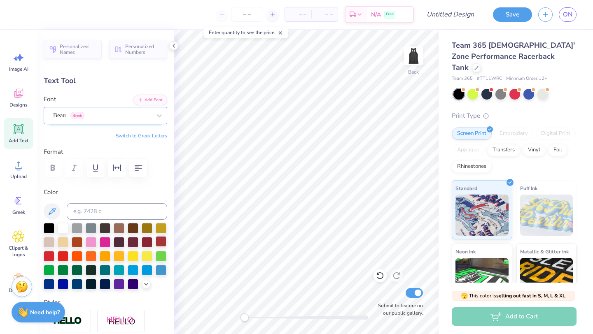
type input "3.00"
type input "3.01"
type input "0.88"
type input "3.10"
type input "7.47"
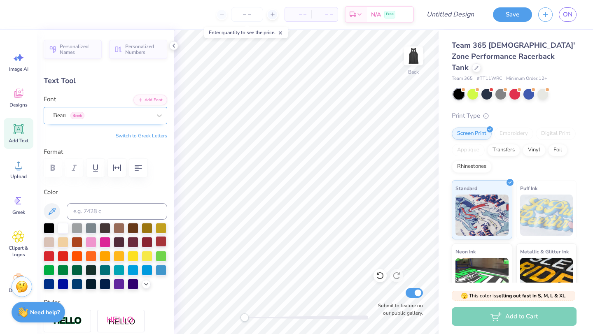
type input "0.92"
type input "3.00"
type input "3.01"
type input "0.88"
type input "3.04"
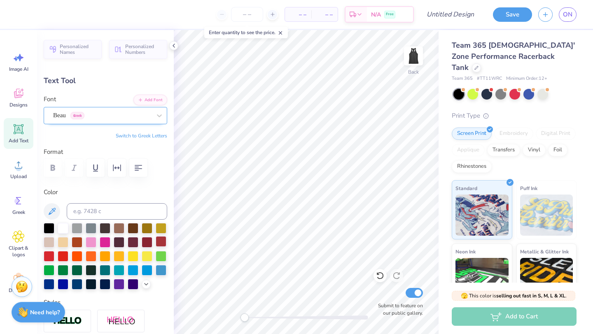
type input "7.47"
type input "0.92"
type input "3.00"
type input "3.01"
type input "0.88"
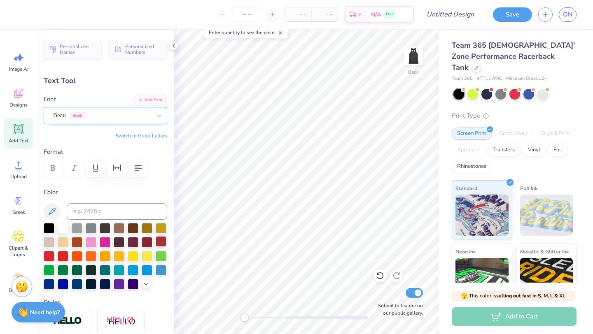
type input "3.04"
type input "7.95"
type input "1.59"
type input "2.33"
click at [19, 251] on span "Clipart & logos" at bounding box center [18, 251] width 27 height 13
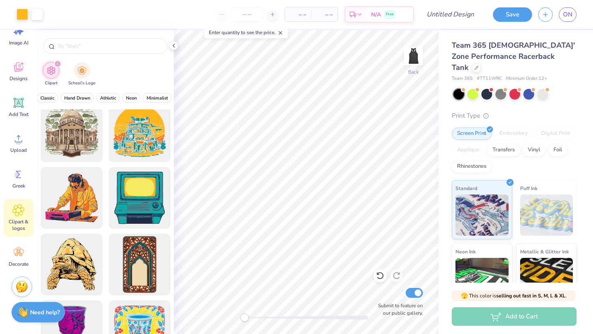
scroll to position [0, 287]
click at [146, 101] on span "Minimalist" at bounding box center [150, 98] width 21 height 6
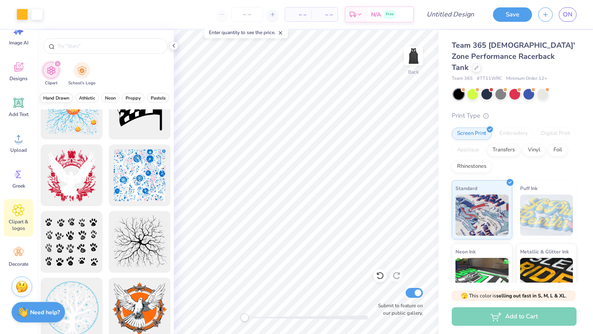
scroll to position [0, 340]
click at [133, 98] on button "Preppy" at bounding box center [125, 98] width 23 height 10
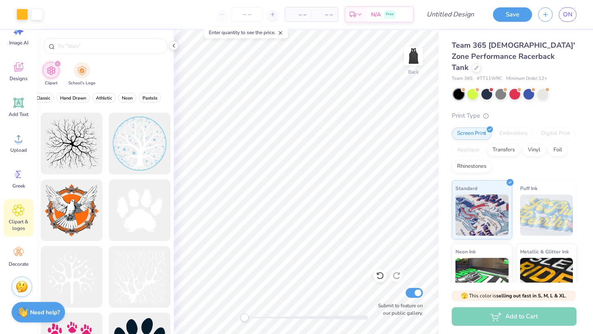
scroll to position [3330, 0]
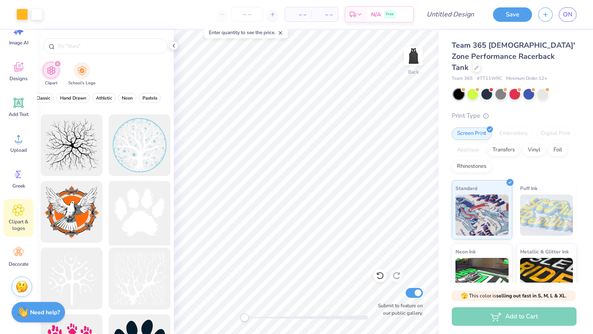
click at [124, 212] on div at bounding box center [139, 212] width 68 height 68
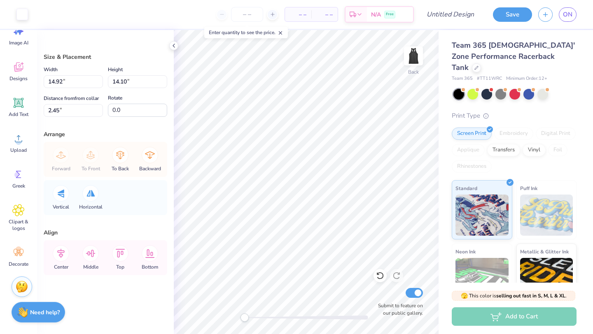
click at [361, 251] on div "Back Submit to feature on our public gallery." at bounding box center [306, 182] width 265 height 304
click at [382, 291] on div "Submit to feature on our public gallery." at bounding box center [397, 302] width 49 height 30
click at [375, 284] on div "Back Submit to feature on our public gallery." at bounding box center [306, 182] width 265 height 304
click at [355, 255] on div "Back Submit to feature on our public gallery." at bounding box center [306, 182] width 265 height 304
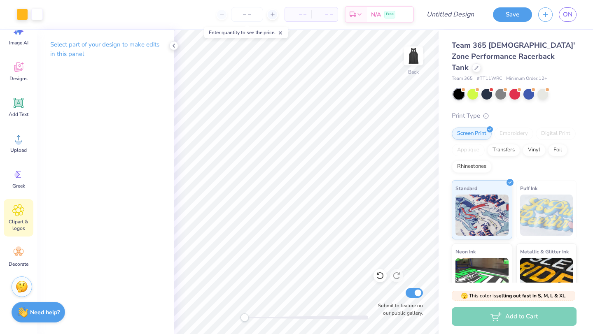
click at [28, 209] on div "Clipart & logos" at bounding box center [19, 217] width 30 height 37
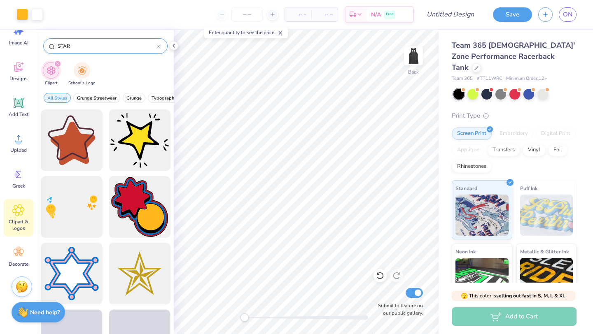
type input "STARS"
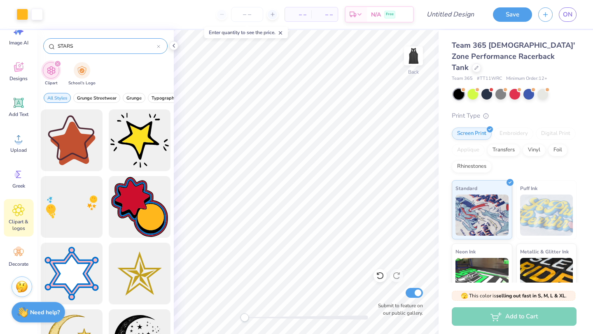
type textarea "x"
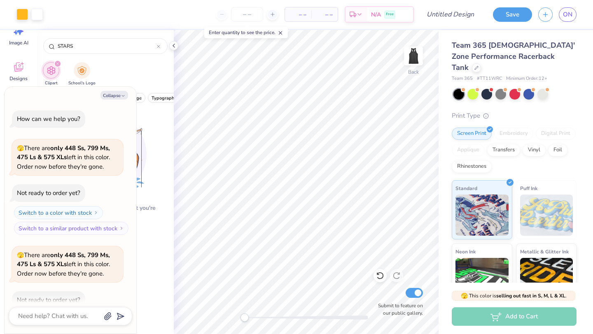
scroll to position [134, 0]
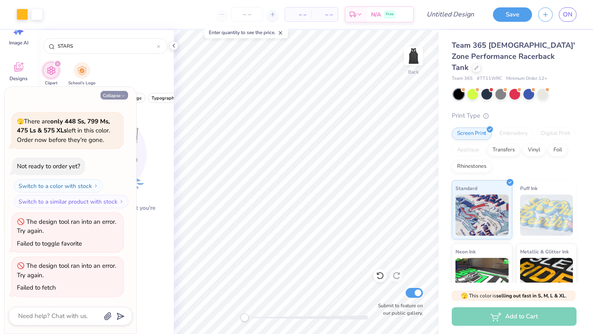
type input "STARS"
click at [109, 94] on button "Collapse" at bounding box center [114, 95] width 28 height 9
type textarea "x"
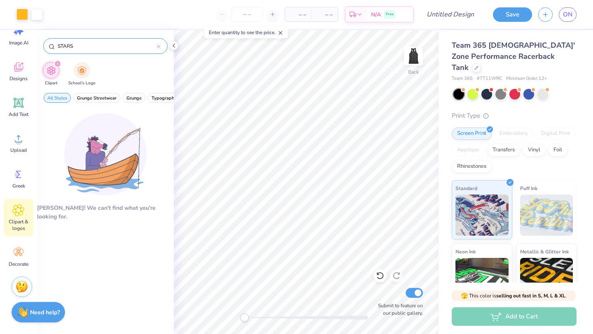
click at [107, 41] on div "STARS" at bounding box center [105, 46] width 124 height 16
click at [107, 43] on input "STARS" at bounding box center [107, 46] width 100 height 8
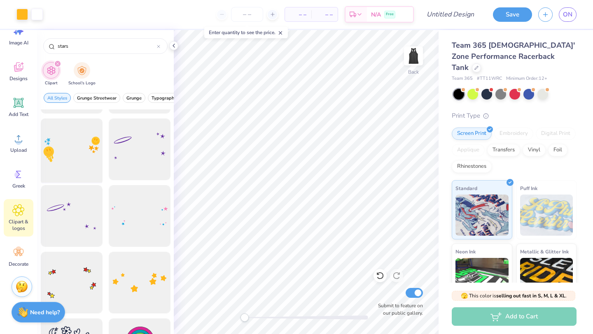
scroll to position [0, 0]
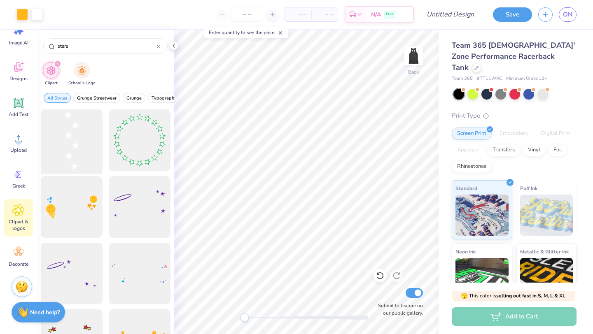
type input "stars"
click at [70, 159] on div at bounding box center [71, 141] width 68 height 68
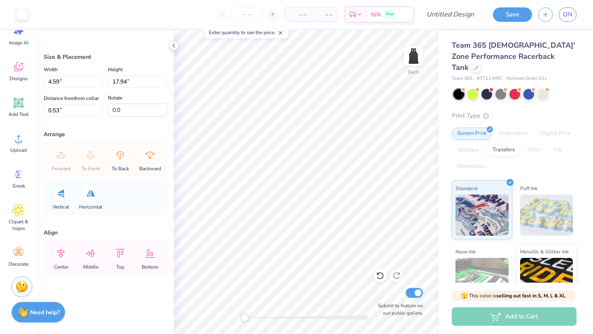
type input "4.28"
type input "16.74"
type input "2.76"
type input "10.77"
type input "2.16"
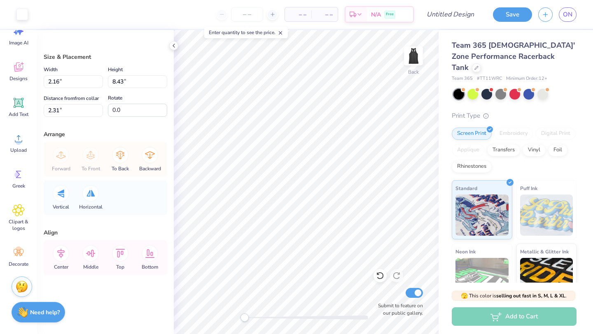
type input "8.43"
type input "2.31"
type input "1.04"
type input "5.28"
type input "1.03"
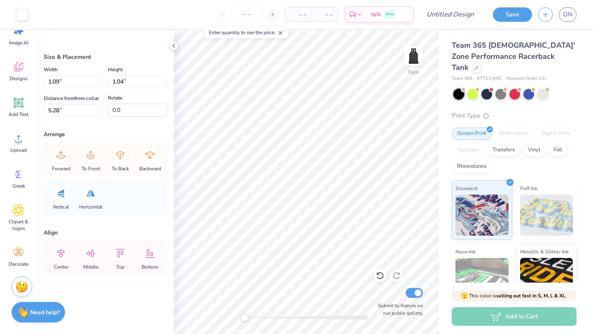
type input "2.32"
type input "1.04"
type input "6.76"
type input "0.77"
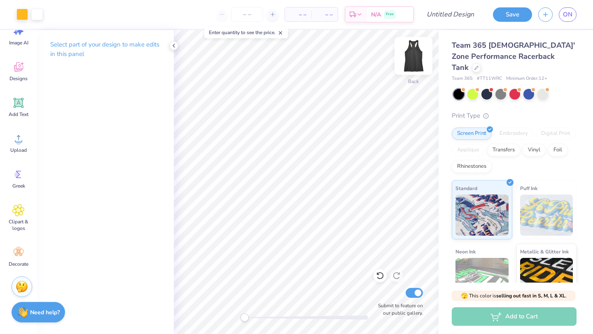
click at [416, 58] on img at bounding box center [413, 56] width 33 height 33
click at [416, 58] on img at bounding box center [413, 56] width 16 height 16
click at [16, 151] on span "Upload" at bounding box center [18, 150] width 16 height 7
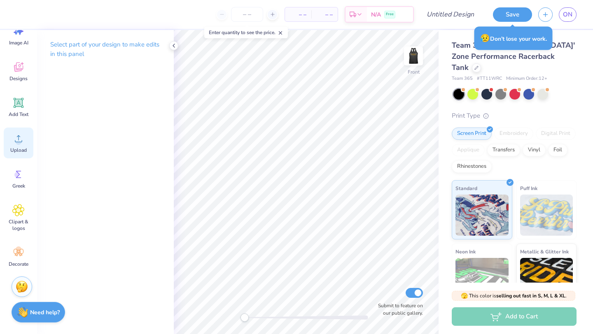
click at [15, 144] on icon at bounding box center [18, 139] width 12 height 12
click at [15, 147] on span "Upload" at bounding box center [18, 150] width 16 height 7
click at [5, 142] on div "Upload" at bounding box center [19, 143] width 30 height 31
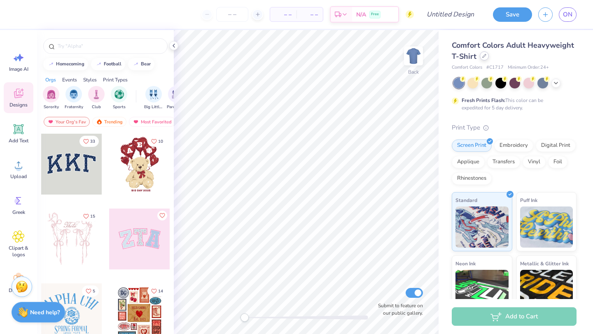
click at [484, 57] on icon at bounding box center [484, 56] width 4 height 4
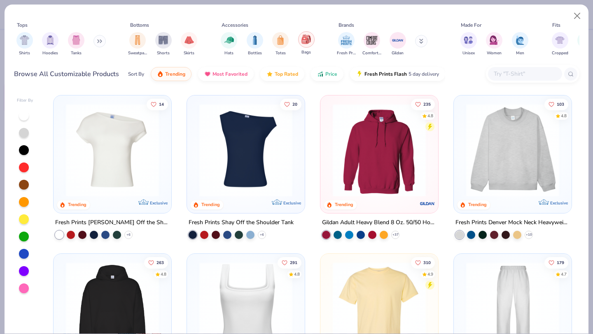
click at [304, 42] on img "filter for Bags" at bounding box center [305, 39] width 9 height 9
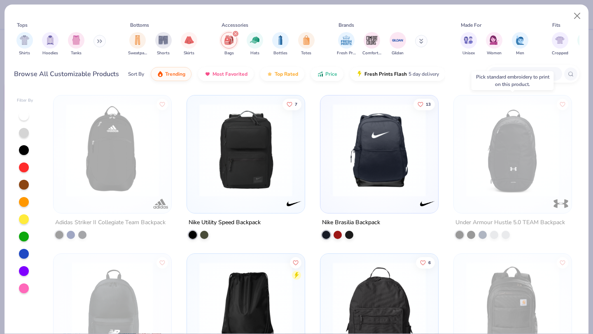
click at [510, 154] on img at bounding box center [512, 150] width 101 height 93
click at [100, 40] on icon at bounding box center [99, 41] width 5 height 4
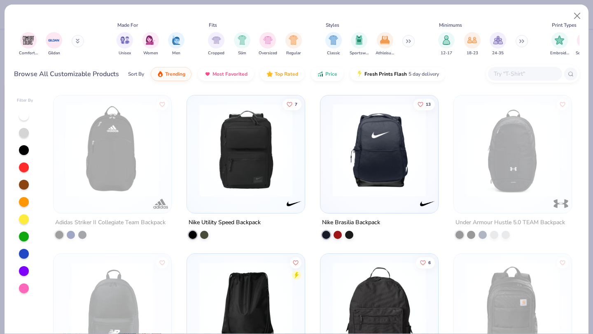
scroll to position [0, 536]
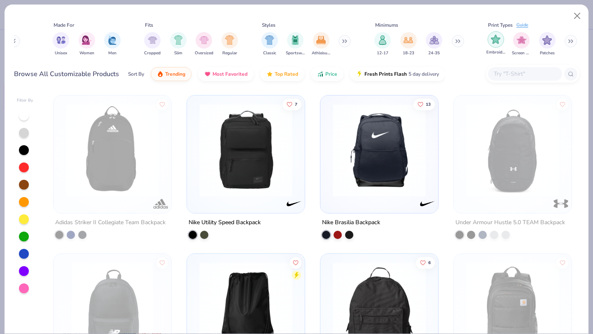
click at [494, 41] on img "filter for Embroidery" at bounding box center [495, 39] width 9 height 9
click at [566, 41] on button at bounding box center [570, 41] width 12 height 12
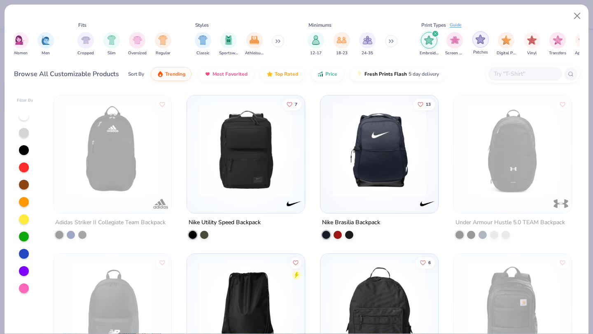
scroll to position [0, 639]
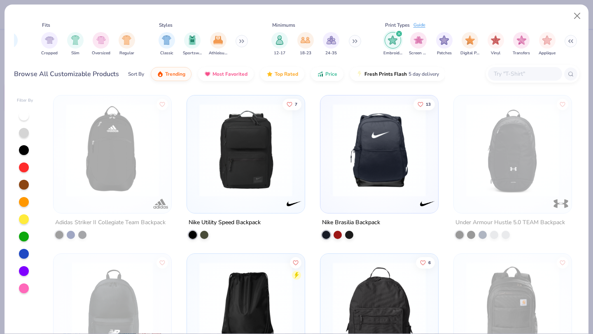
click at [394, 37] on img "filter for Embroidery" at bounding box center [392, 39] width 9 height 9
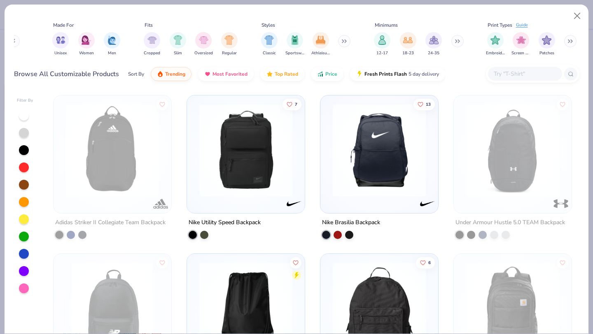
scroll to position [0, 536]
click at [499, 41] on img "filter for Embroidery" at bounding box center [495, 39] width 9 height 9
click at [432, 75] on span "5 day delivery" at bounding box center [423, 72] width 30 height 9
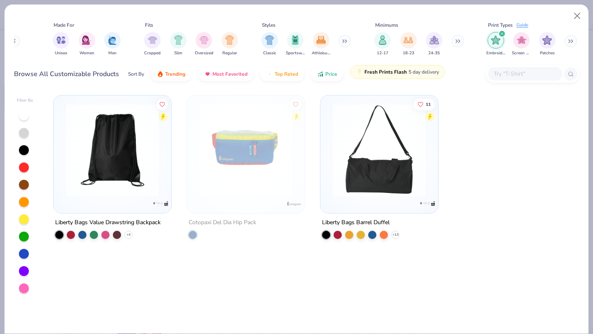
click at [427, 74] on span "5 day delivery" at bounding box center [423, 72] width 30 height 9
click at [142, 77] on div "Sort By" at bounding box center [136, 73] width 16 height 7
click at [174, 75] on button "Trending" at bounding box center [171, 72] width 41 height 14
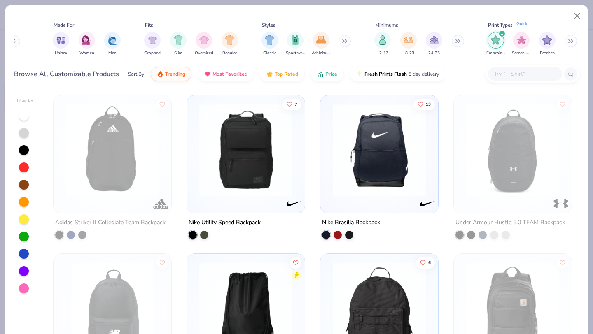
click at [520, 26] on div "Guide" at bounding box center [522, 24] width 12 height 7
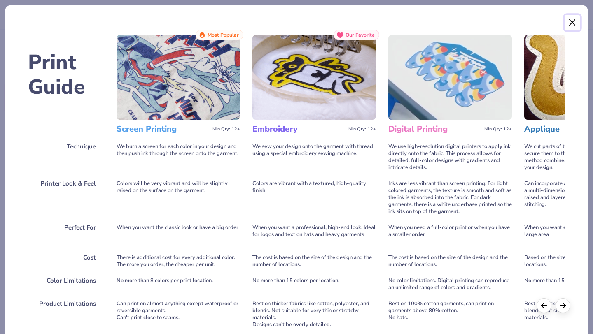
click at [570, 26] on button "Close" at bounding box center [572, 23] width 16 height 16
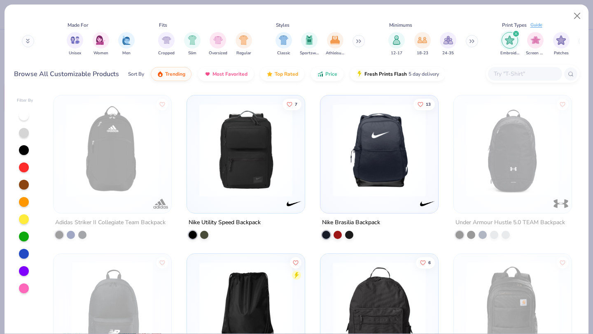
scroll to position [0, 536]
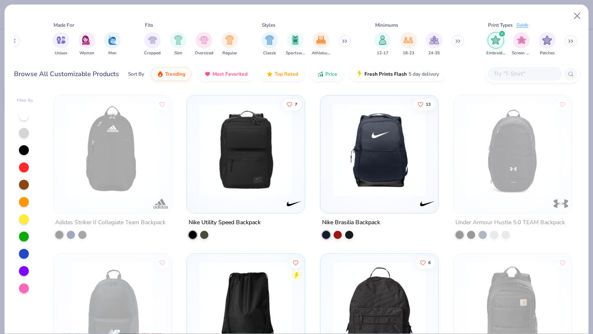
click at [571, 44] on button at bounding box center [570, 41] width 12 height 12
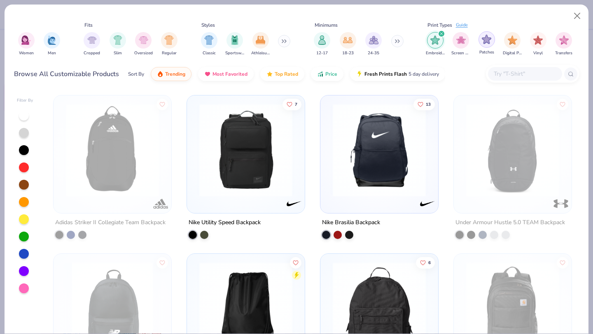
scroll to position [0, 639]
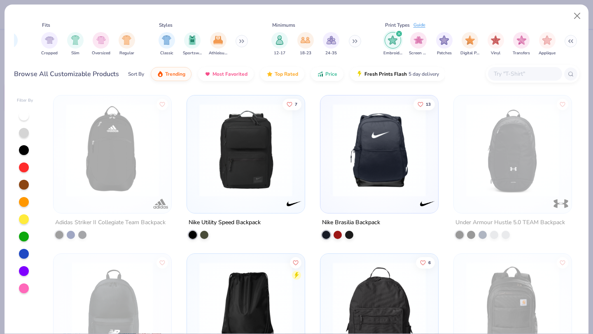
click at [403, 44] on div "Embroidery Screen Print Patches Digital Print Vinyl Transfers Applique" at bounding box center [481, 44] width 198 height 30
click at [414, 42] on img "filter for Screen Print" at bounding box center [418, 39] width 9 height 9
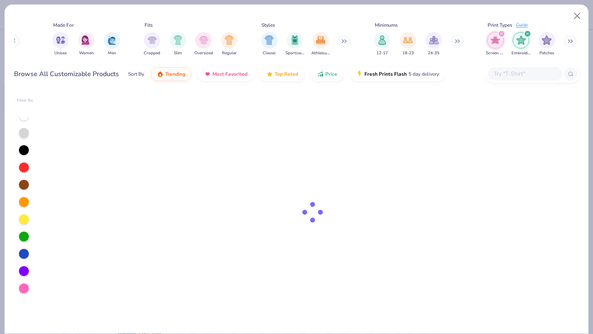
scroll to position [0, 536]
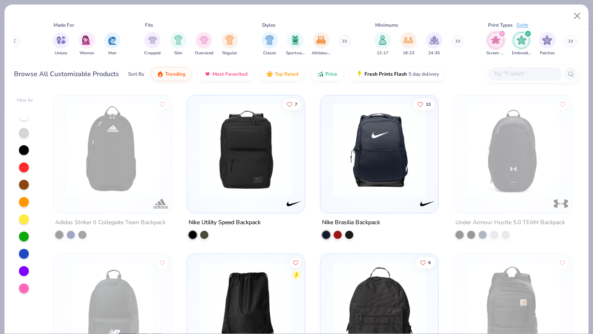
click at [516, 46] on div "filter for Embroidery" at bounding box center [521, 40] width 16 height 16
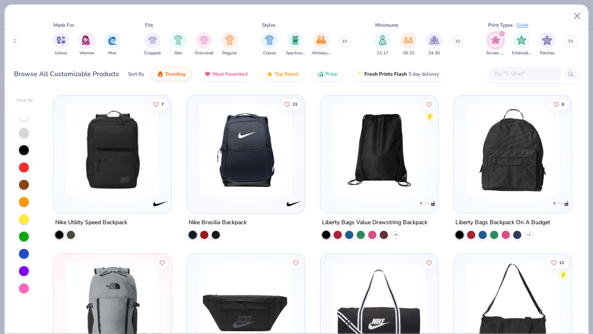
click at [495, 37] on img "filter for Screen Print" at bounding box center [495, 39] width 9 height 9
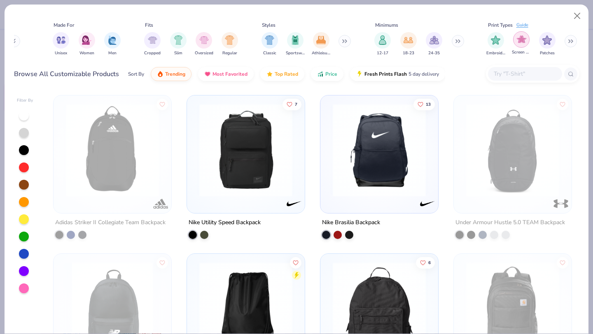
click at [524, 37] on img "filter for Screen Print" at bounding box center [521, 39] width 9 height 9
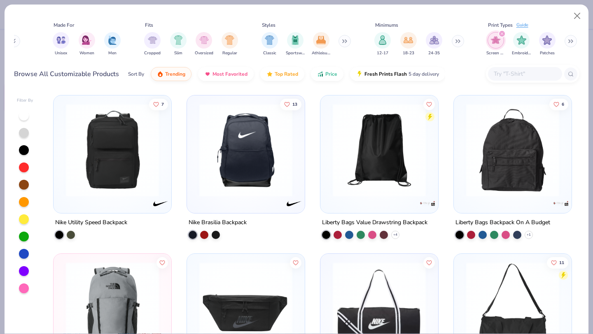
click at [524, 37] on img "filter for Embroidery" at bounding box center [521, 39] width 9 height 9
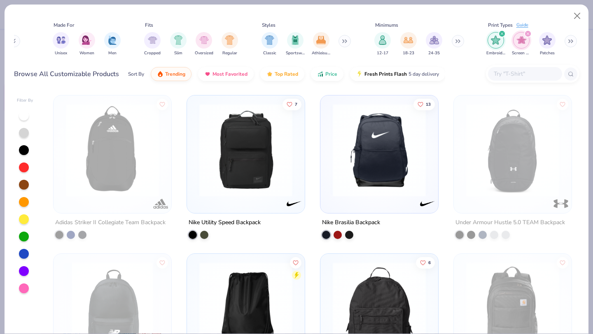
click at [519, 39] on img "filter for Screen Print" at bounding box center [521, 39] width 9 height 9
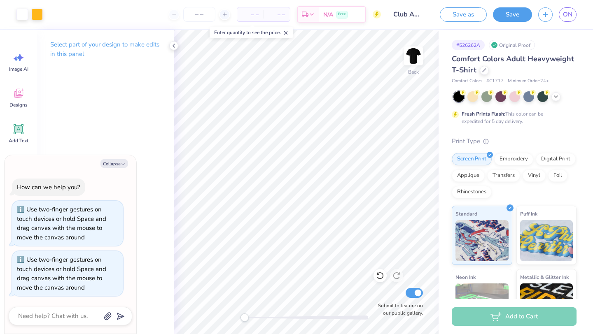
scroll to position [26, 0]
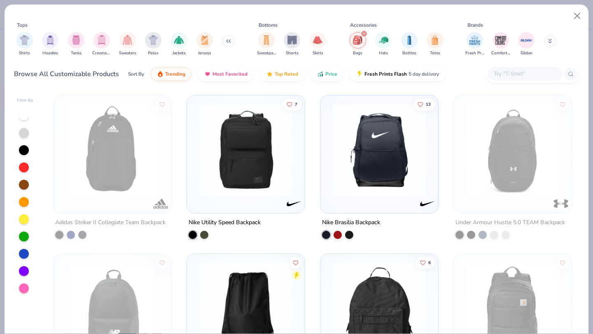
scroll to position [0, 536]
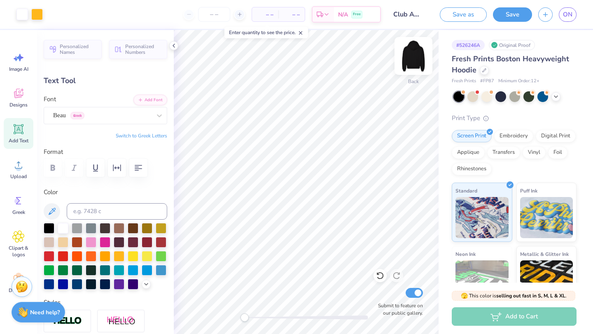
click at [404, 59] on div at bounding box center [413, 56] width 38 height 38
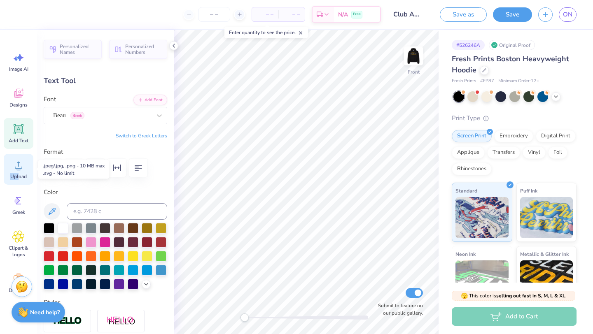
click at [18, 173] on span "Upload" at bounding box center [18, 176] width 16 height 7
